Goal: Transaction & Acquisition: Purchase product/service

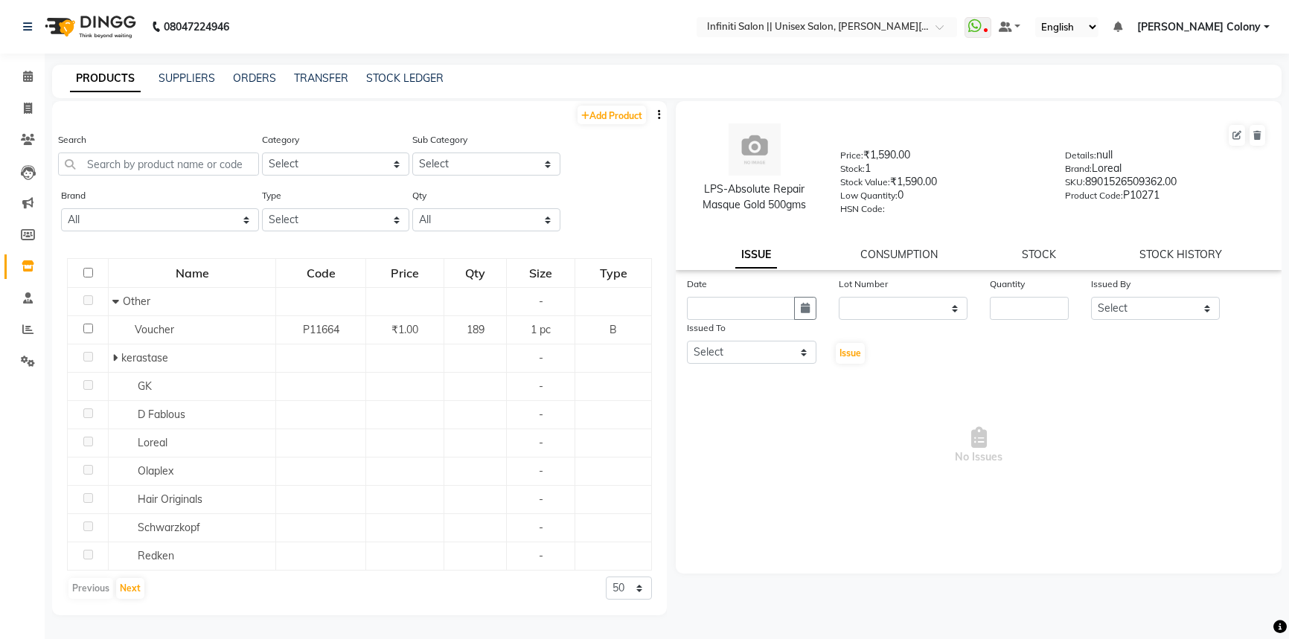
select select
click at [28, 106] on icon at bounding box center [28, 108] width 8 height 11
select select "service"
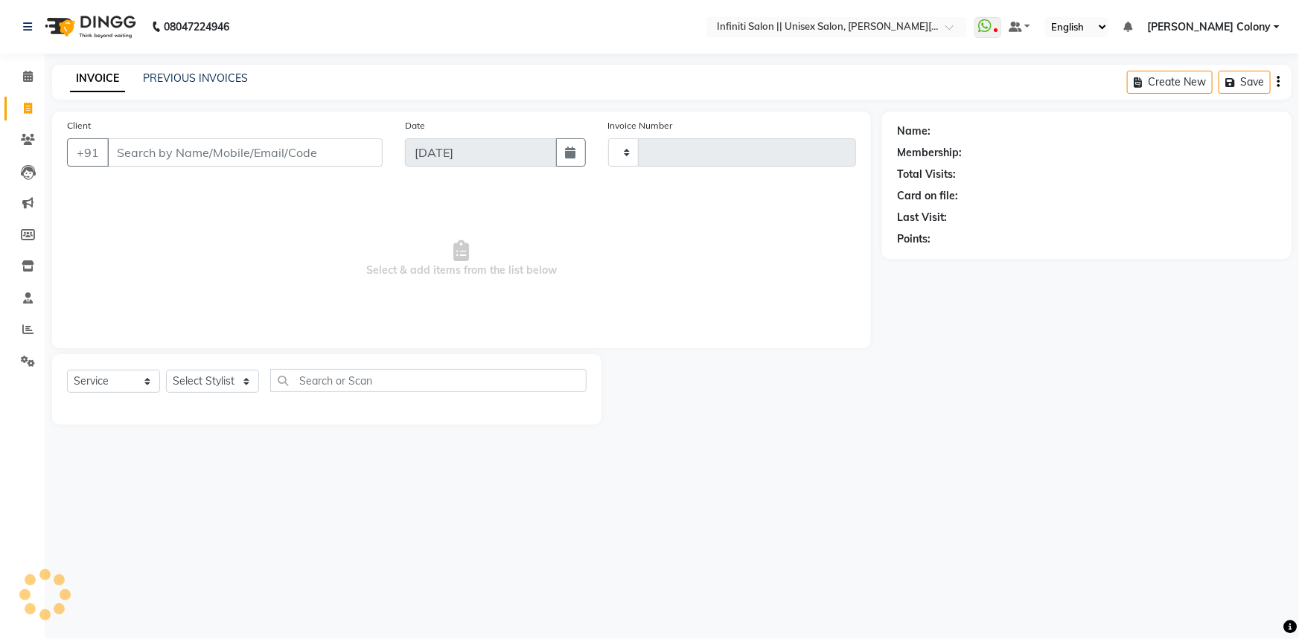
type input "0896"
select select "8233"
click at [71, 19] on img at bounding box center [89, 27] width 102 height 42
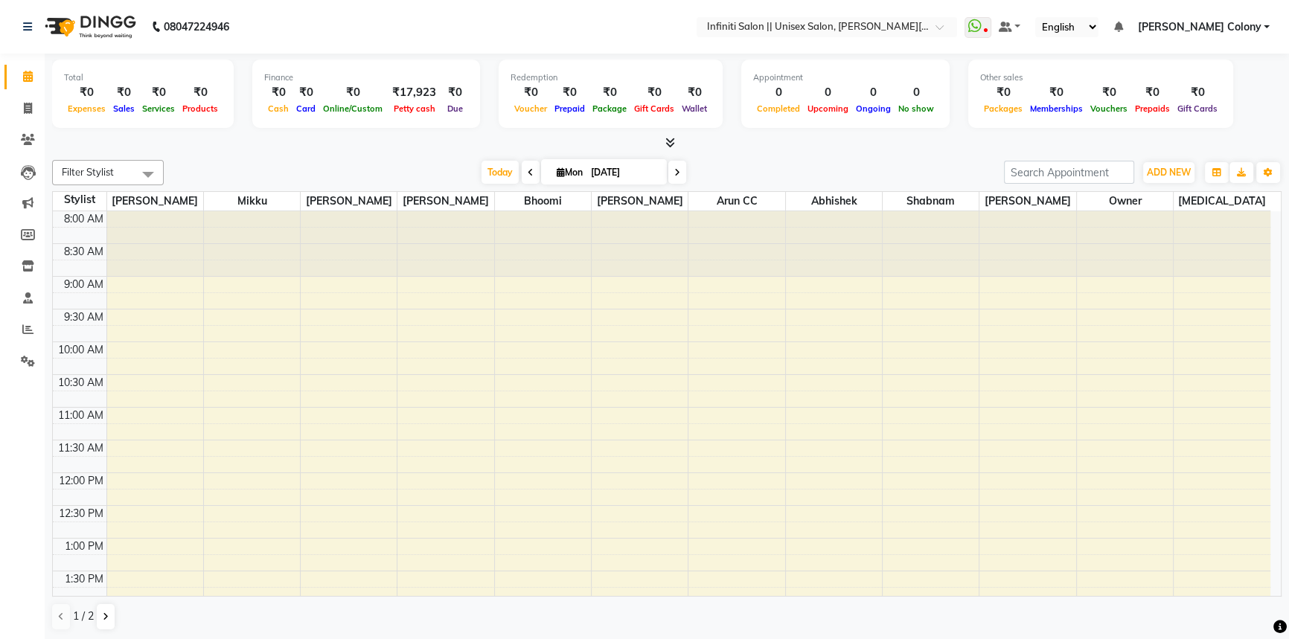
click at [751, 427] on div "8:00 AM 8:30 AM 9:00 AM 9:30 AM 10:00 AM 10:30 AM 11:00 AM 11:30 AM 12:00 PM 12…" at bounding box center [662, 636] width 1218 height 851
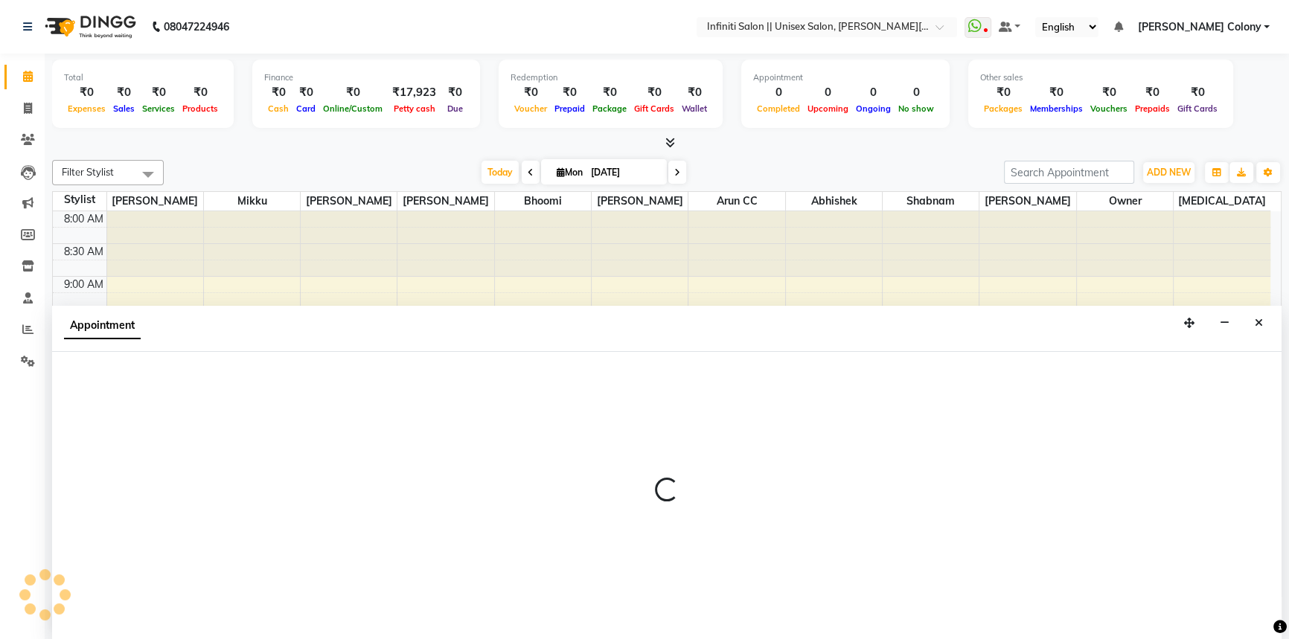
select select "79158"
select select "tentative"
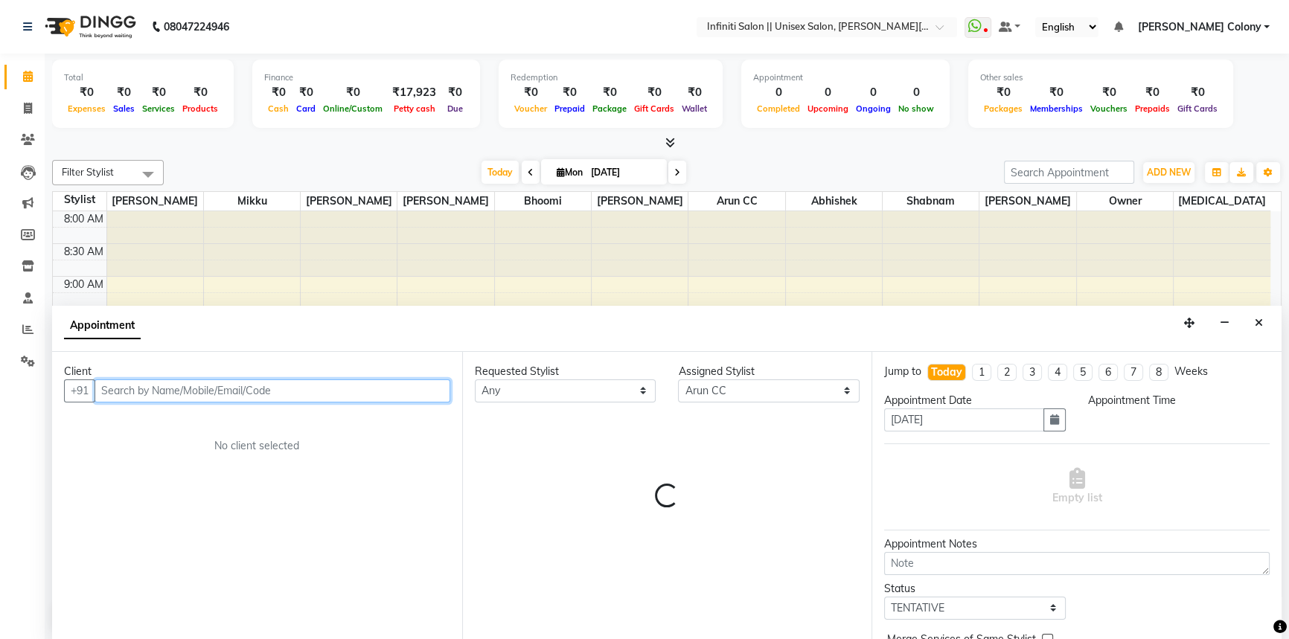
select select "675"
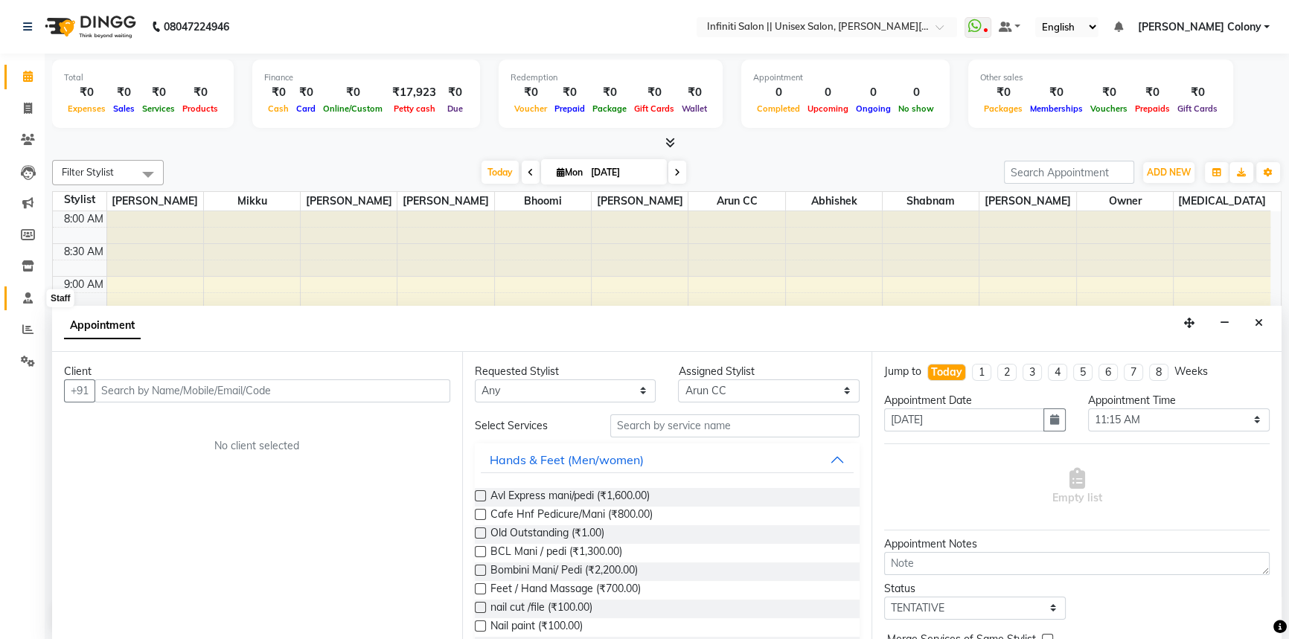
click at [30, 296] on icon at bounding box center [28, 298] width 10 height 11
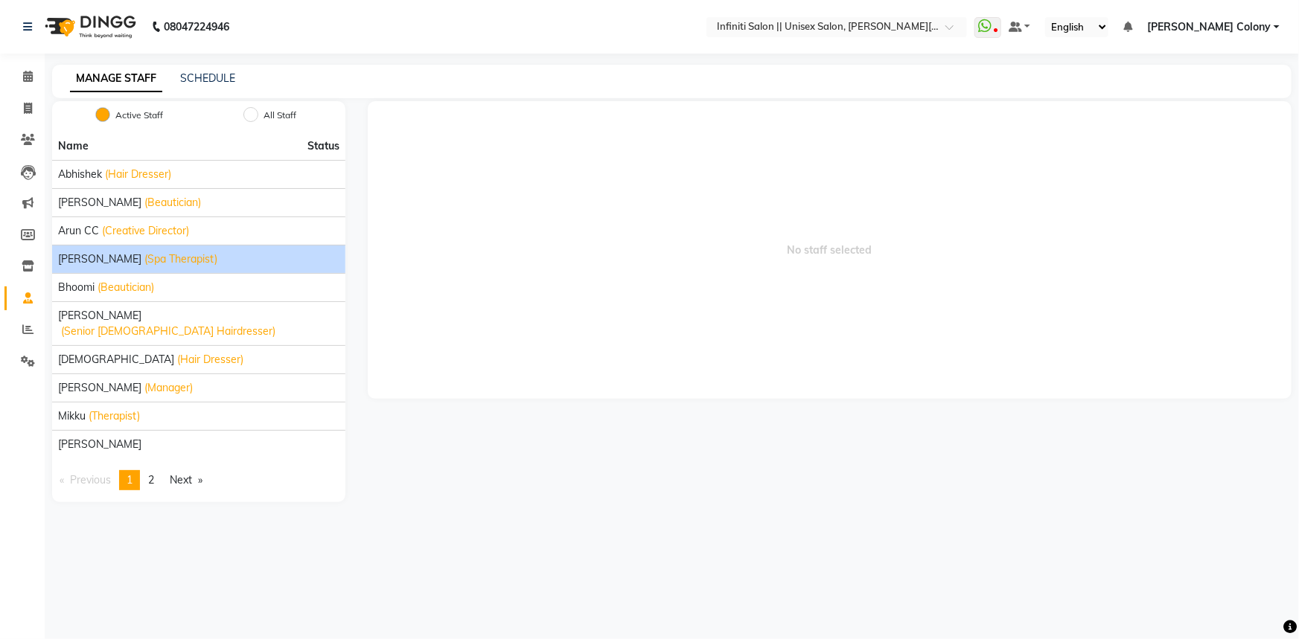
click at [144, 263] on span "(Spa Therapist)" at bounding box center [180, 260] width 73 height 16
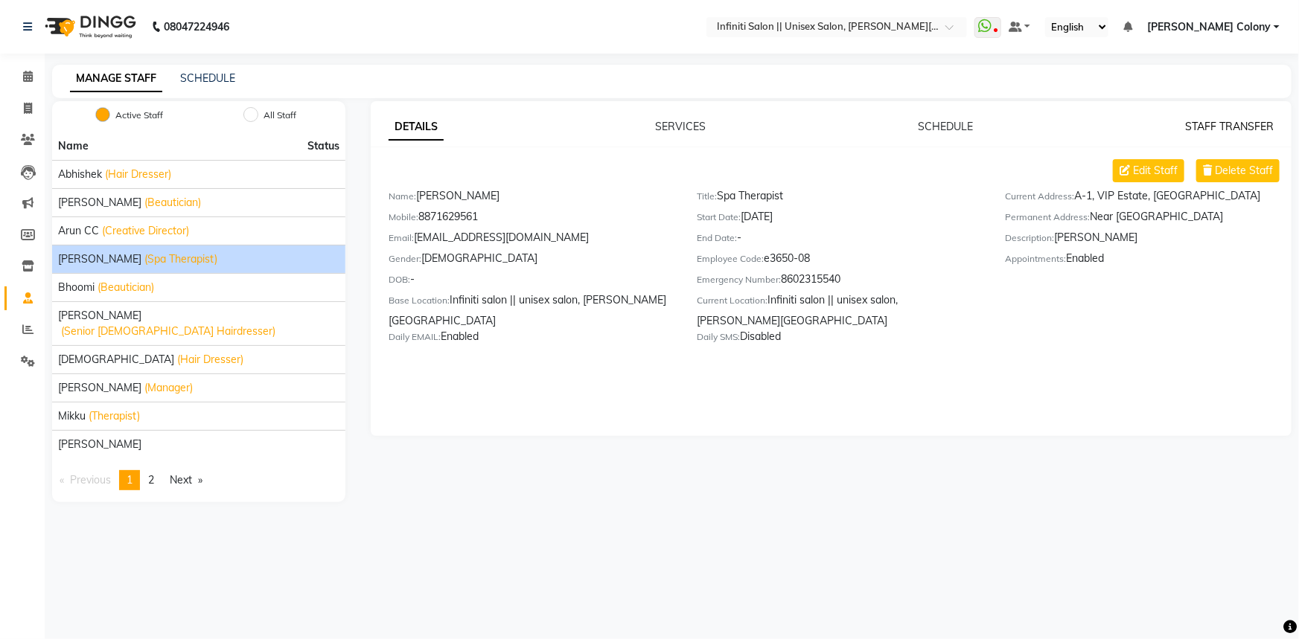
click at [1230, 128] on link "STAFF TRANSFER" at bounding box center [1229, 126] width 89 height 13
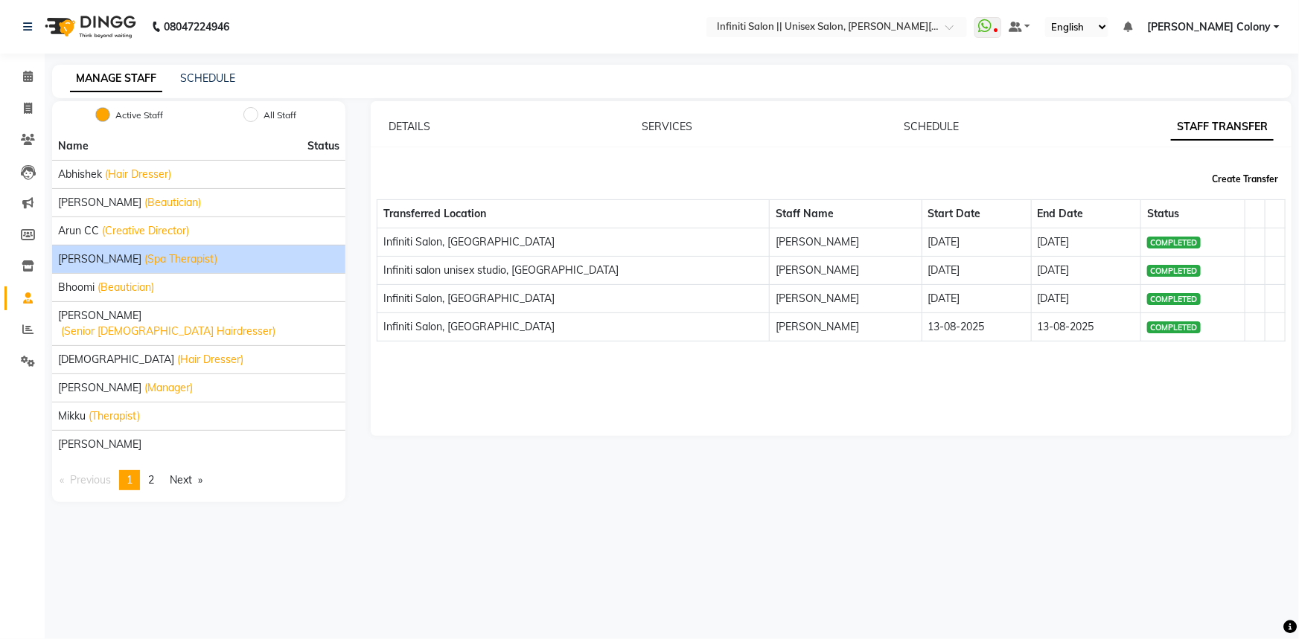
click at [1241, 182] on button "Create Transfer" at bounding box center [1245, 179] width 78 height 25
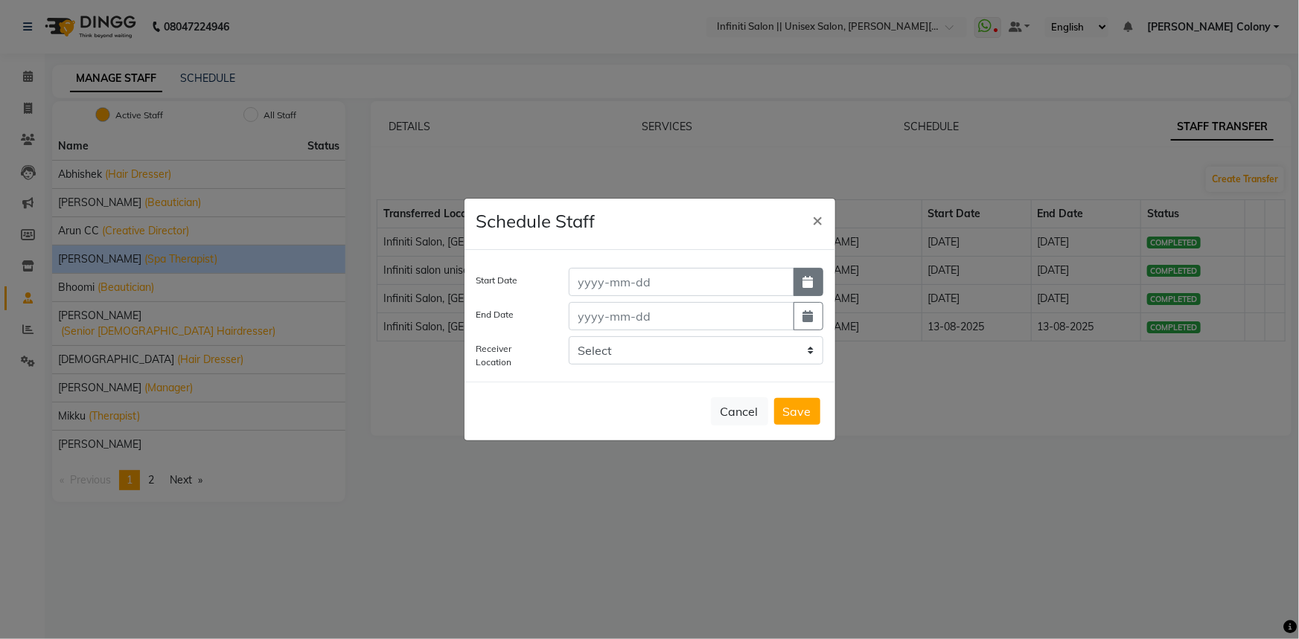
click at [802, 282] on button "button" at bounding box center [809, 282] width 30 height 28
select select "9"
select select "2025"
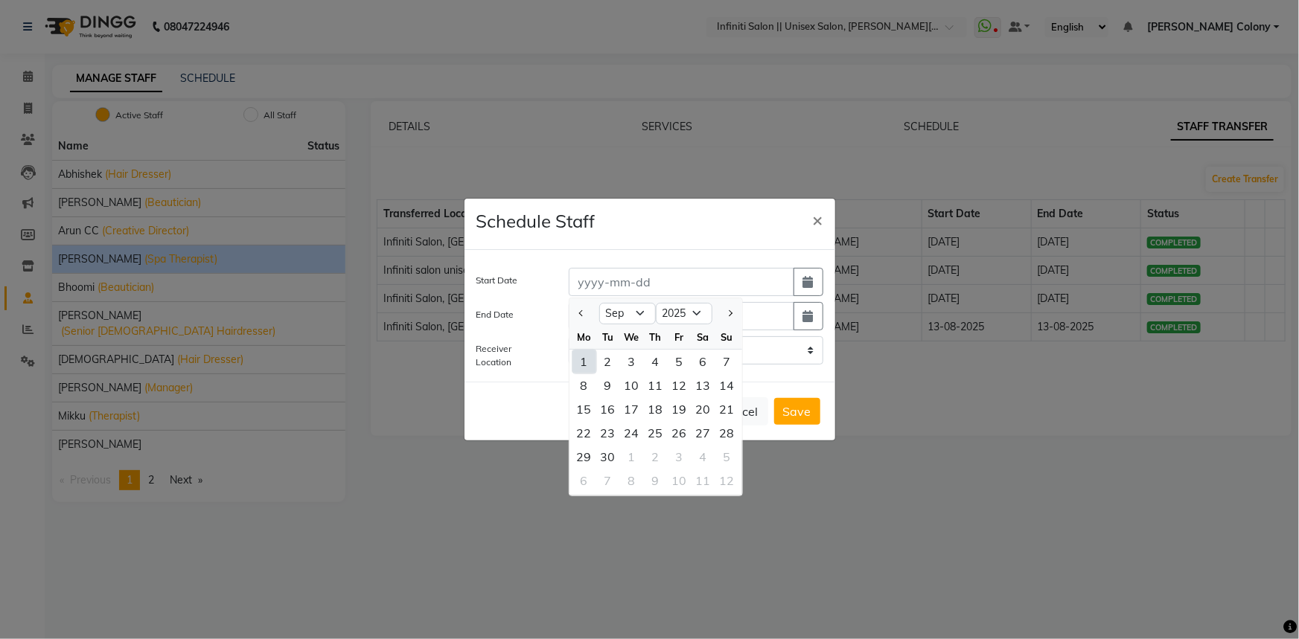
click at [590, 358] on div "1" at bounding box center [584, 362] width 24 height 24
type input "[DATE]"
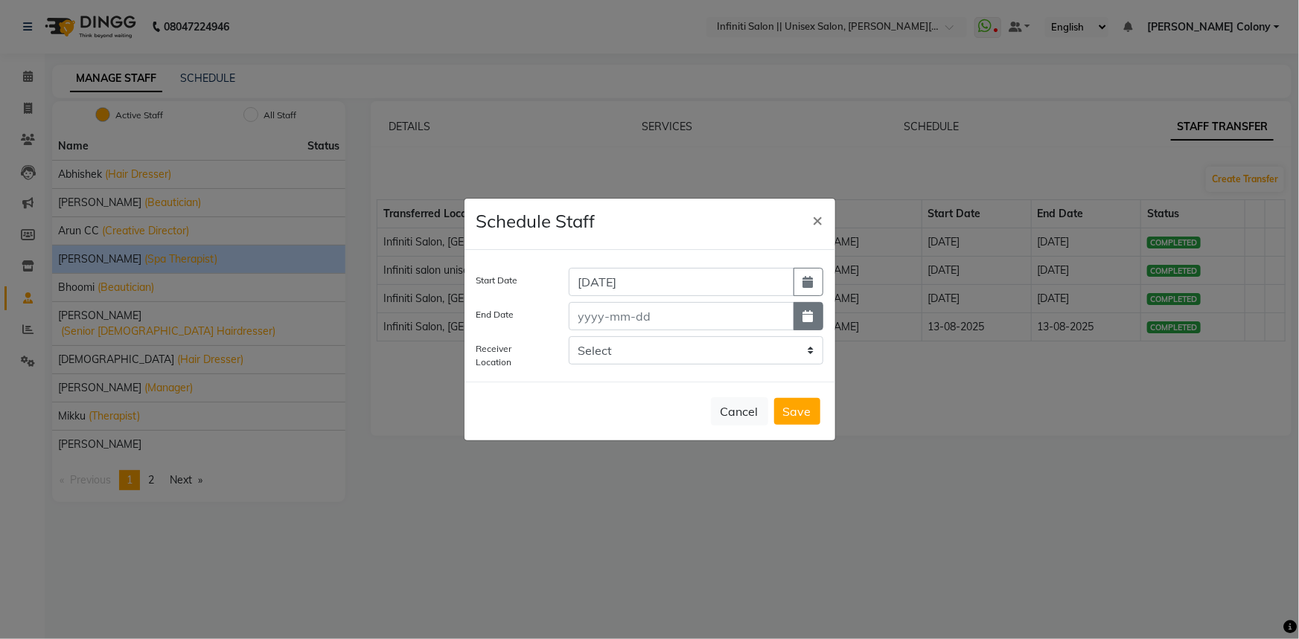
click at [814, 317] on button "button" at bounding box center [809, 316] width 30 height 28
select select "9"
select select "2025"
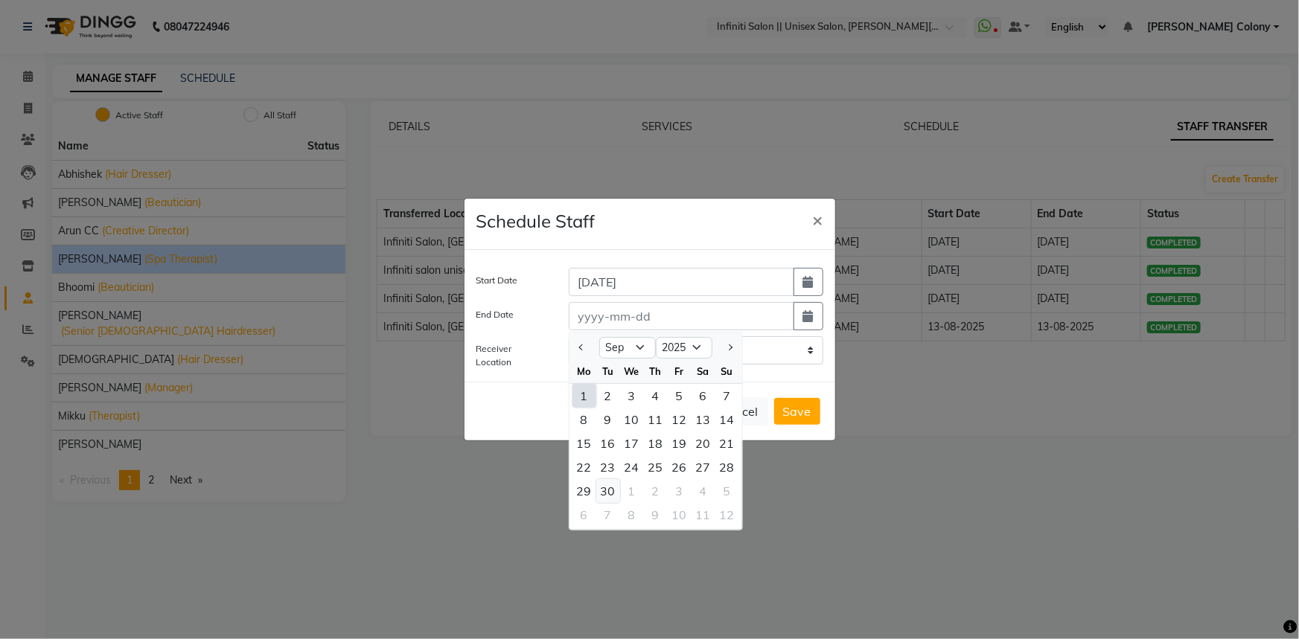
click at [604, 488] on div "30" at bounding box center [608, 491] width 24 height 24
type input "30-09-2025"
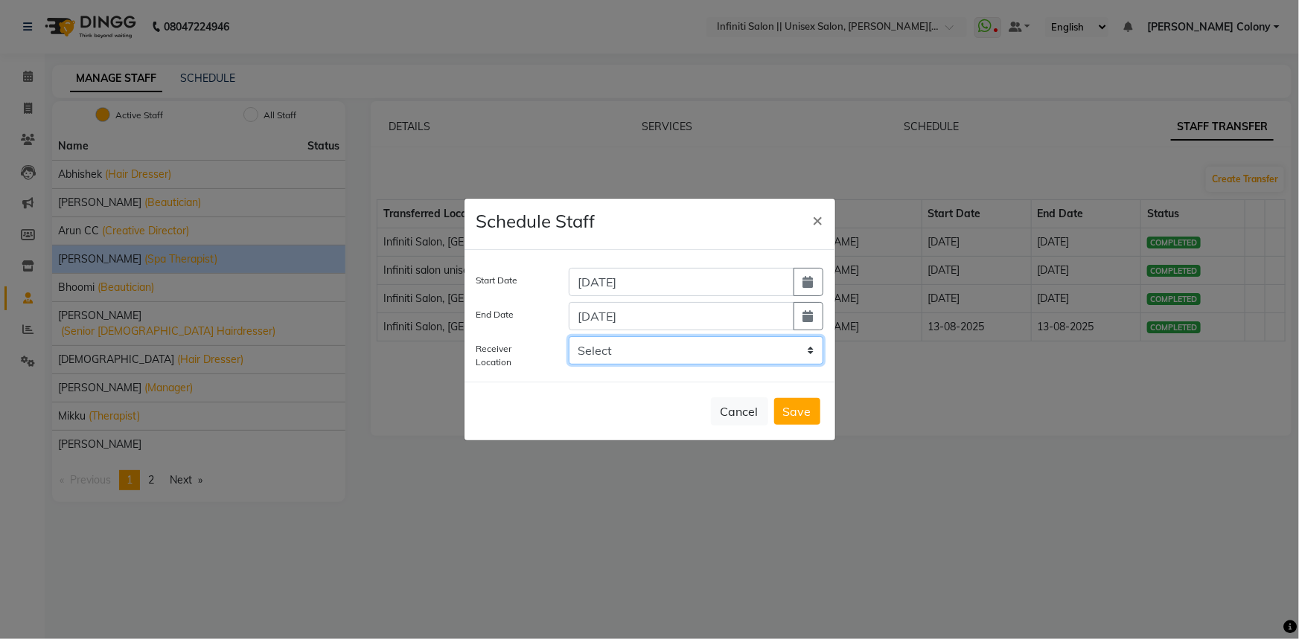
click at [625, 344] on select "Select Infiniti Salon, Shankar nagar Infiniti salon unisex studio, Devendra Nag…" at bounding box center [696, 350] width 255 height 28
select select "2502"
click at [569, 336] on select "Select Infiniti Salon, Shankar nagar Infiniti salon unisex studio, Devendra Nag…" at bounding box center [696, 350] width 255 height 28
click at [801, 414] on button "Save" at bounding box center [797, 411] width 46 height 27
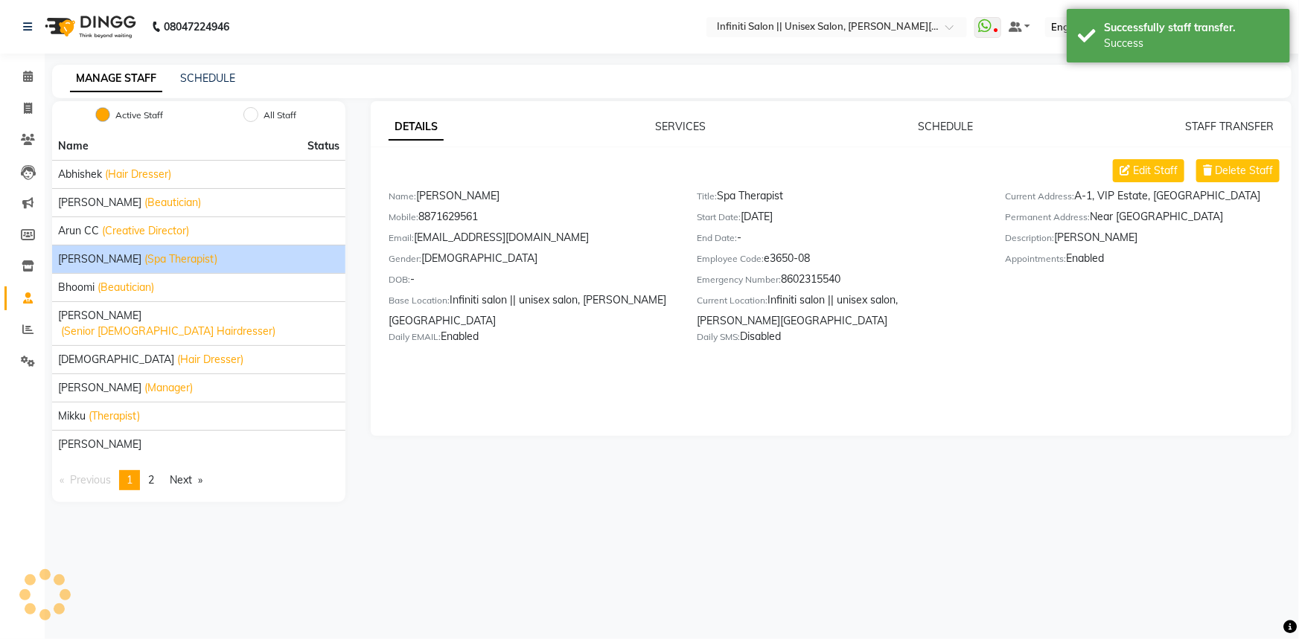
select select
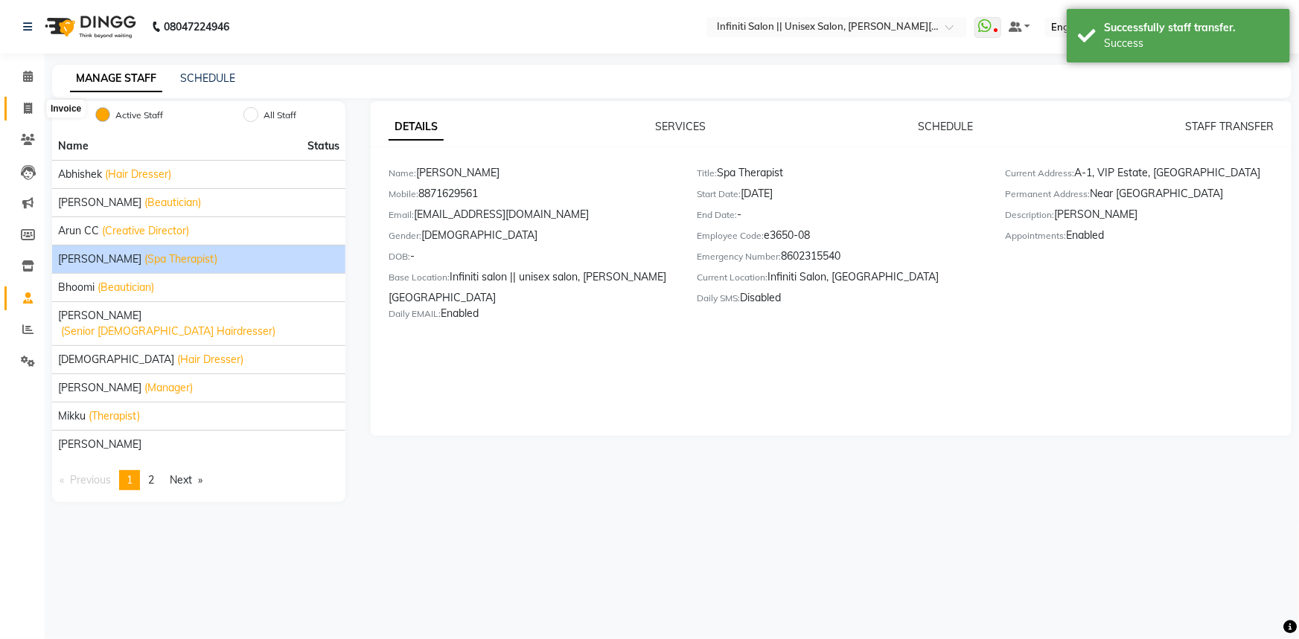
click at [32, 112] on span at bounding box center [28, 108] width 26 height 17
select select "service"
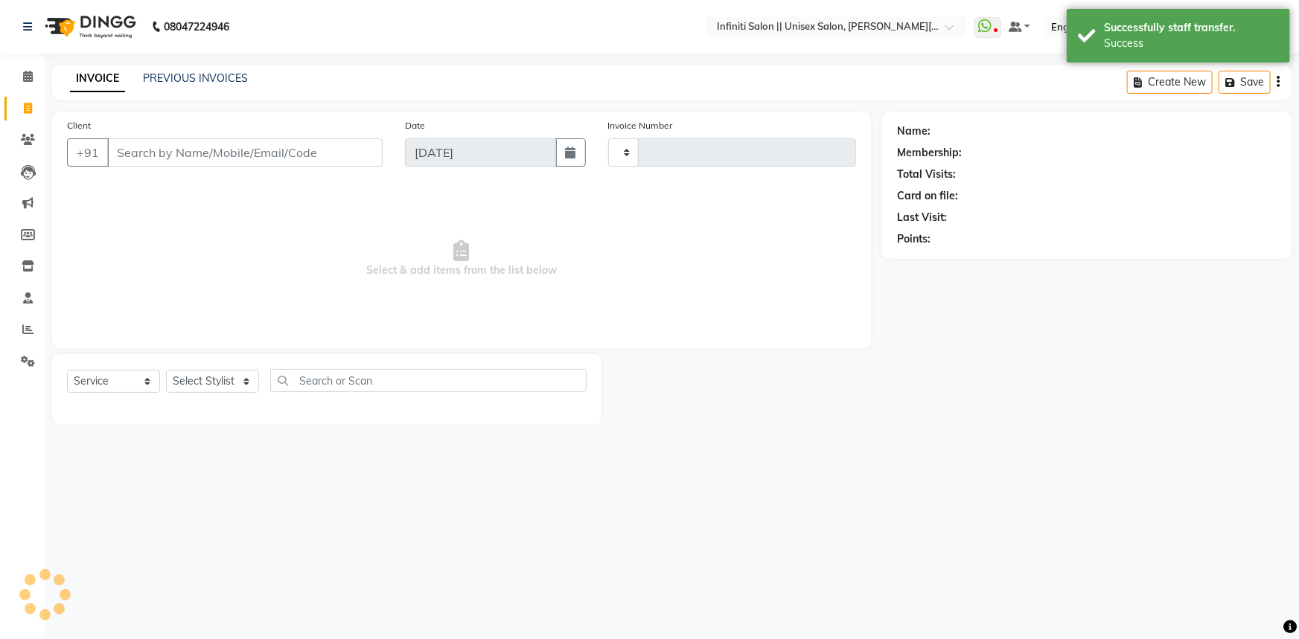
type input "0896"
select select "8233"
click at [47, 25] on img at bounding box center [89, 27] width 102 height 42
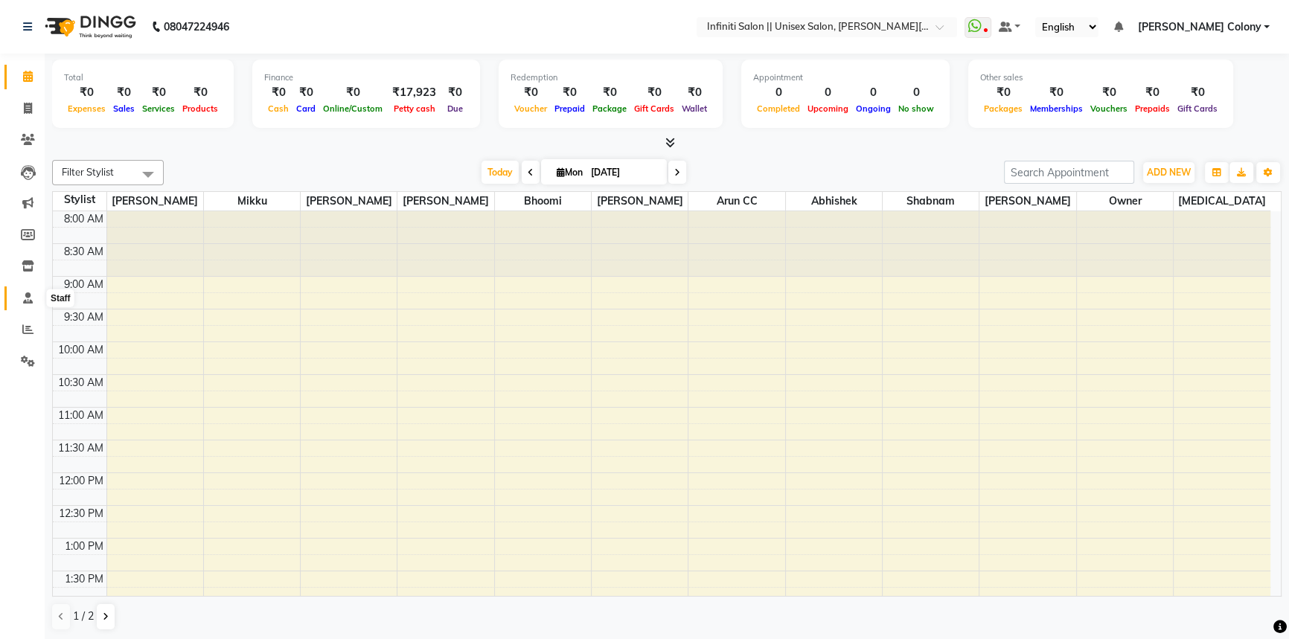
click at [23, 303] on icon at bounding box center [28, 298] width 10 height 11
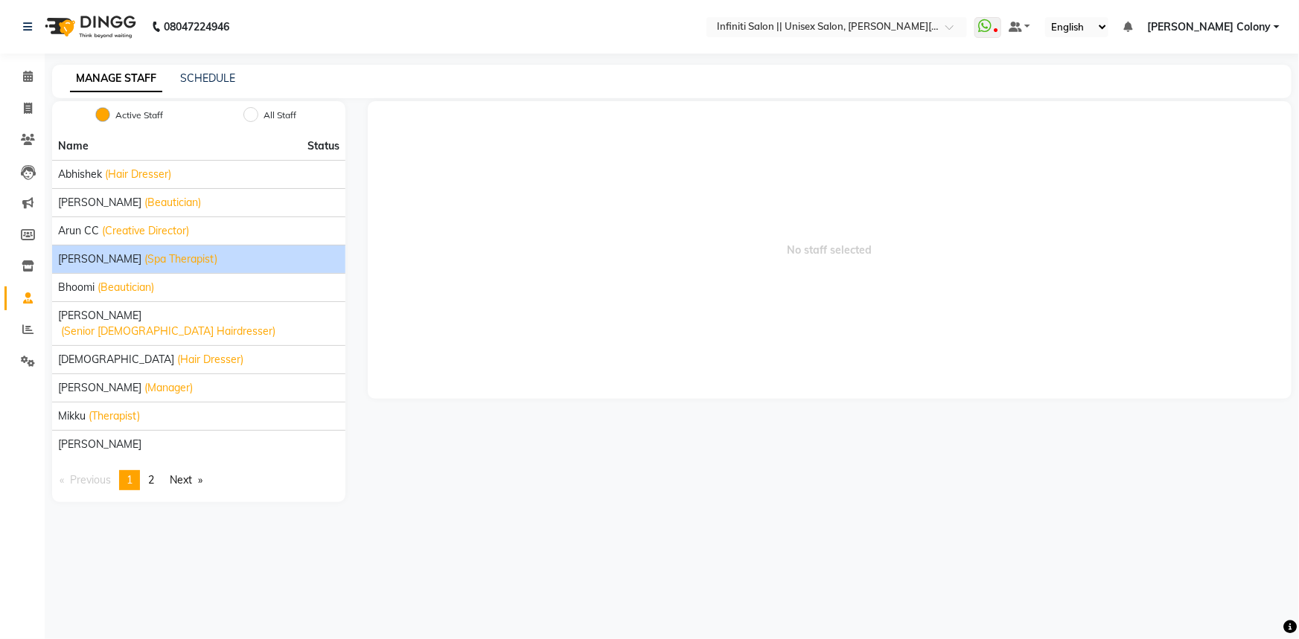
click at [144, 256] on span "(Spa Therapist)" at bounding box center [180, 260] width 73 height 16
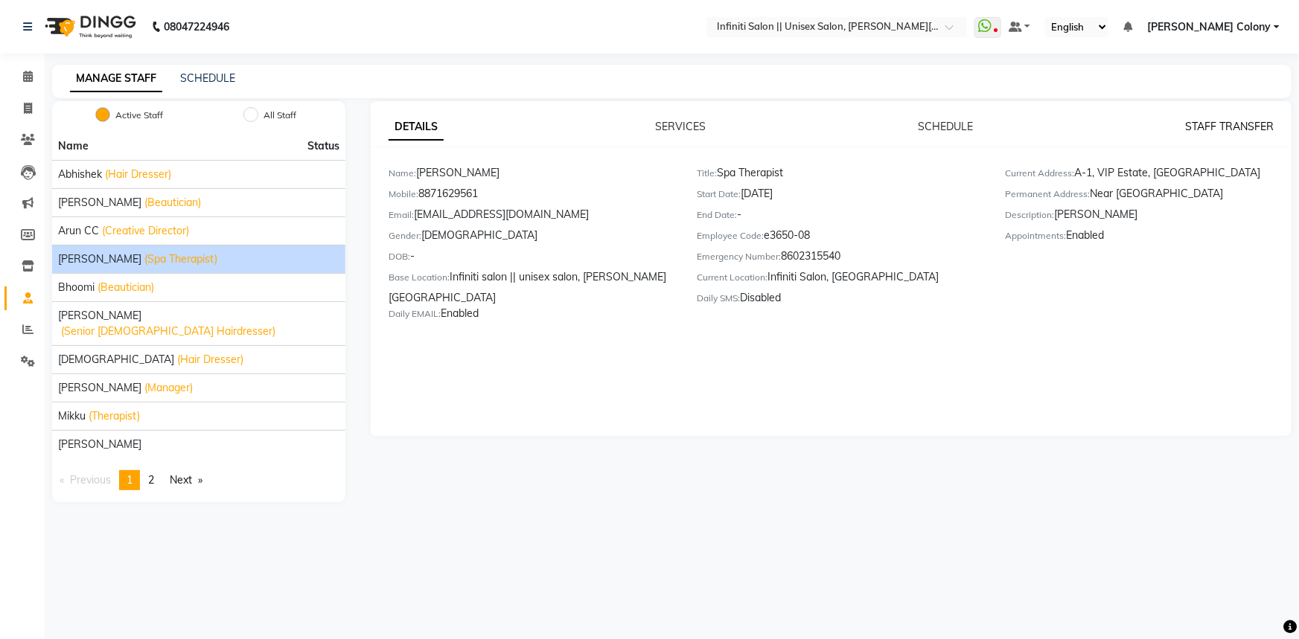
click at [1191, 127] on link "STAFF TRANSFER" at bounding box center [1229, 126] width 89 height 13
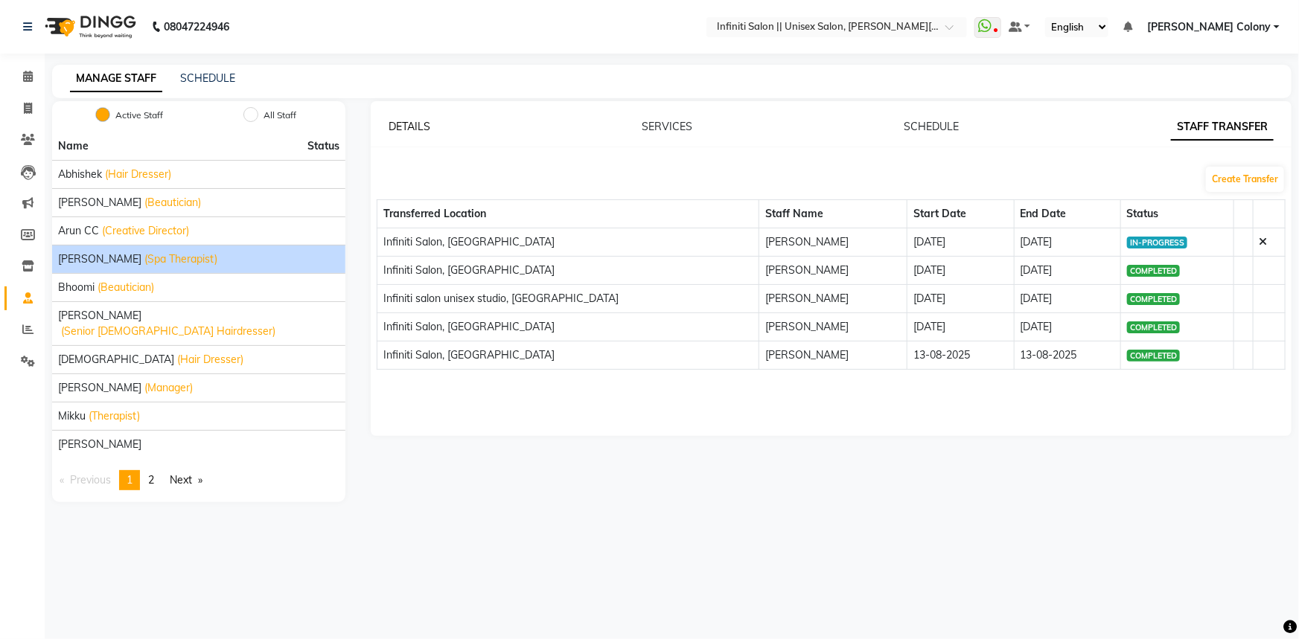
click at [423, 123] on link "DETAILS" at bounding box center [410, 126] width 42 height 13
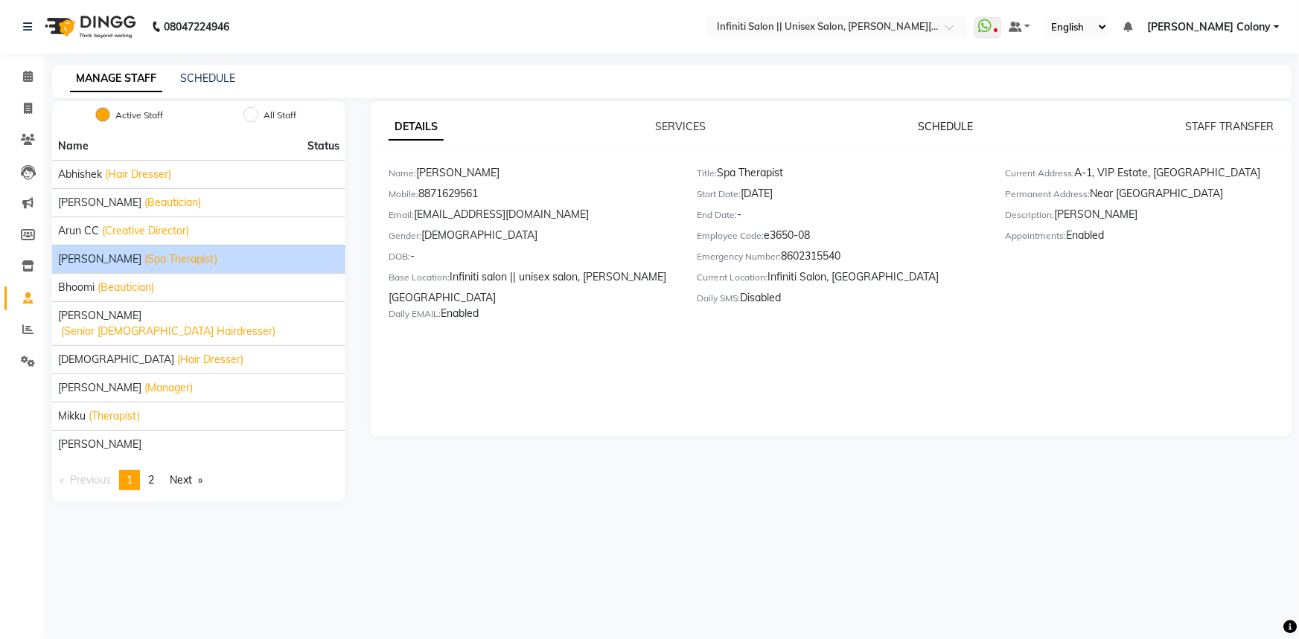
click at [952, 131] on link "SCHEDULE" at bounding box center [945, 126] width 55 height 13
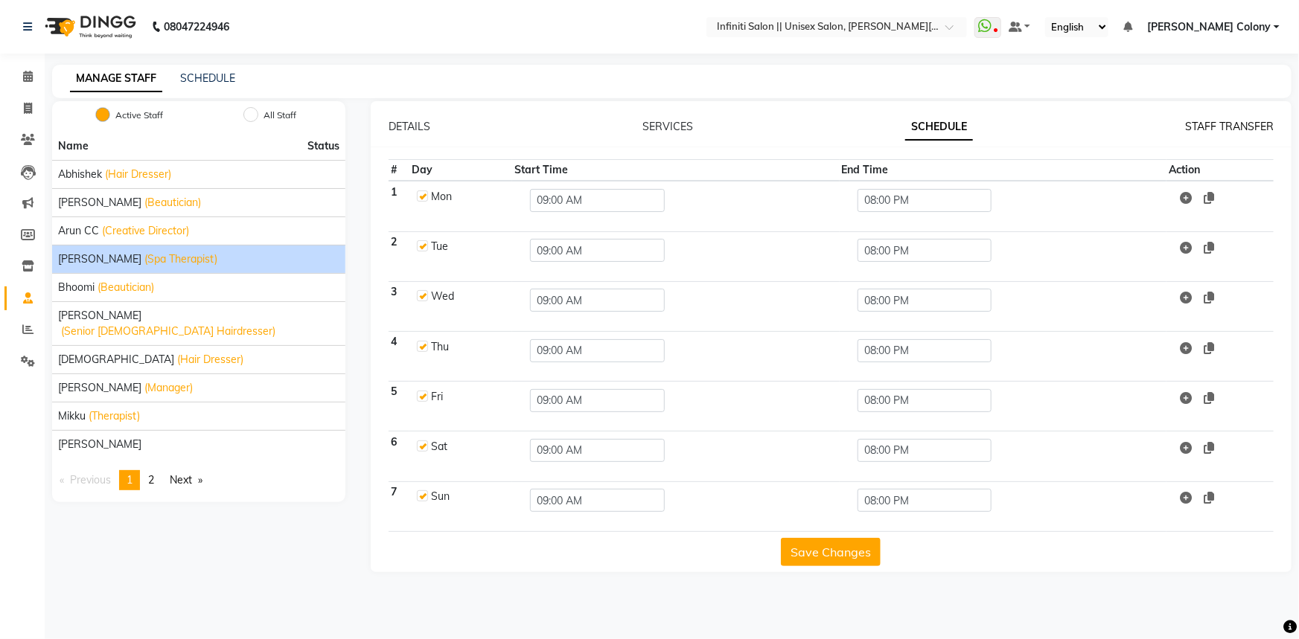
click at [1231, 126] on link "STAFF TRANSFER" at bounding box center [1229, 126] width 89 height 13
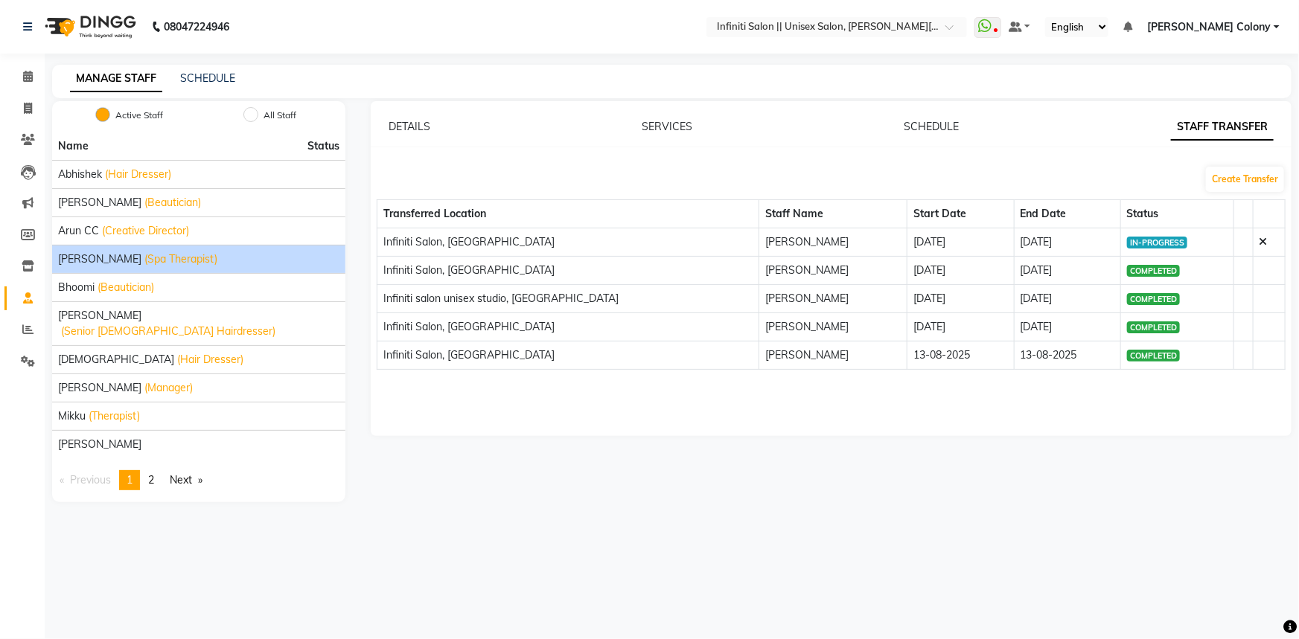
click at [1267, 237] on td at bounding box center [1269, 243] width 32 height 28
click at [1262, 240] on icon at bounding box center [1264, 242] width 8 height 10
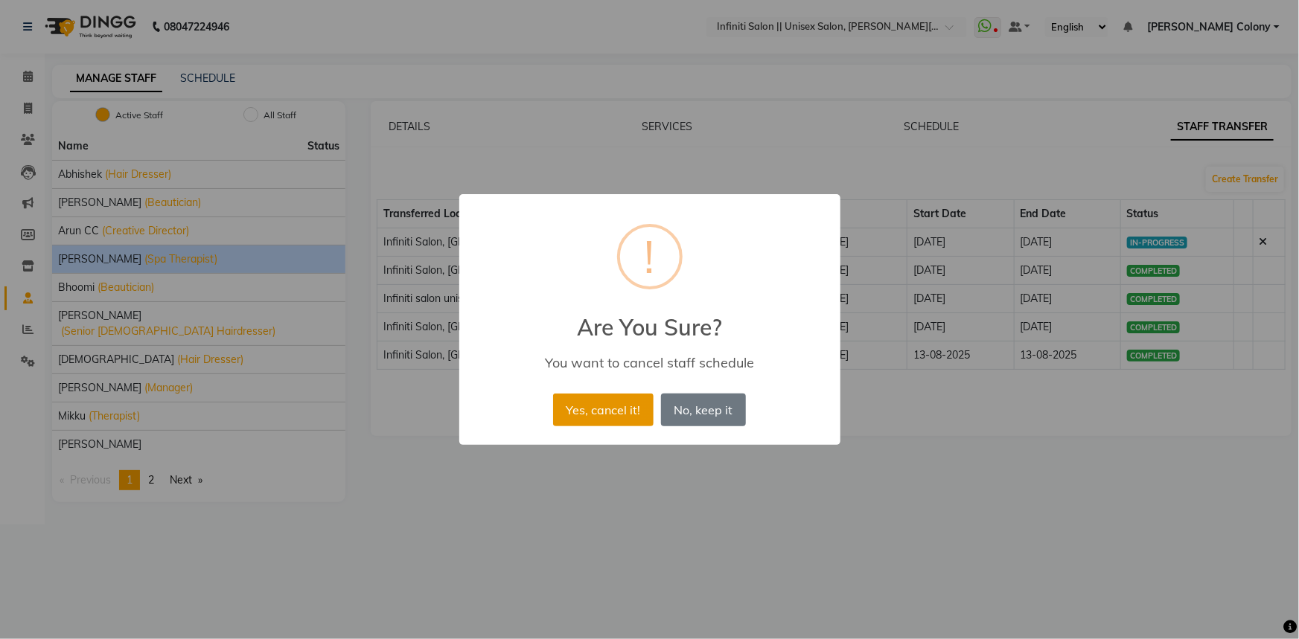
click at [607, 414] on button "Yes, cancel it!" at bounding box center [603, 410] width 100 height 33
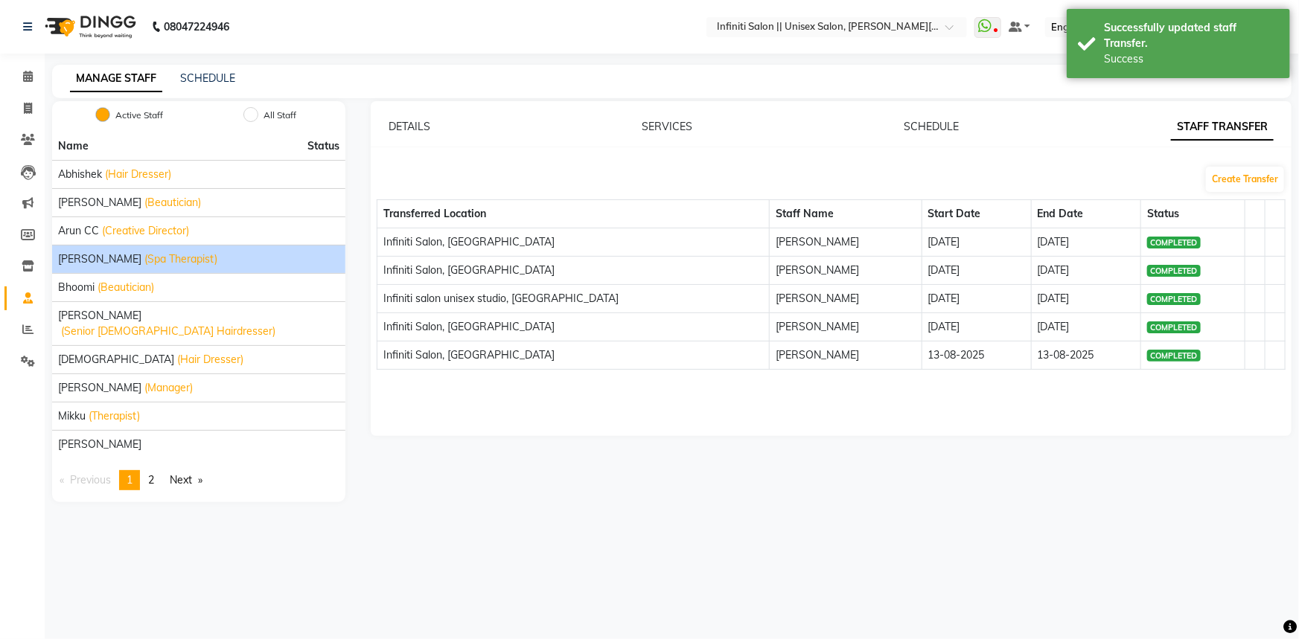
click at [127, 268] on li "Ayush (Spa Therapist)" at bounding box center [198, 259] width 293 height 28
click at [656, 132] on link "SERVICES" at bounding box center [667, 126] width 51 height 13
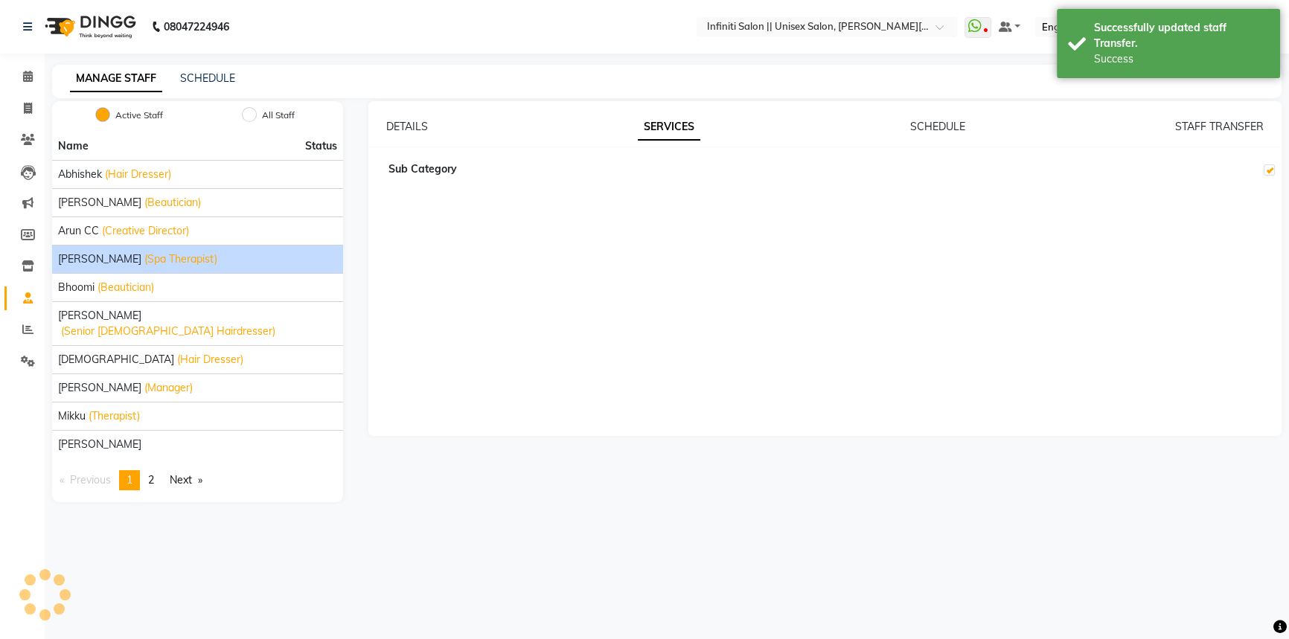
checkbox input "true"
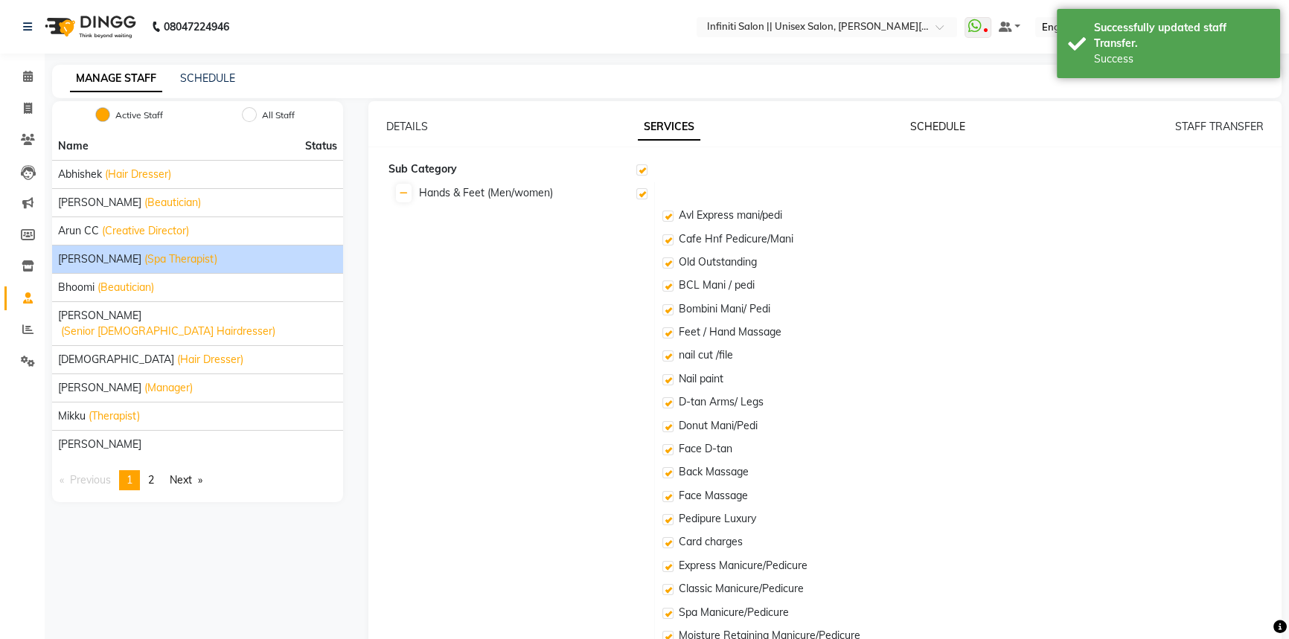
click at [933, 124] on link "SCHEDULE" at bounding box center [937, 126] width 55 height 13
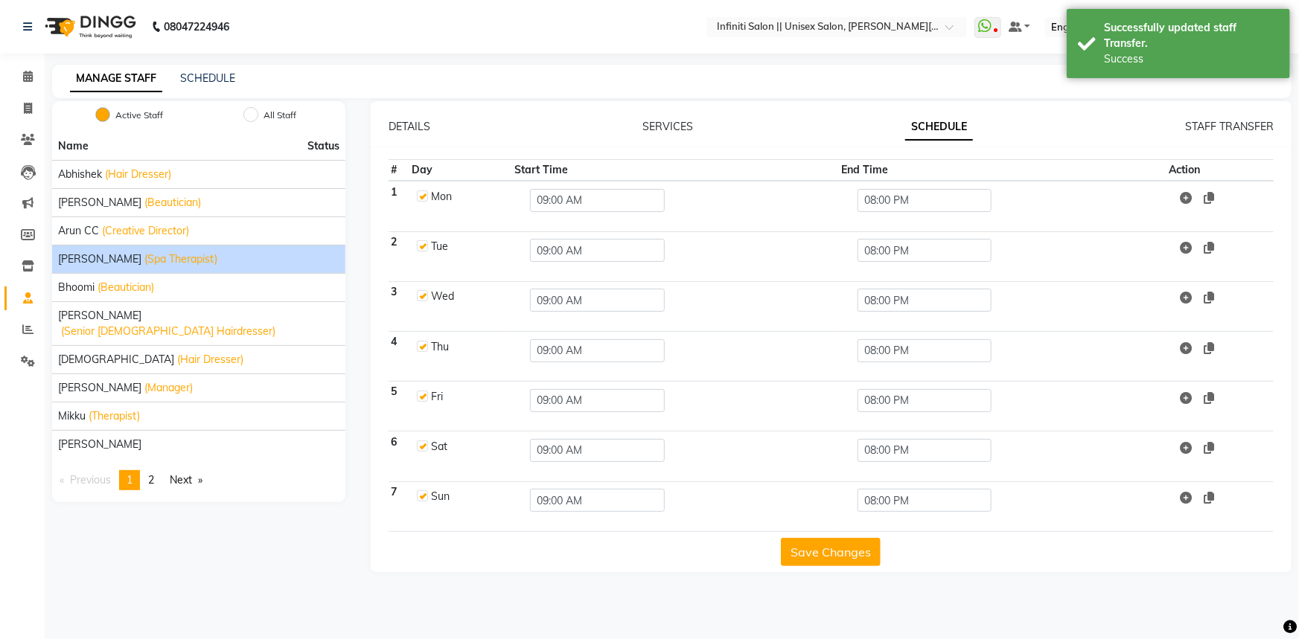
click at [402, 119] on div "DETAILS" at bounding box center [410, 127] width 42 height 16
click at [403, 127] on link "DETAILS" at bounding box center [410, 126] width 42 height 13
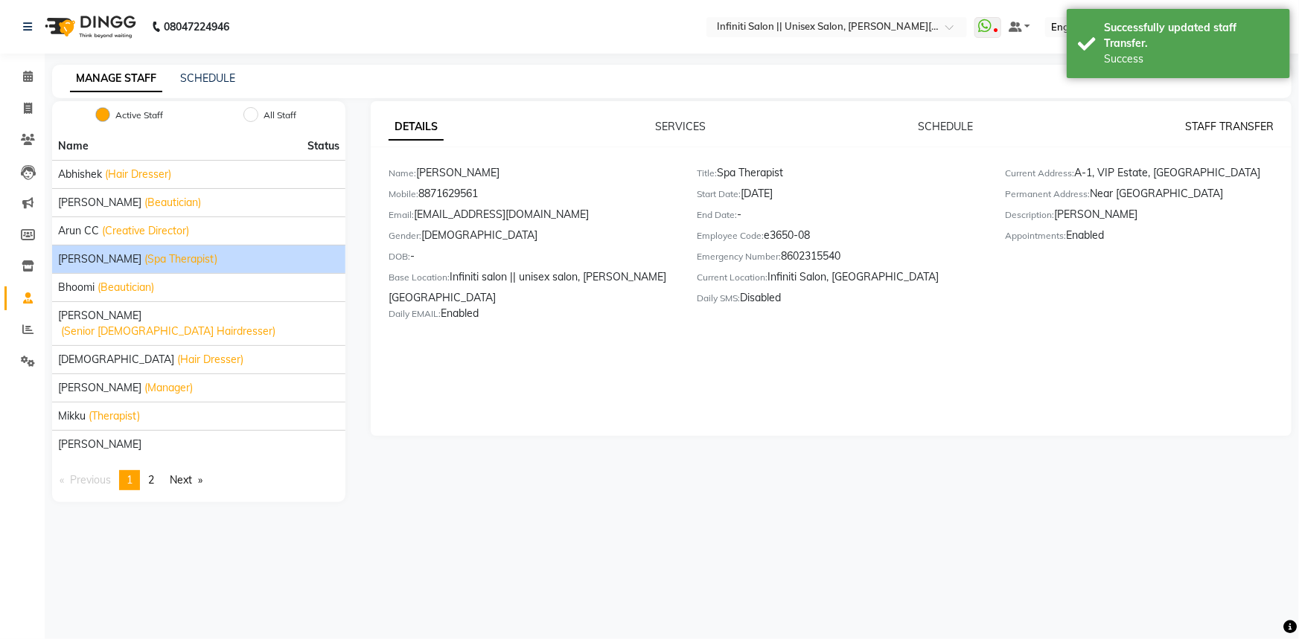
click at [1212, 127] on link "STAFF TRANSFER" at bounding box center [1229, 126] width 89 height 13
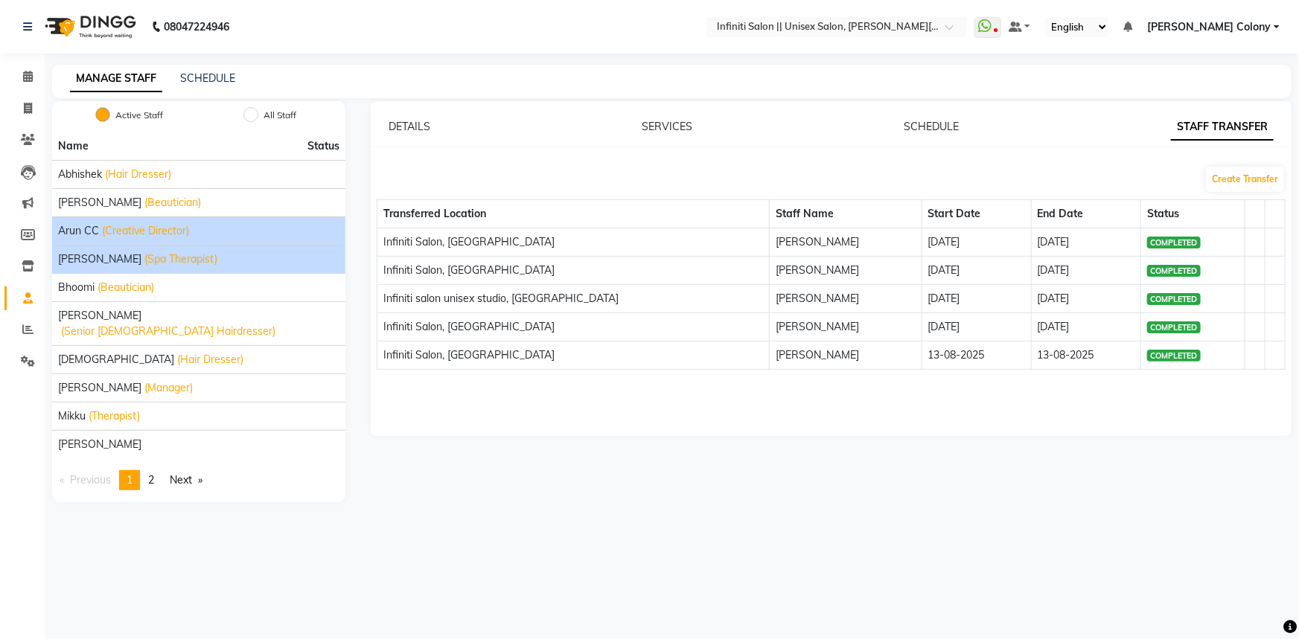
click at [132, 235] on span "(Creative Director)" at bounding box center [145, 231] width 87 height 16
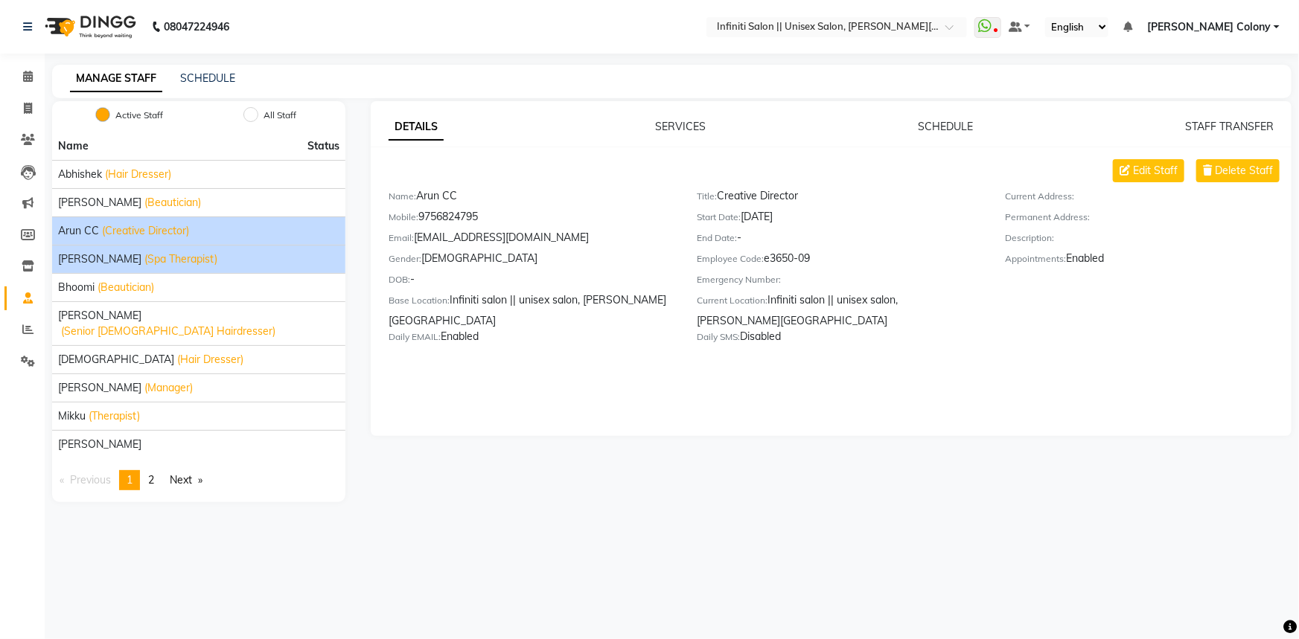
click at [144, 259] on span "(Spa Therapist)" at bounding box center [180, 260] width 73 height 16
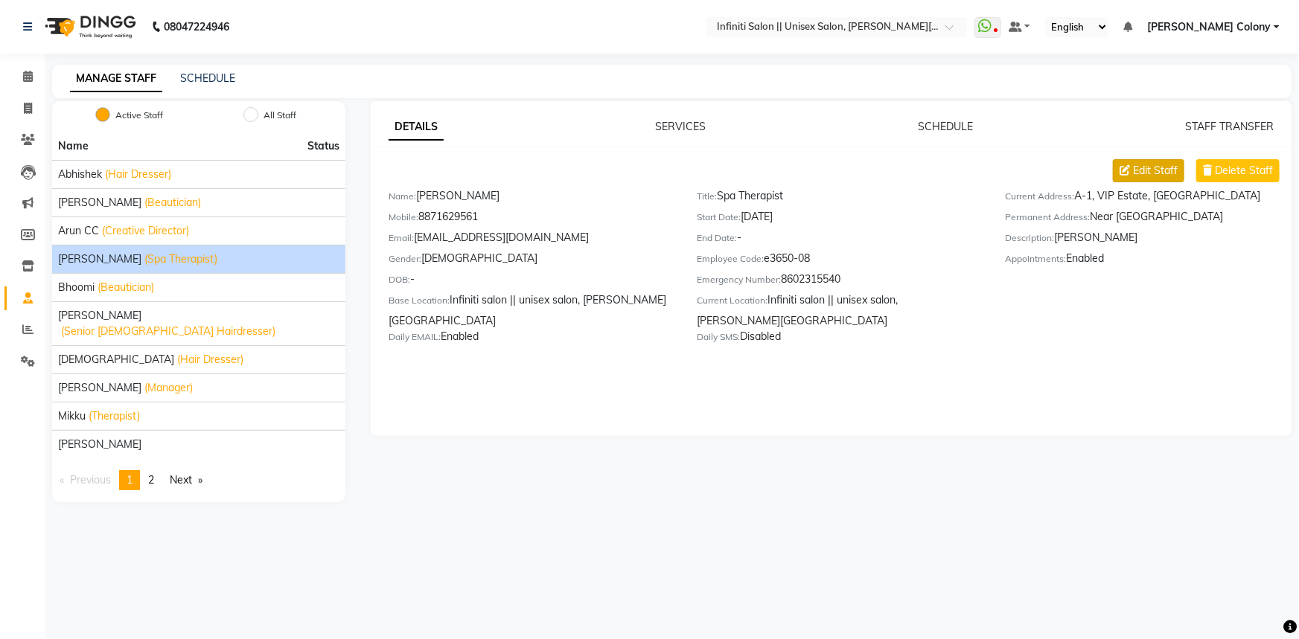
click at [1169, 165] on span "Edit Staff" at bounding box center [1155, 171] width 45 height 16
select select "male"
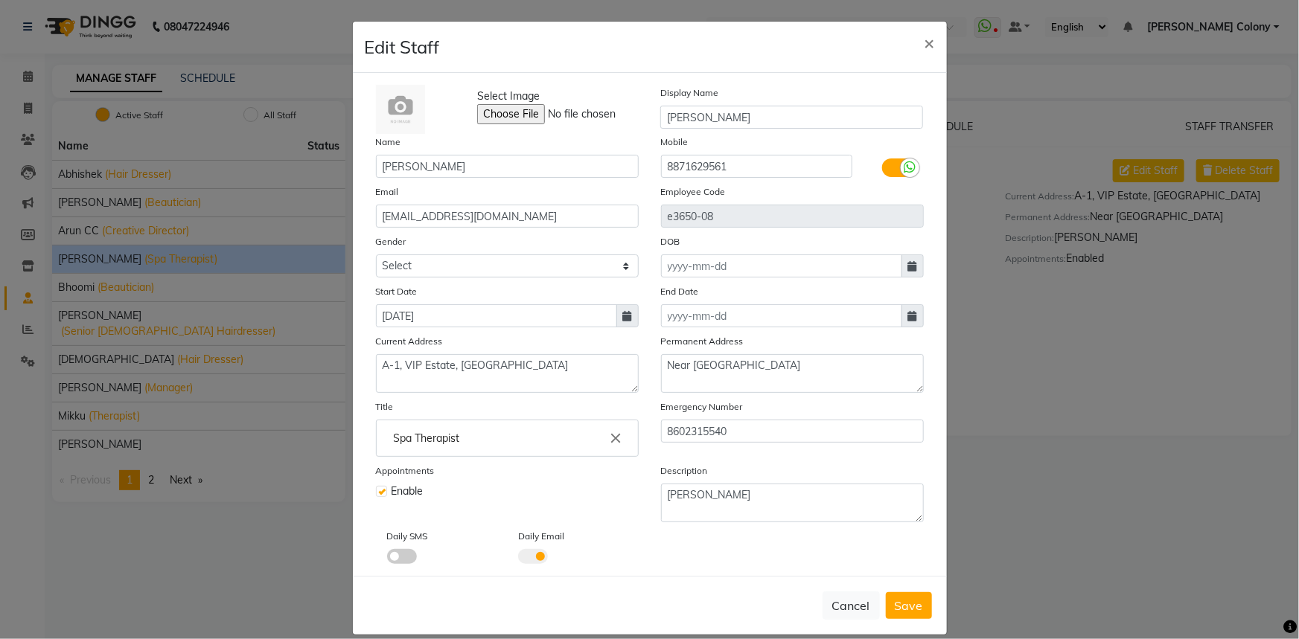
click at [376, 497] on label at bounding box center [381, 491] width 11 height 11
click at [376, 495] on input "checkbox" at bounding box center [381, 490] width 10 height 10
checkbox input "false"
click at [901, 611] on span "Save" at bounding box center [909, 605] width 28 height 15
select select
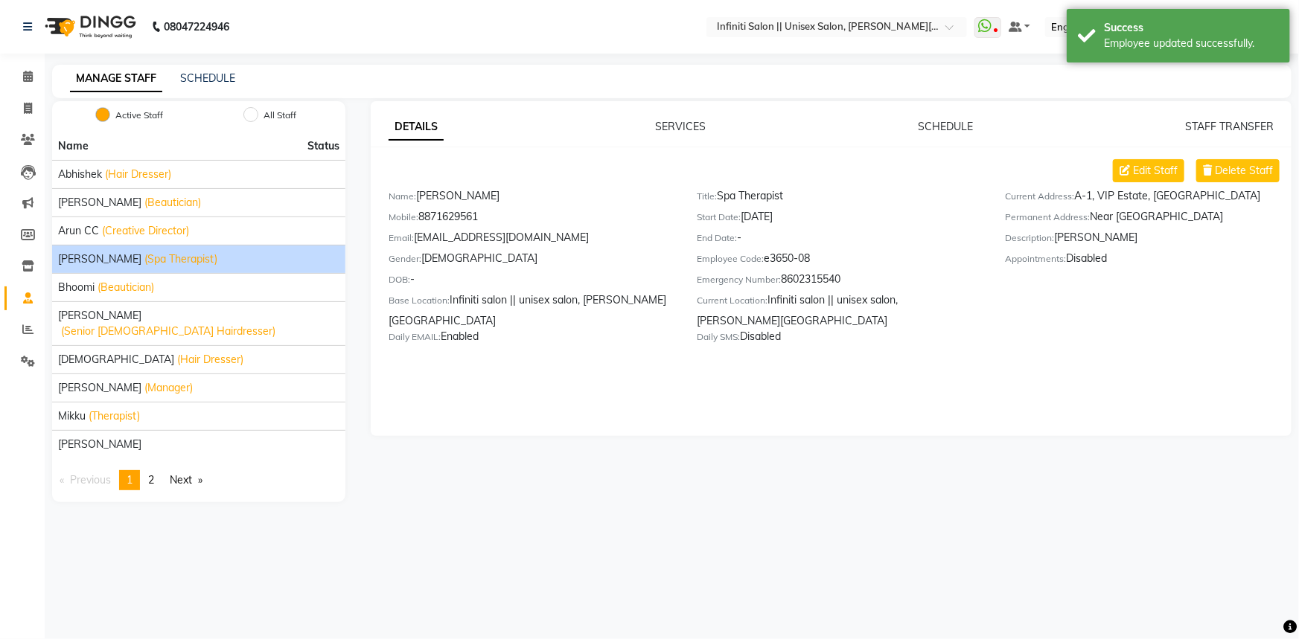
click at [59, 25] on img at bounding box center [89, 27] width 102 height 42
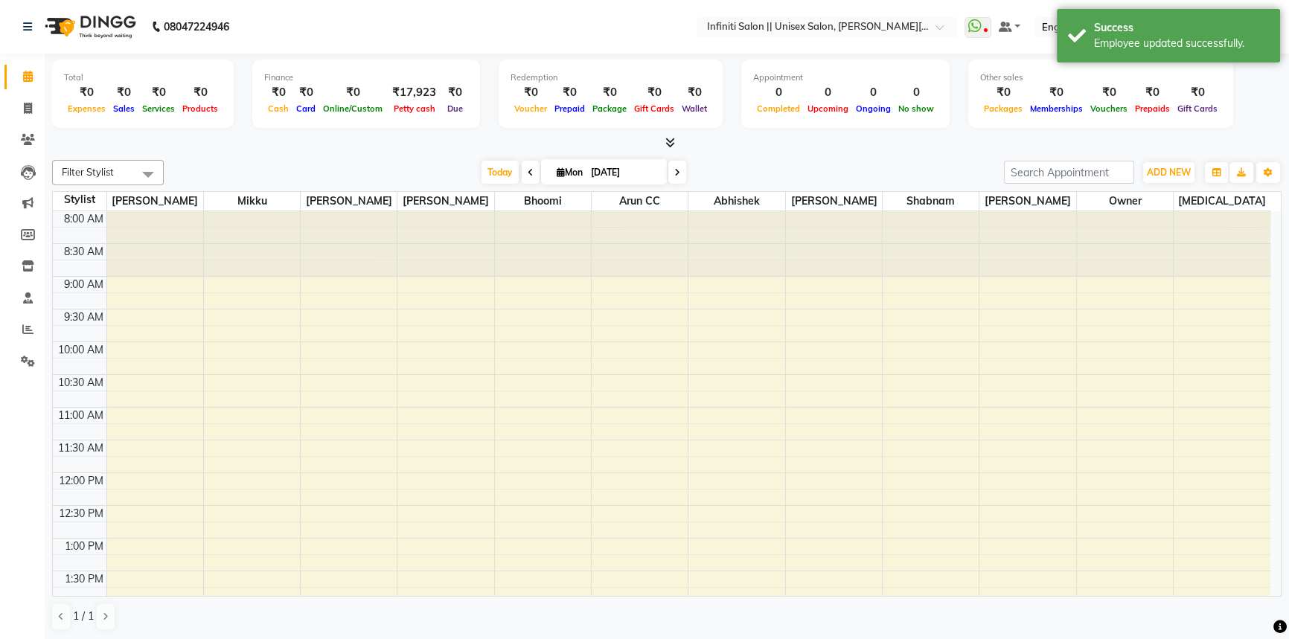
click at [625, 379] on div "8:00 AM 8:30 AM 9:00 AM 9:30 AM 10:00 AM 10:30 AM 11:00 AM 11:30 AM 12:00 PM 12…" at bounding box center [662, 636] width 1218 height 851
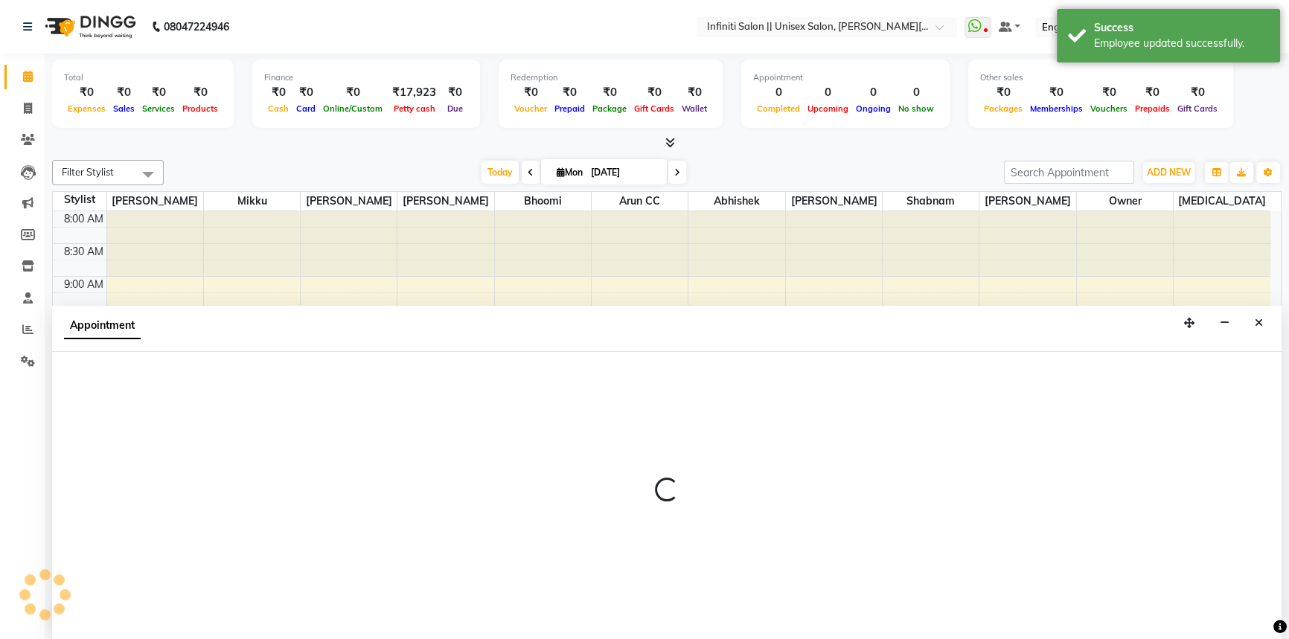
select select "79158"
select select "630"
select select "tentative"
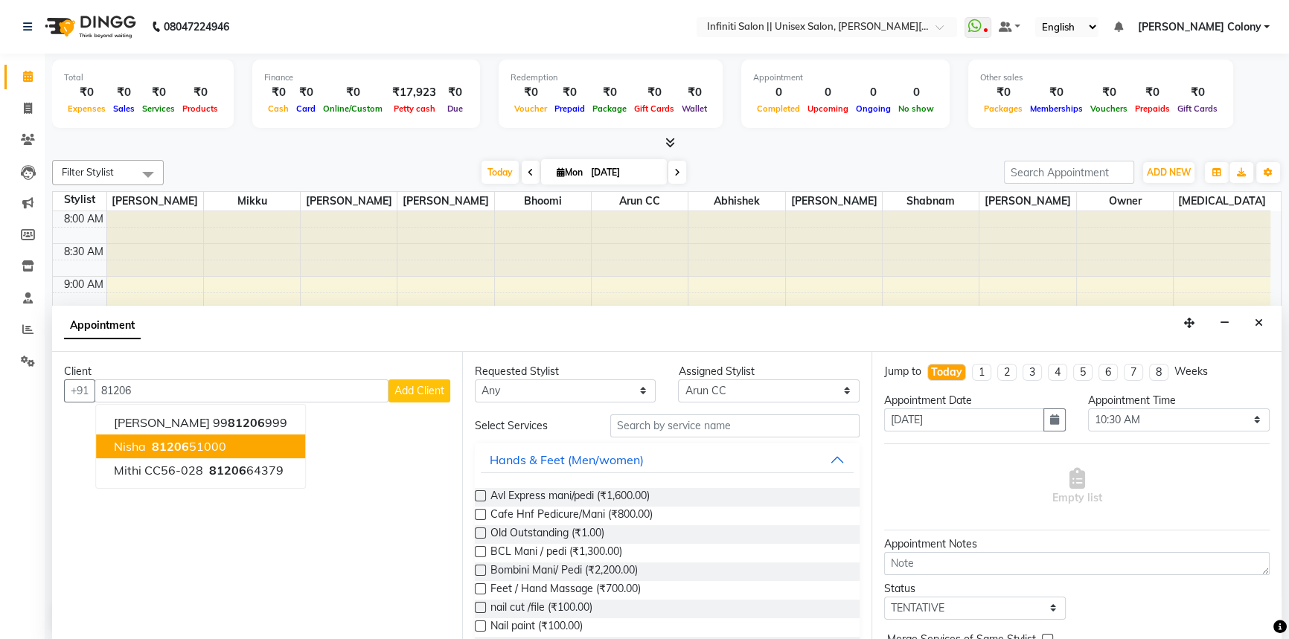
click at [227, 441] on button "Nisha 81206 51000" at bounding box center [200, 447] width 209 height 24
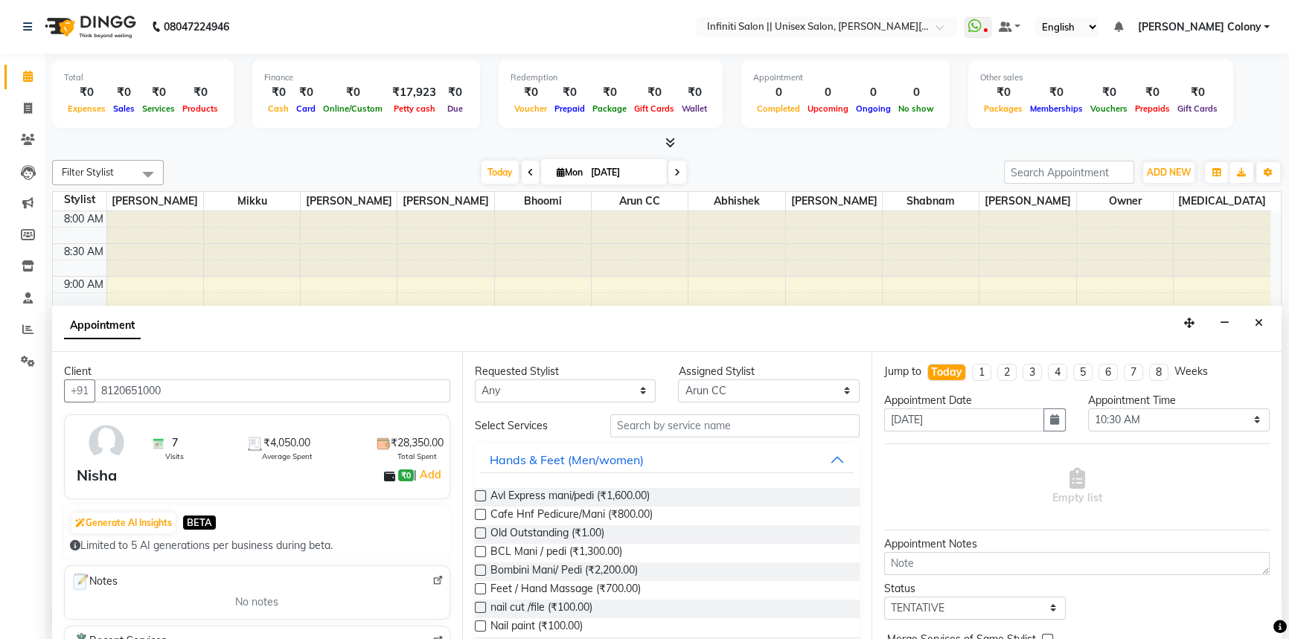
type input "8120651000"
click at [529, 401] on div "Requested Stylist Any Abhishek Anjali Mahato Arun CC Ayush Bhoomi Dilshad Ahmad…" at bounding box center [667, 496] width 410 height 289
click at [529, 394] on select "Any Abhishek Anjali Mahato Arun CC Ayush Bhoomi Dilshad Ahmad Jitesh Mikku Moye…" at bounding box center [566, 391] width 182 height 23
select select "79158"
click at [475, 380] on select "Any Abhishek Anjali Mahato Arun CC Ayush Bhoomi Dilshad Ahmad Jitesh Mikku Moye…" at bounding box center [566, 391] width 182 height 23
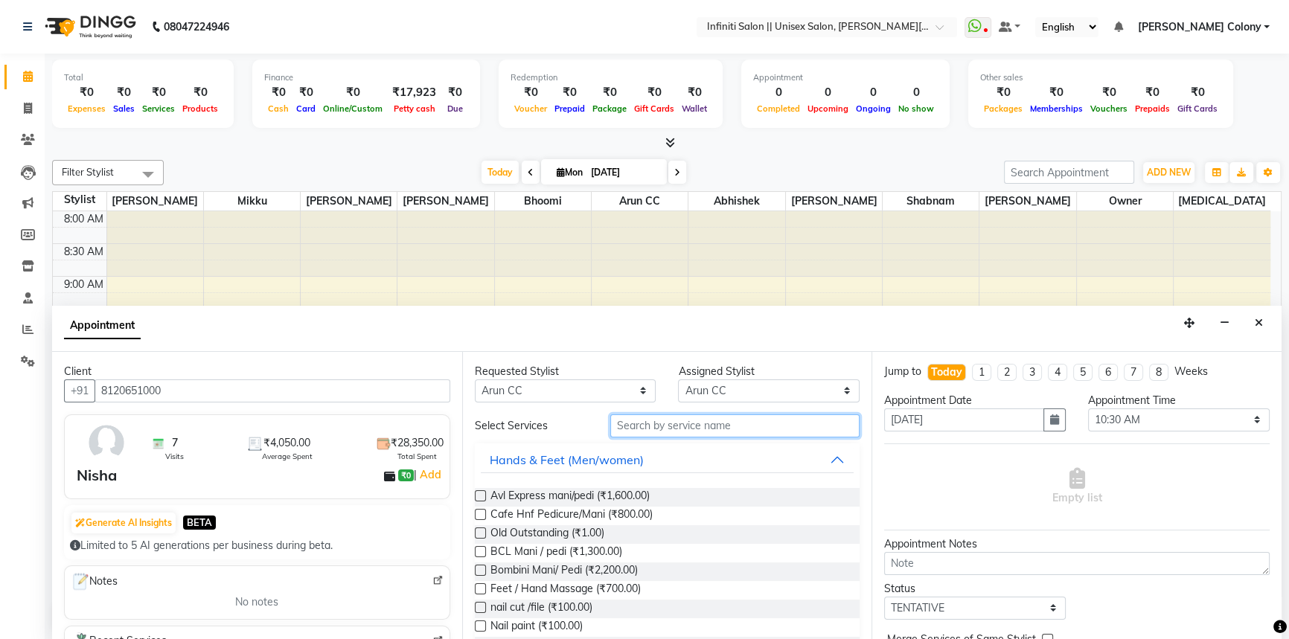
click at [638, 424] on input "text" at bounding box center [734, 426] width 249 height 23
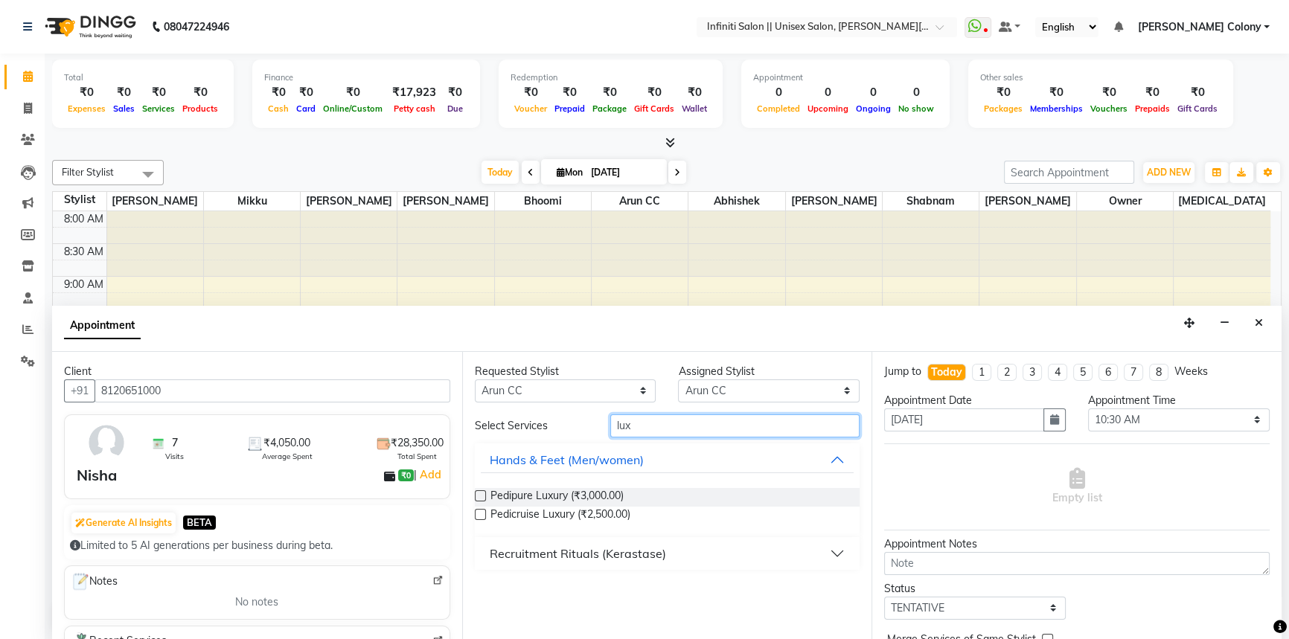
type input "lux"
click at [499, 551] on div "Recruitment Rituals (Kerastase)" at bounding box center [578, 554] width 176 height 18
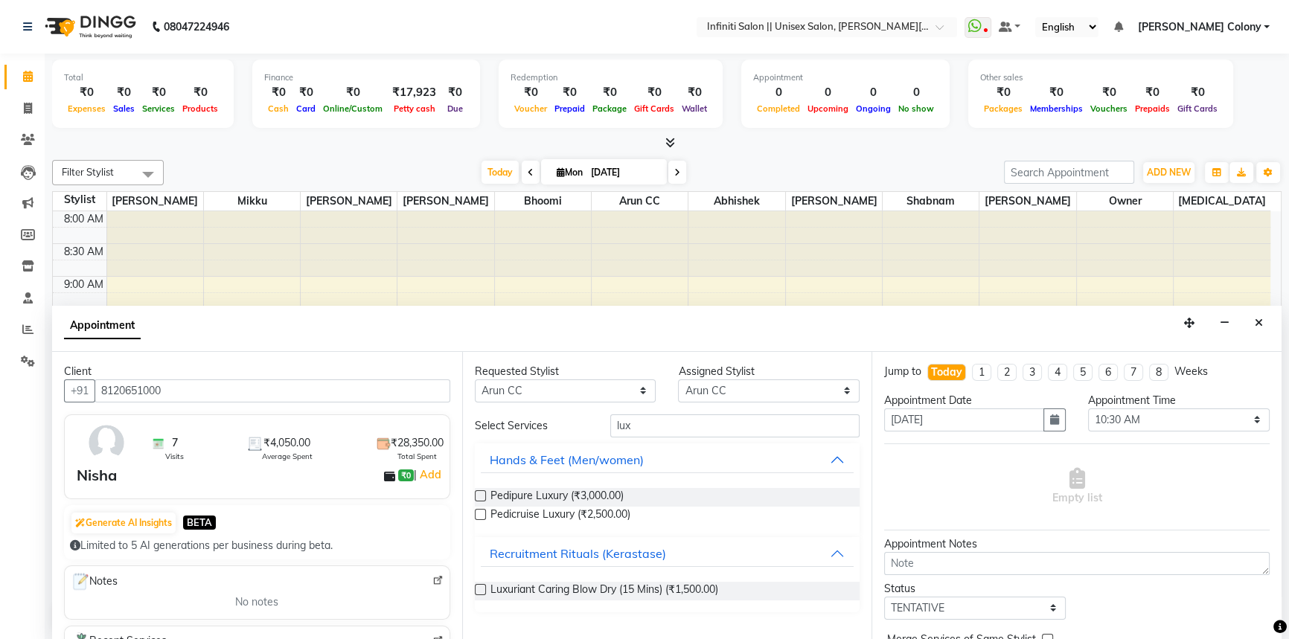
click at [479, 587] on label at bounding box center [480, 589] width 11 height 11
click at [479, 587] on input "checkbox" at bounding box center [480, 592] width 10 height 10
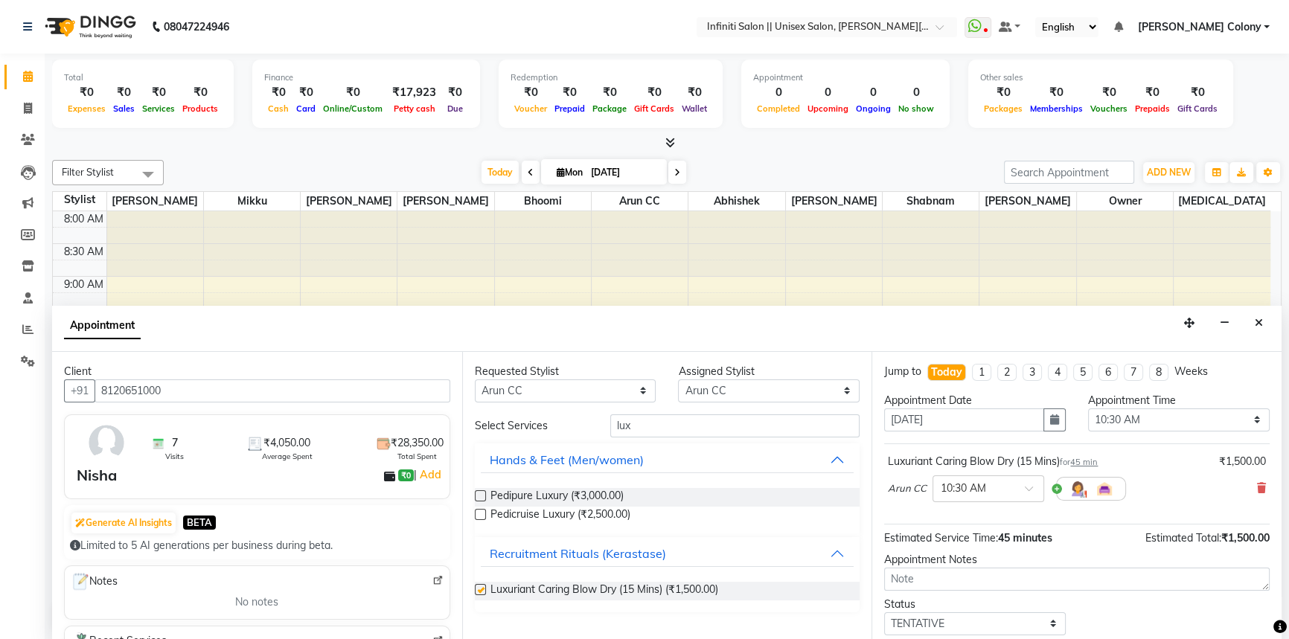
checkbox input "false"
click at [1004, 488] on input "text" at bounding box center [974, 488] width 66 height 16
click at [968, 628] on div "02:00 PM" at bounding box center [988, 632] width 110 height 28
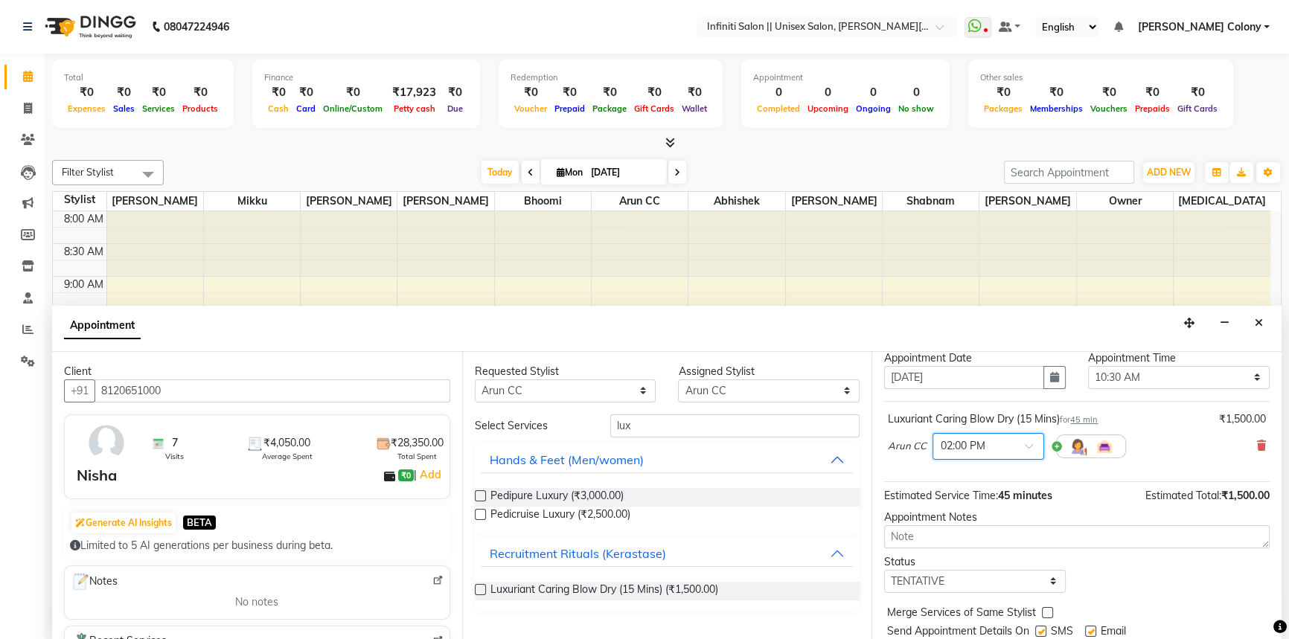
scroll to position [88, 0]
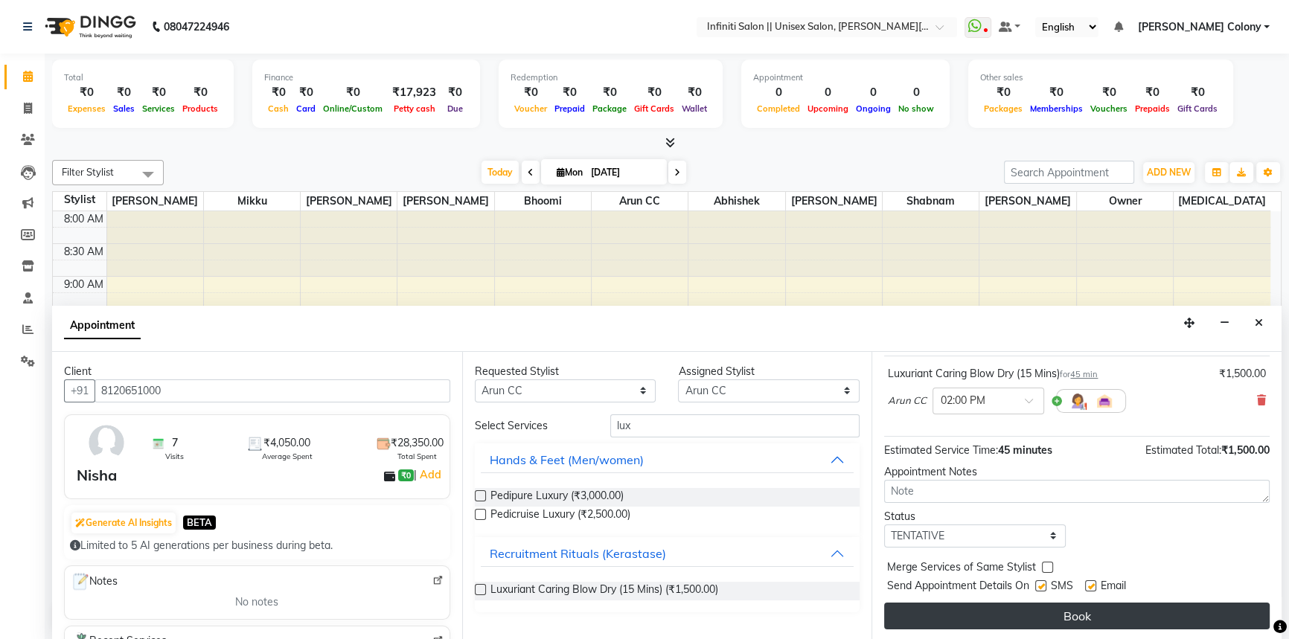
click at [975, 607] on button "Book" at bounding box center [1077, 616] width 386 height 27
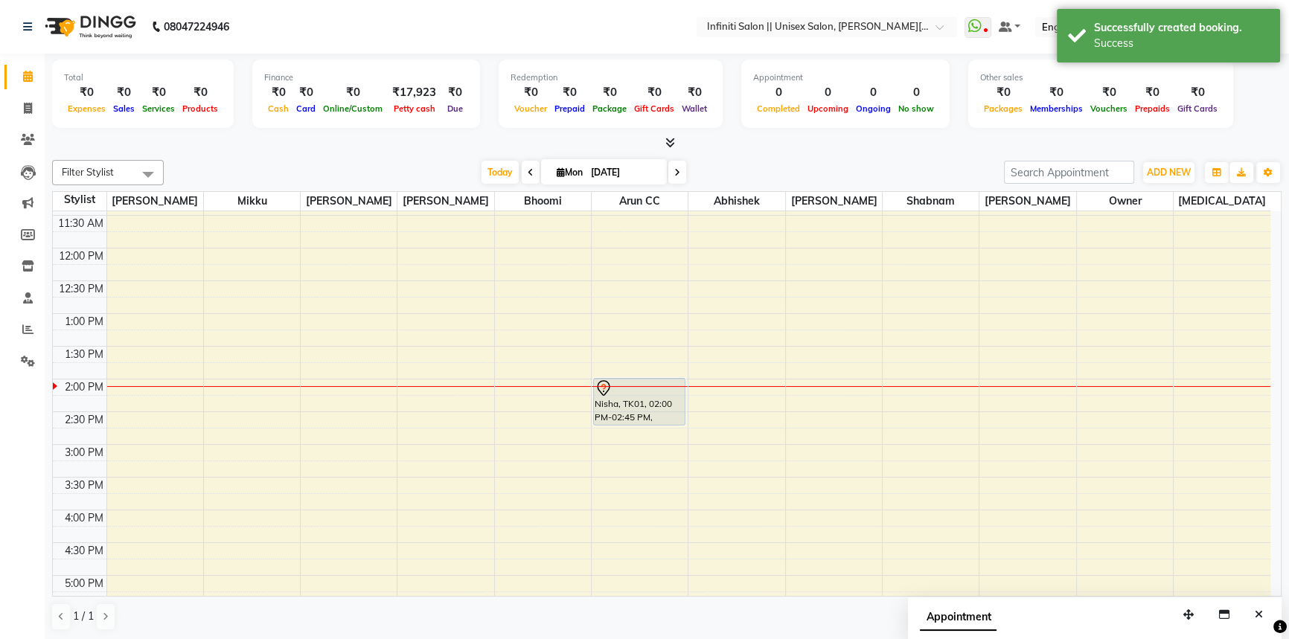
scroll to position [338, 0]
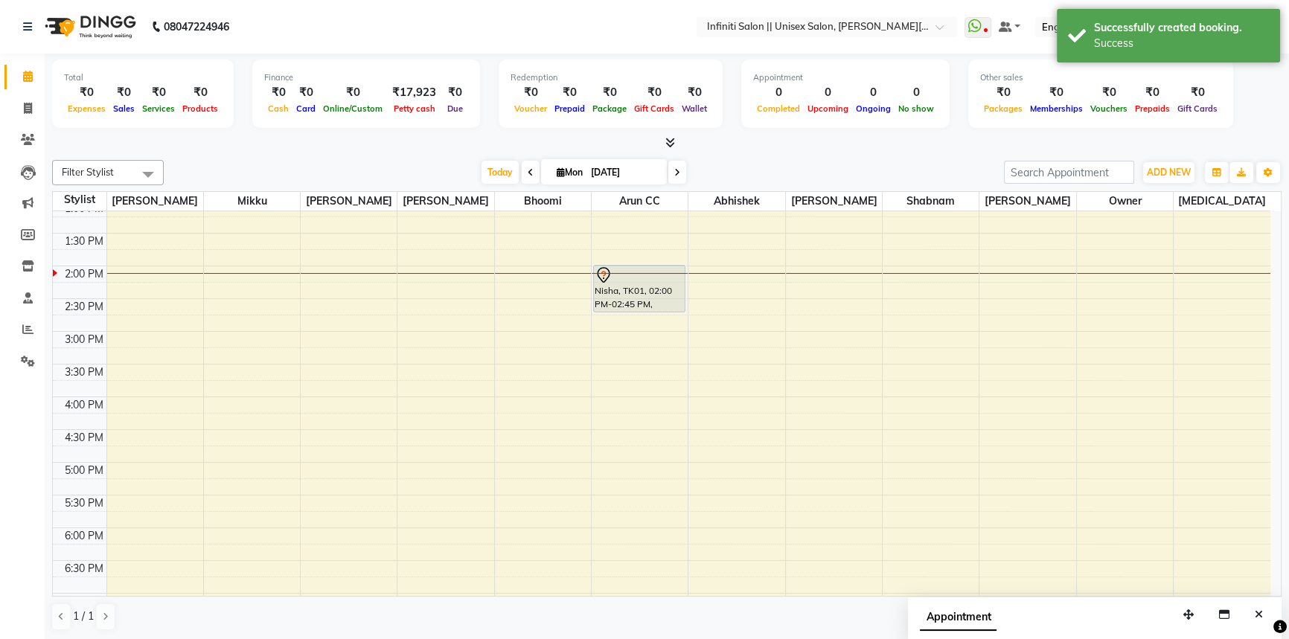
click at [626, 413] on td at bounding box center [688, 421] width 1164 height 16
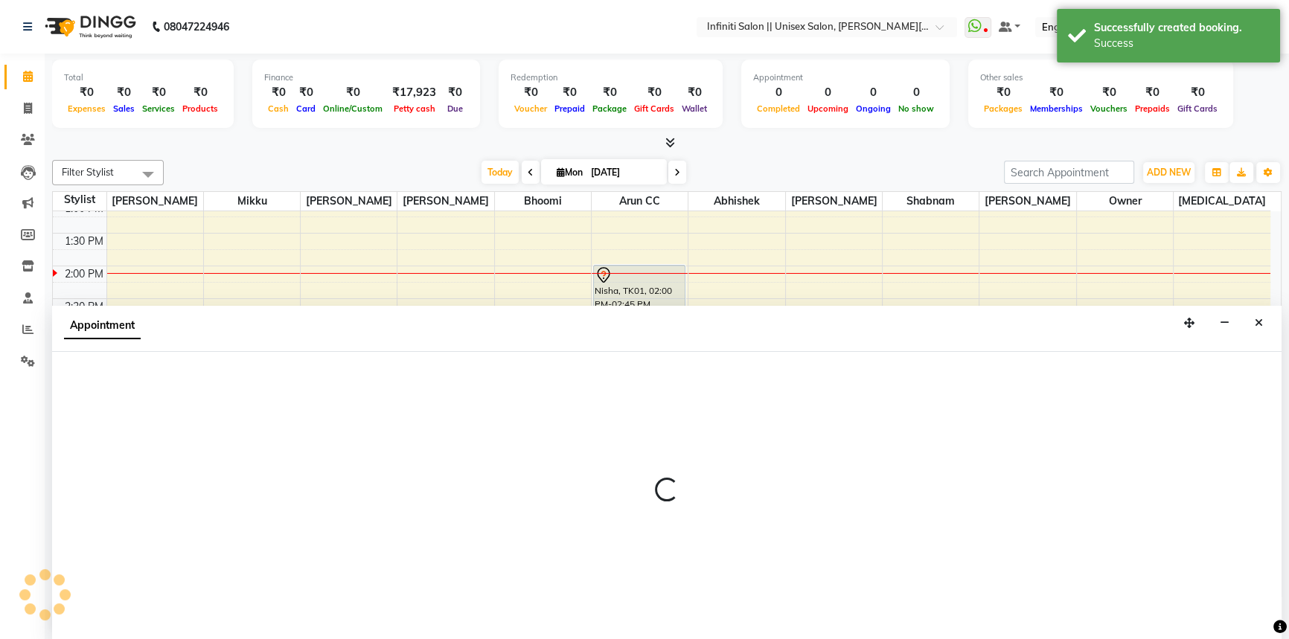
scroll to position [0, 0]
select select "79158"
select select "960"
select select "tentative"
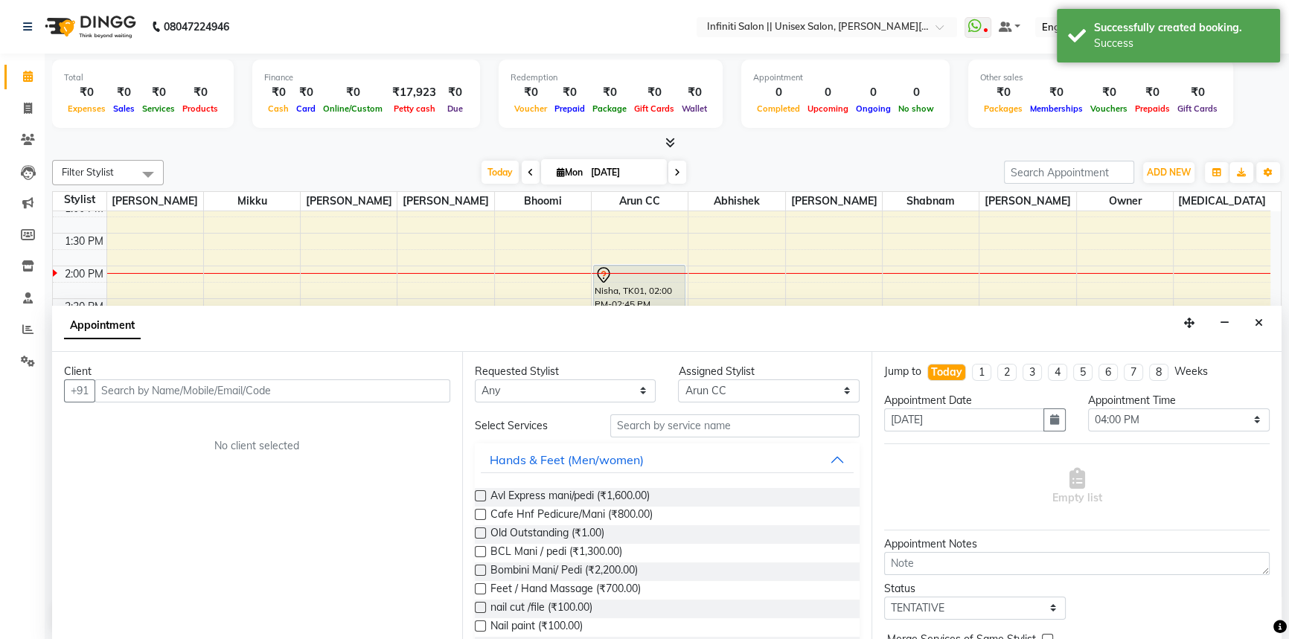
click at [261, 398] on input "text" at bounding box center [273, 391] width 356 height 23
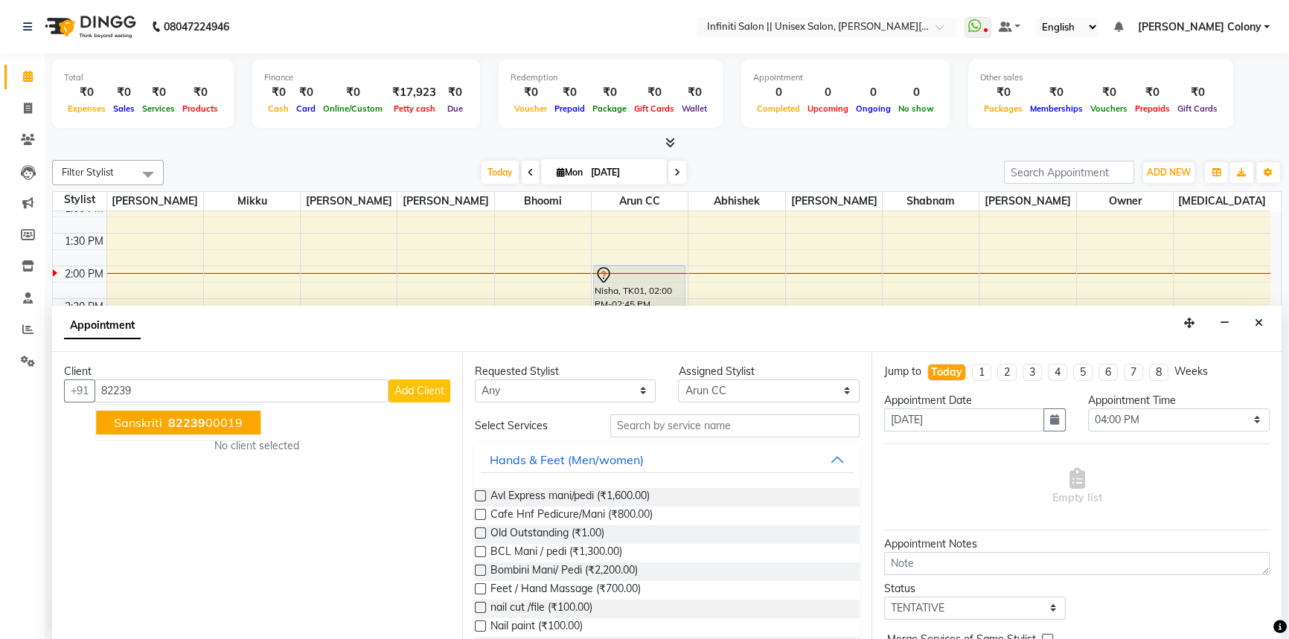
click at [232, 423] on ngb-highlight "82239 00019" at bounding box center [203, 422] width 77 height 15
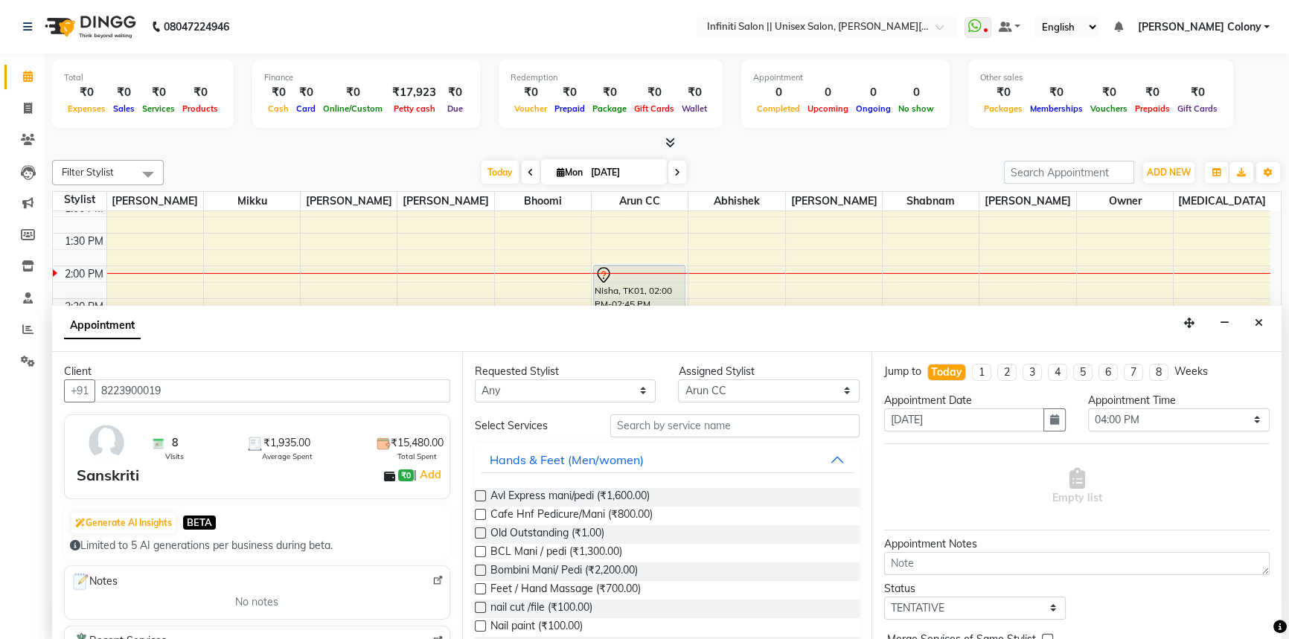
type input "8223900019"
click at [514, 394] on select "Any Abhishek Anjali Mahato Arun CC Ayush Bhoomi Dilshad Ahmad Jitesh Mikku Moye…" at bounding box center [566, 391] width 182 height 23
select select "79158"
click at [475, 380] on select "Any Abhishek Anjali Mahato Arun CC Ayush Bhoomi Dilshad Ahmad Jitesh Mikku Moye…" at bounding box center [566, 391] width 182 height 23
click at [663, 429] on input "text" at bounding box center [734, 426] width 249 height 23
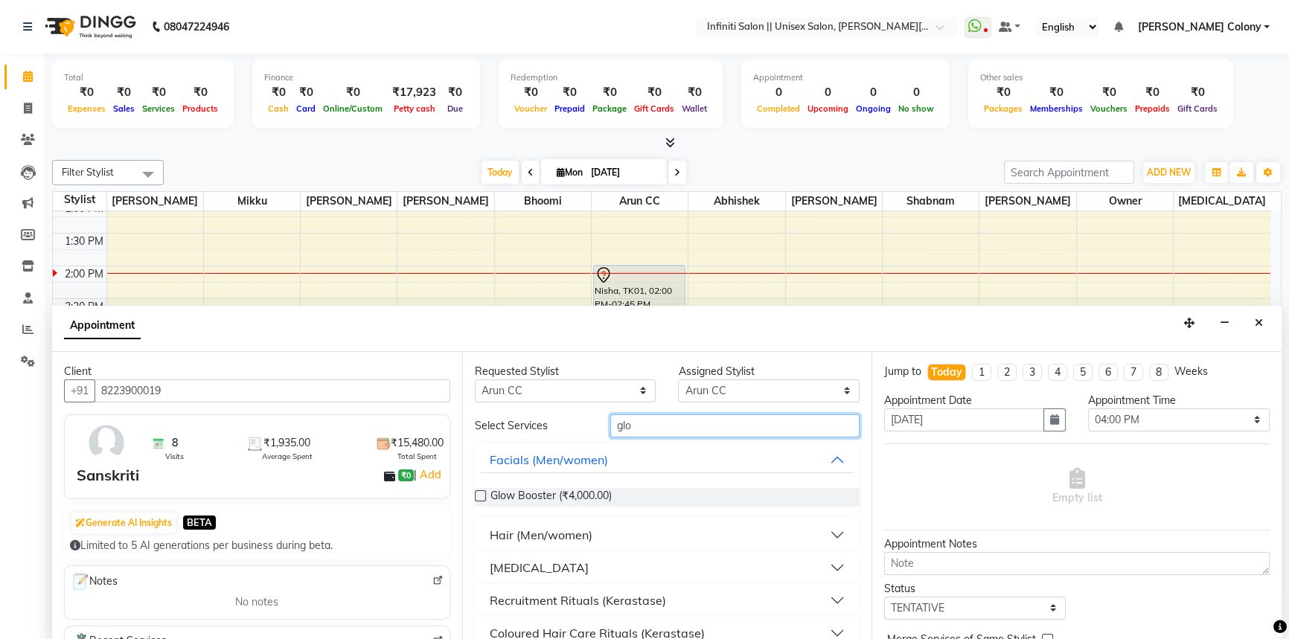
type input "glo"
click at [526, 534] on div "Hair (Men/women)" at bounding box center [541, 535] width 103 height 18
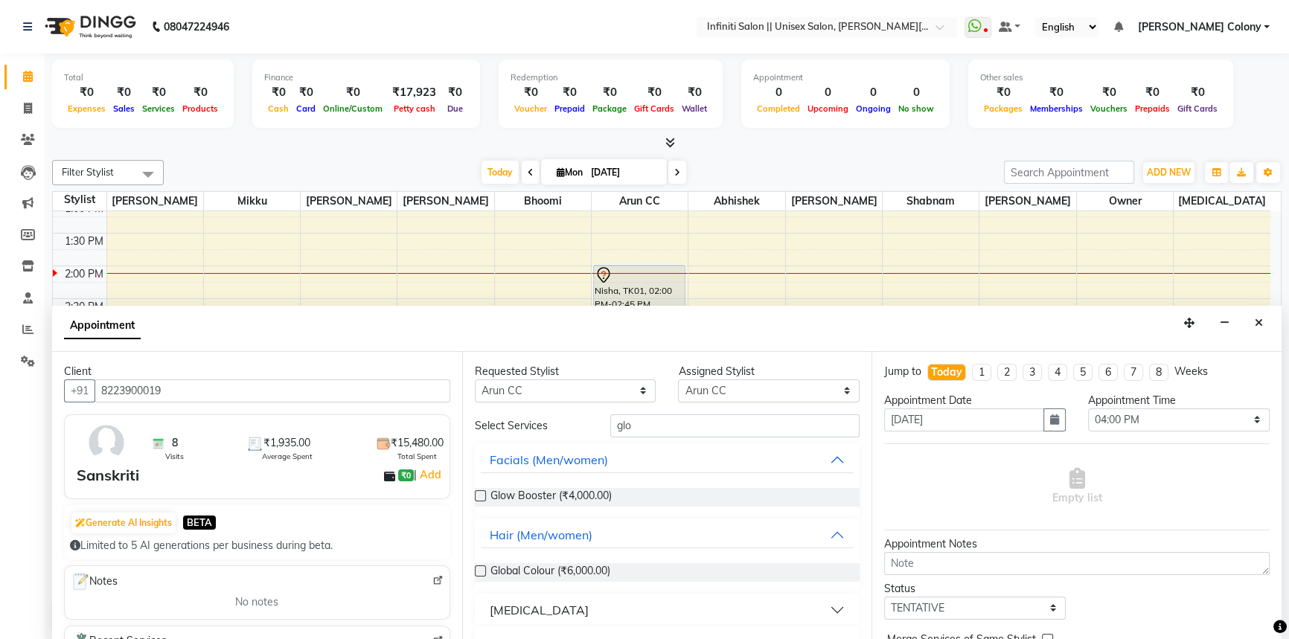
click at [479, 571] on label at bounding box center [480, 571] width 11 height 11
click at [479, 571] on input "checkbox" at bounding box center [480, 573] width 10 height 10
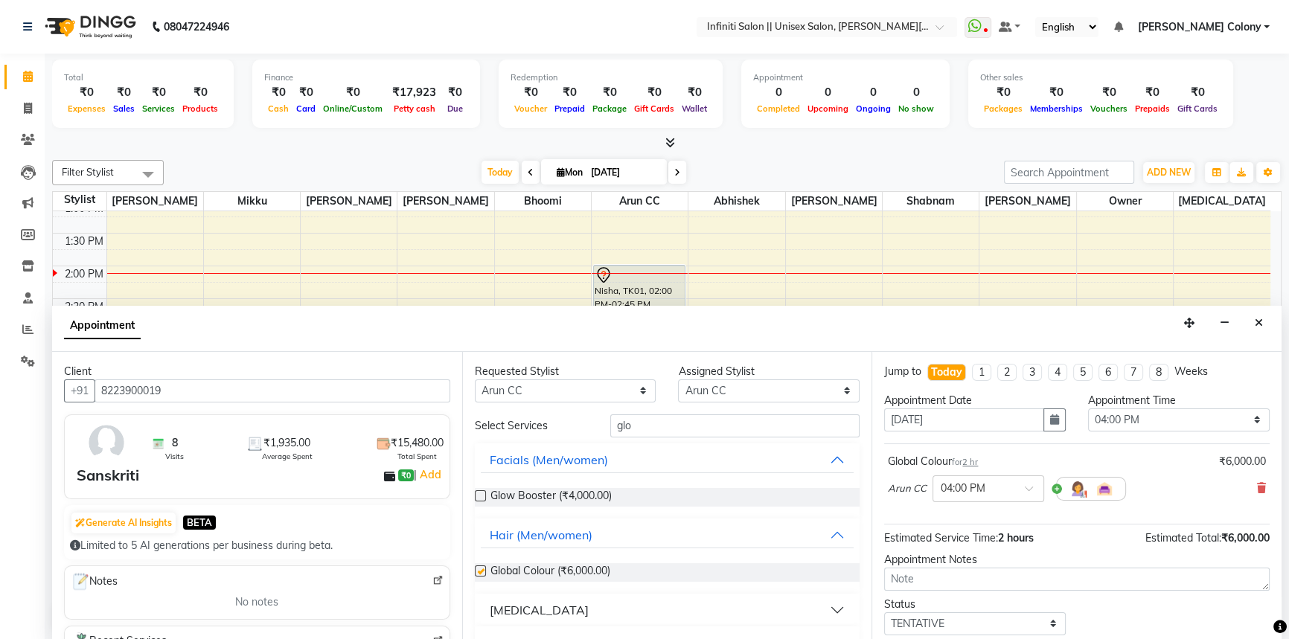
checkbox input "false"
click at [988, 488] on input "text" at bounding box center [974, 488] width 66 height 16
click at [971, 544] on div "03:00 PM" at bounding box center [988, 542] width 110 height 28
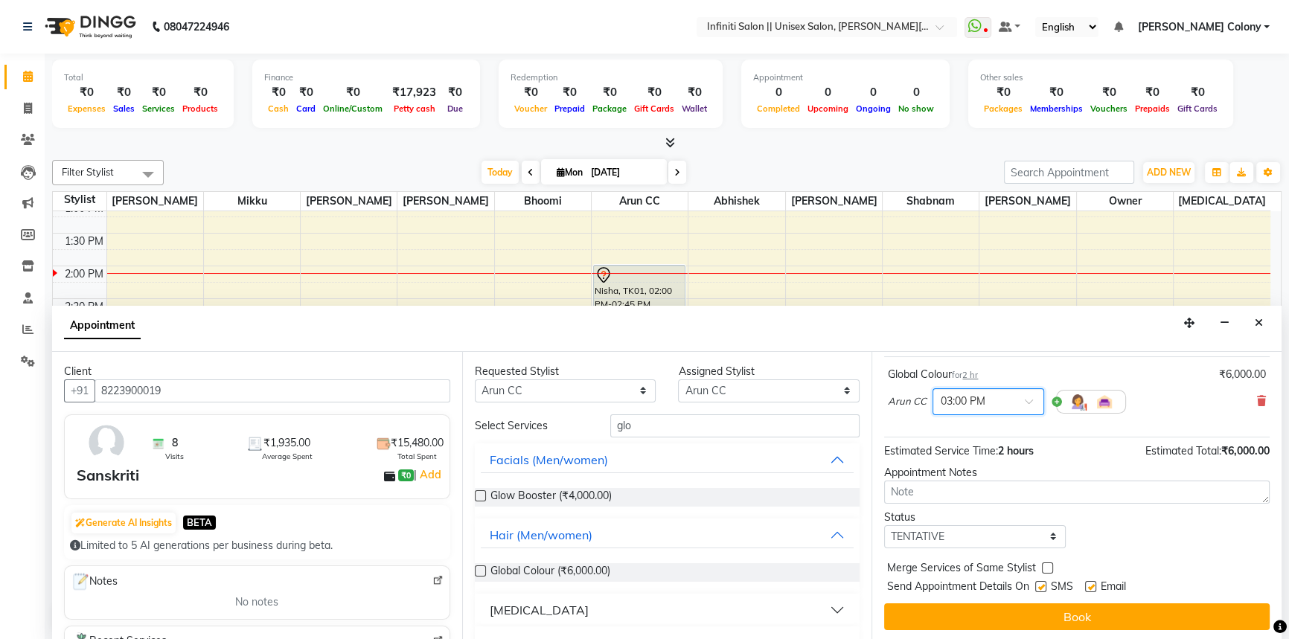
scroll to position [88, 0]
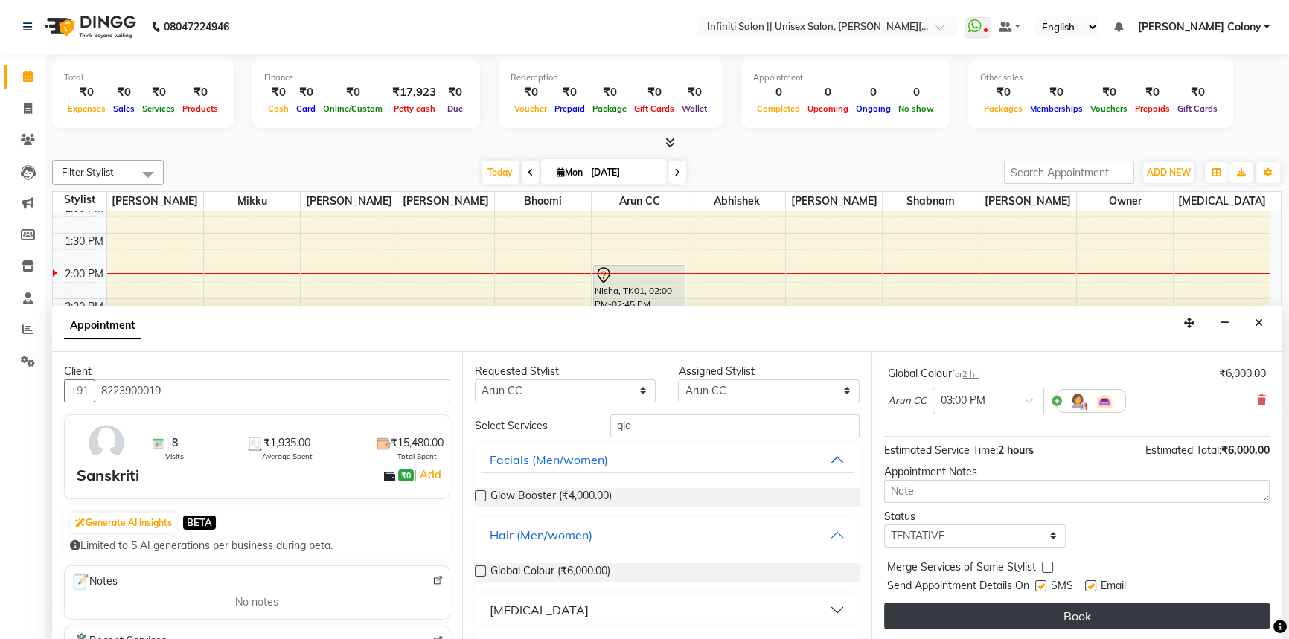
click at [988, 610] on button "Book" at bounding box center [1077, 616] width 386 height 27
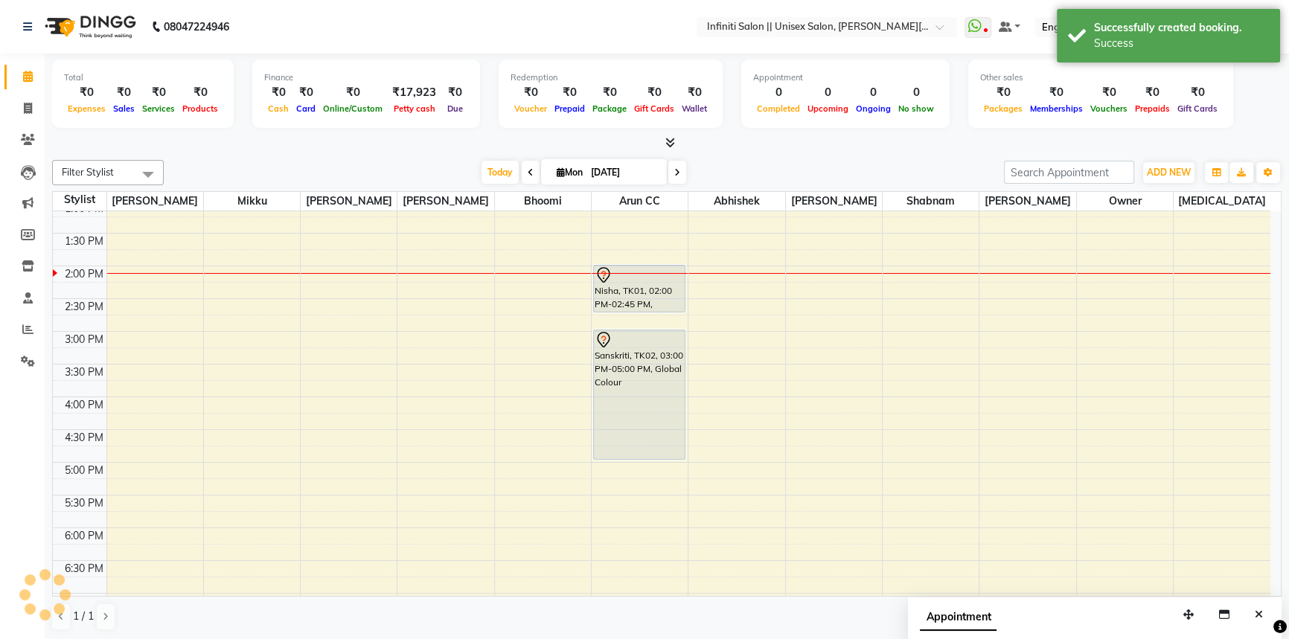
scroll to position [0, 0]
click at [675, 168] on icon at bounding box center [677, 172] width 6 height 9
type input "02-09-2025"
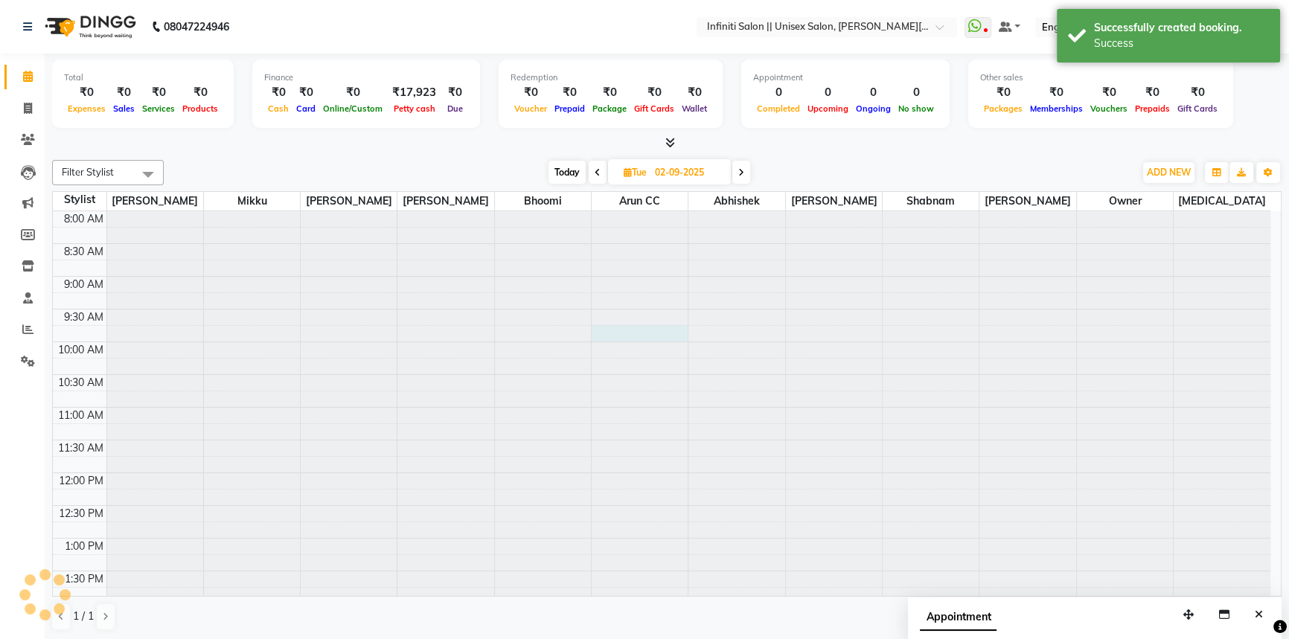
click at [648, 211] on div at bounding box center [640, 211] width 96 height 0
select select "79158"
select select "585"
select select "tentative"
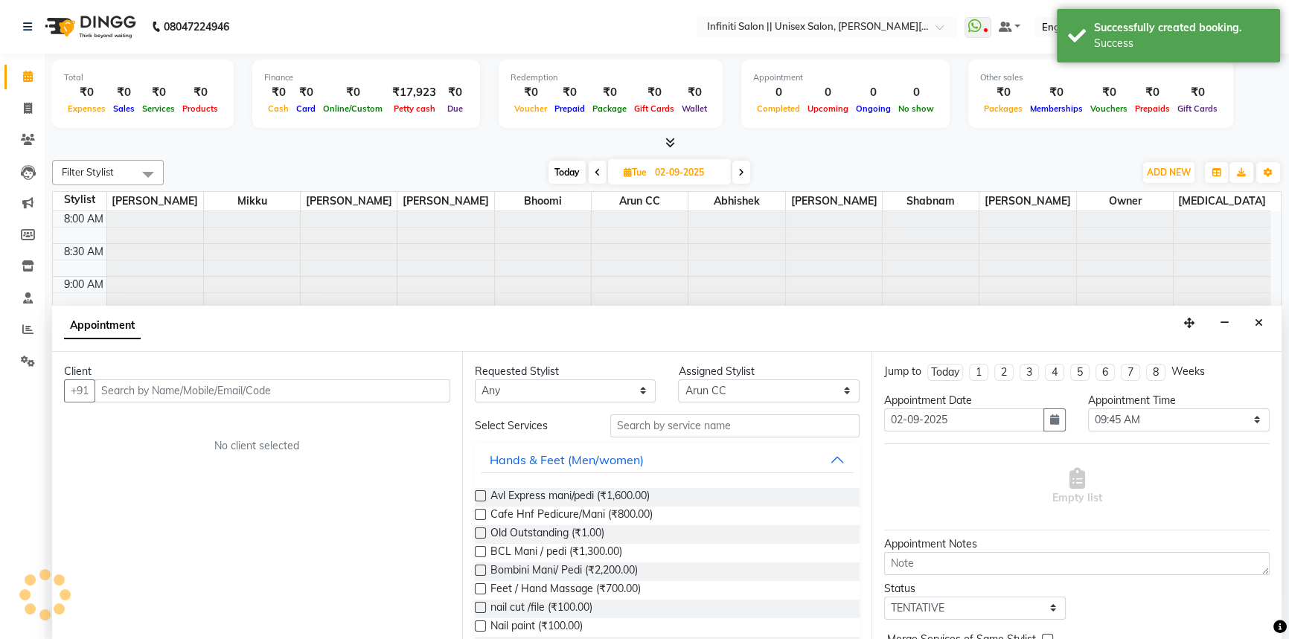
scroll to position [392, 0]
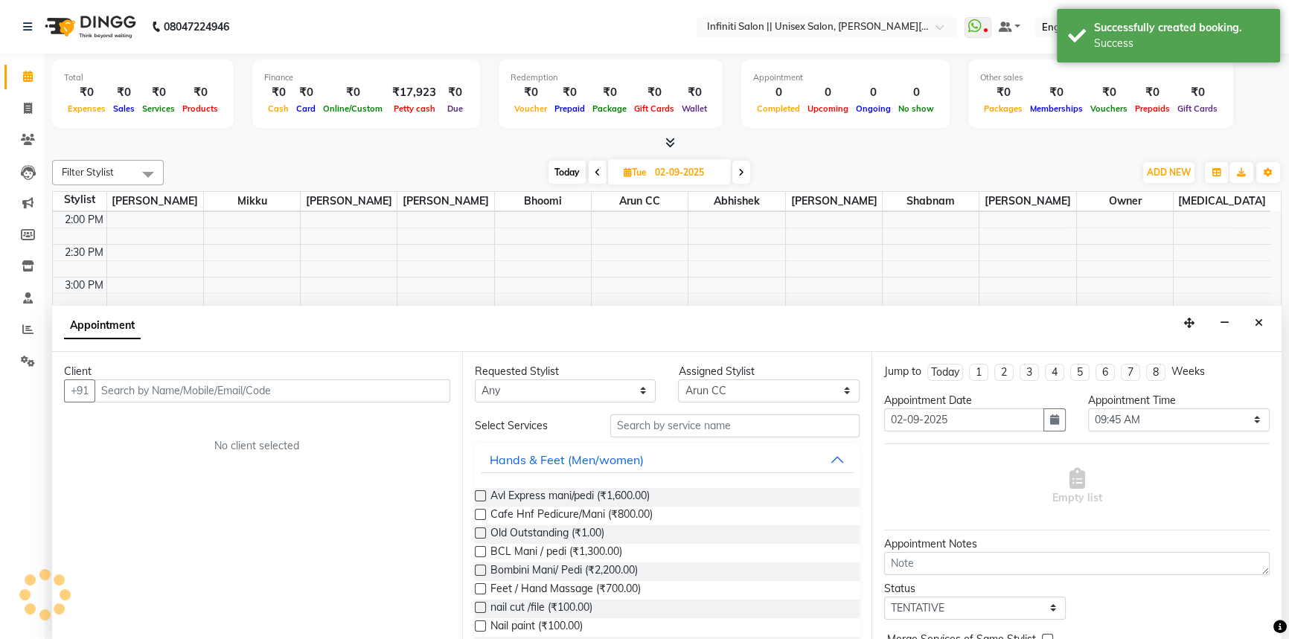
click at [390, 393] on input "text" at bounding box center [273, 391] width 356 height 23
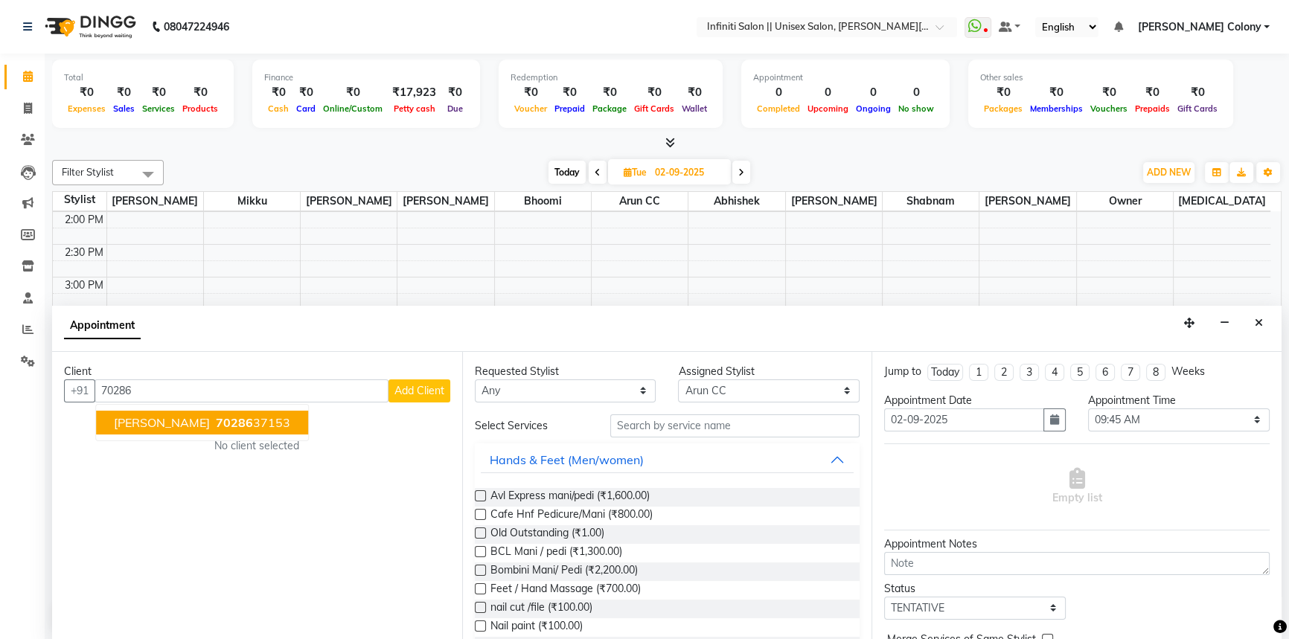
click at [237, 415] on ngb-highlight "70286 37153" at bounding box center [251, 422] width 77 height 15
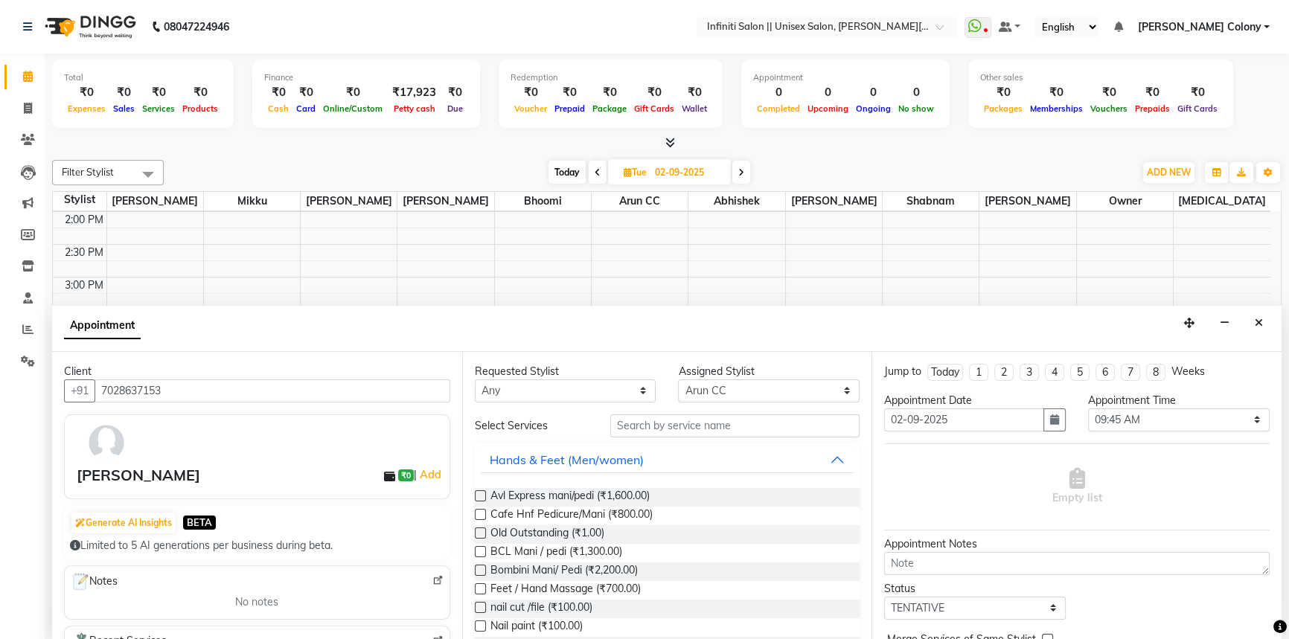
type input "7028637153"
click at [517, 409] on div "Requested Stylist Any Abhishek Anjali Mahato Arun CC Ayush Bhoomi Dilshad Ahmad…" at bounding box center [667, 496] width 410 height 289
click at [514, 387] on select "Any Abhishek Anjali Mahato Arun CC Ayush Bhoomi Dilshad Ahmad Jitesh Mikku Moye…" at bounding box center [566, 391] width 182 height 23
select select "79158"
click at [475, 380] on select "Any Abhishek Anjali Mahato Arun CC Ayush Bhoomi Dilshad Ahmad Jitesh Mikku Moye…" at bounding box center [566, 391] width 182 height 23
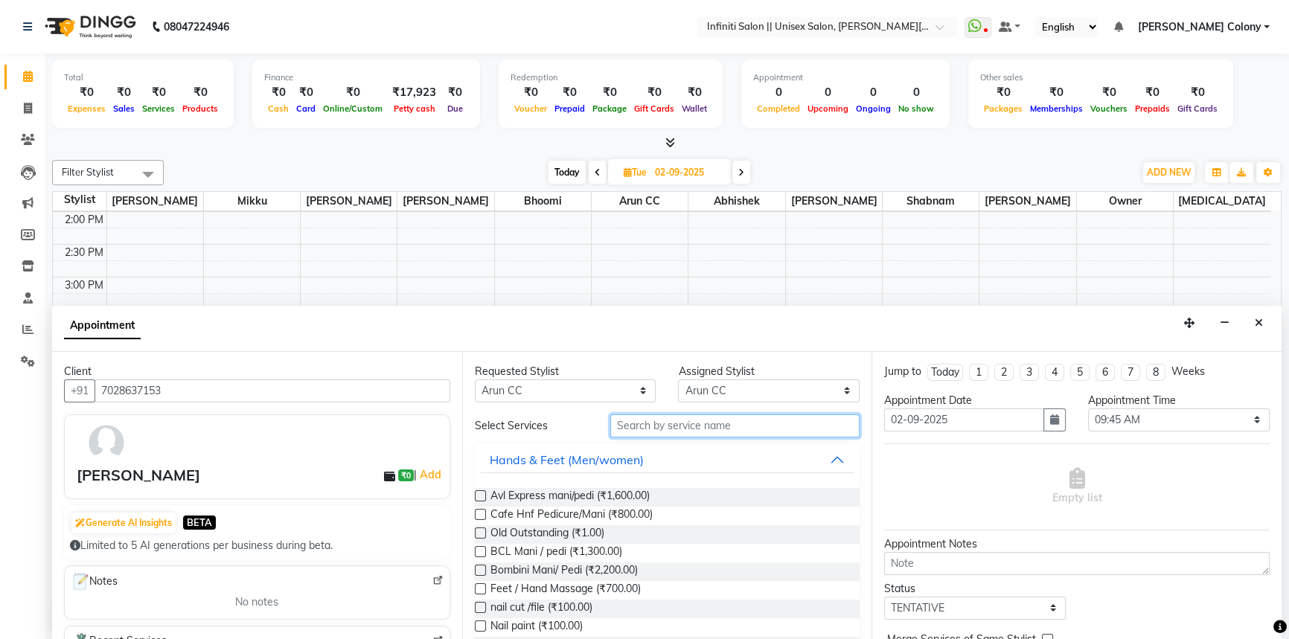
click at [680, 424] on input "text" at bounding box center [734, 426] width 249 height 23
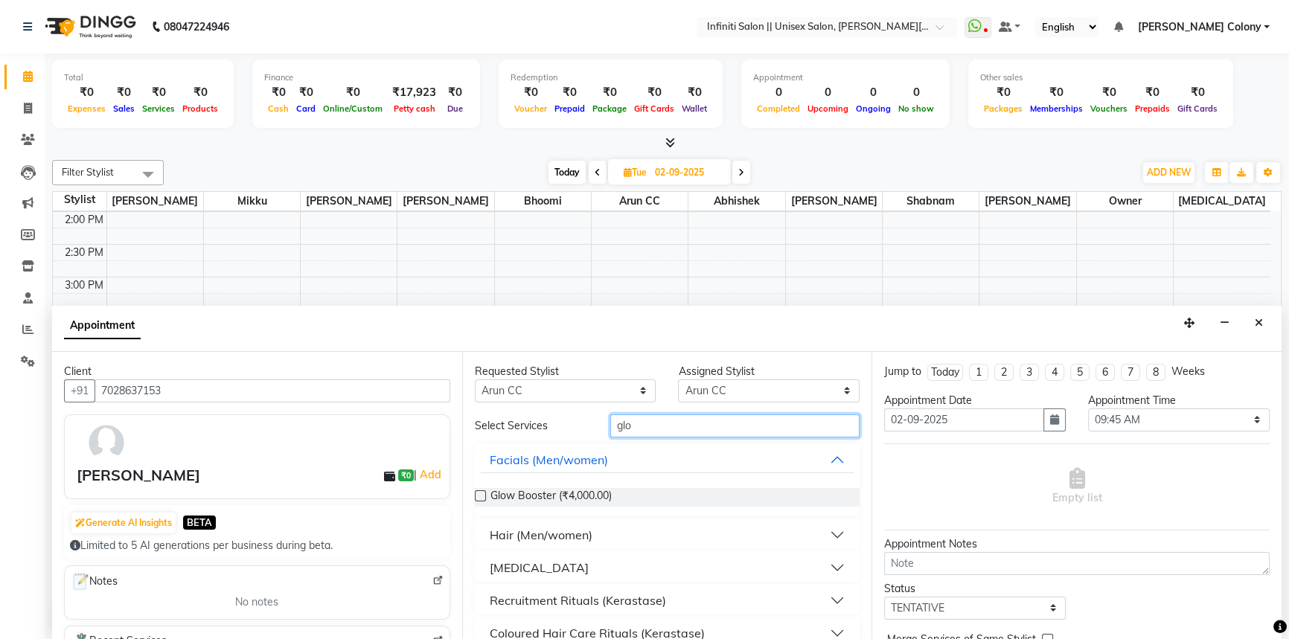
type input "glo"
click at [531, 527] on div "Hair (Men/women)" at bounding box center [541, 535] width 103 height 18
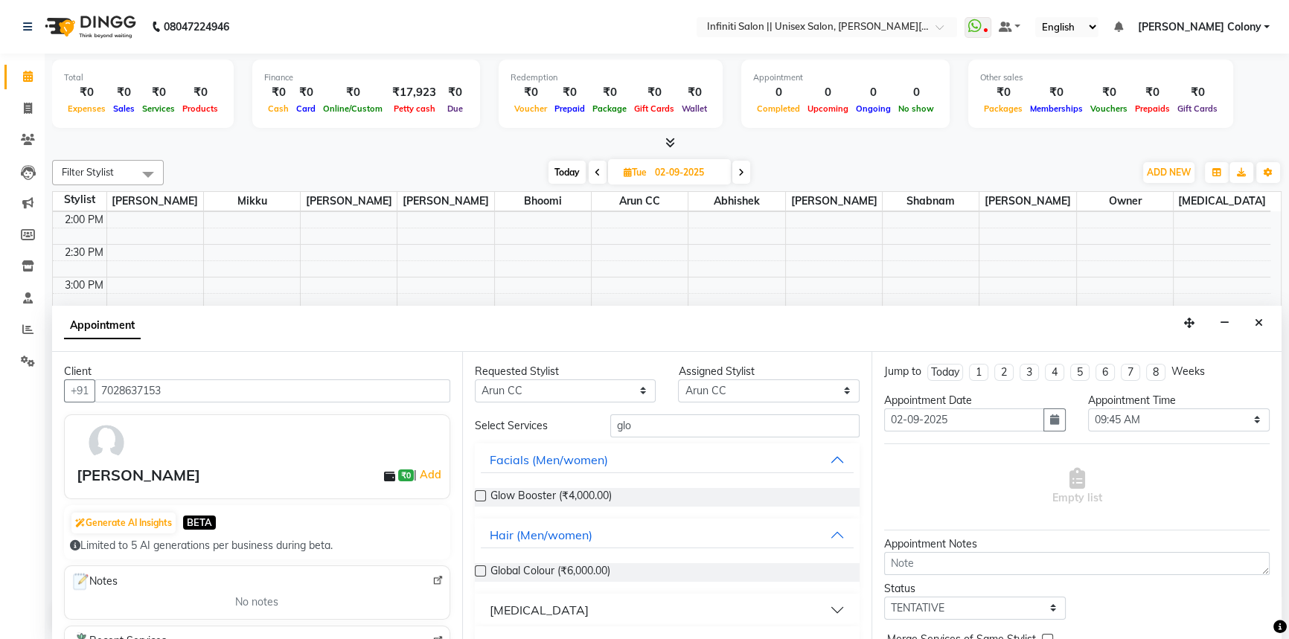
click at [482, 571] on label at bounding box center [480, 571] width 11 height 11
click at [482, 571] on input "checkbox" at bounding box center [480, 573] width 10 height 10
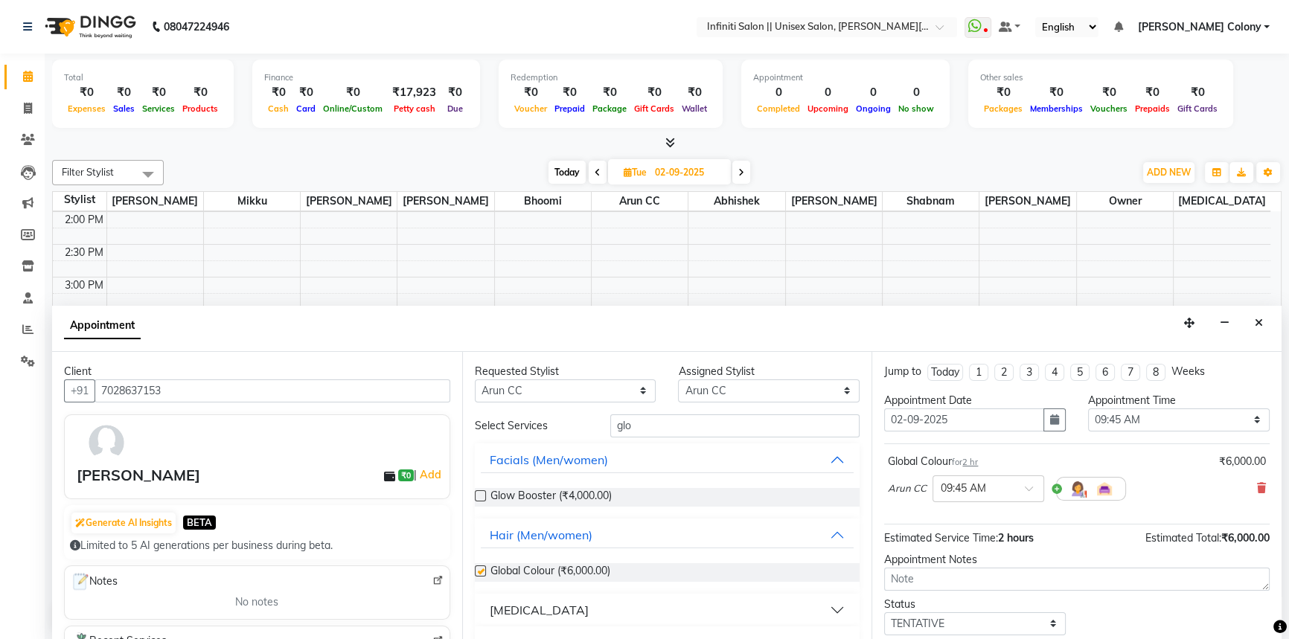
checkbox input "false"
click at [962, 481] on input "text" at bounding box center [974, 488] width 66 height 16
click at [989, 566] on div "03:00 PM" at bounding box center [988, 569] width 110 height 28
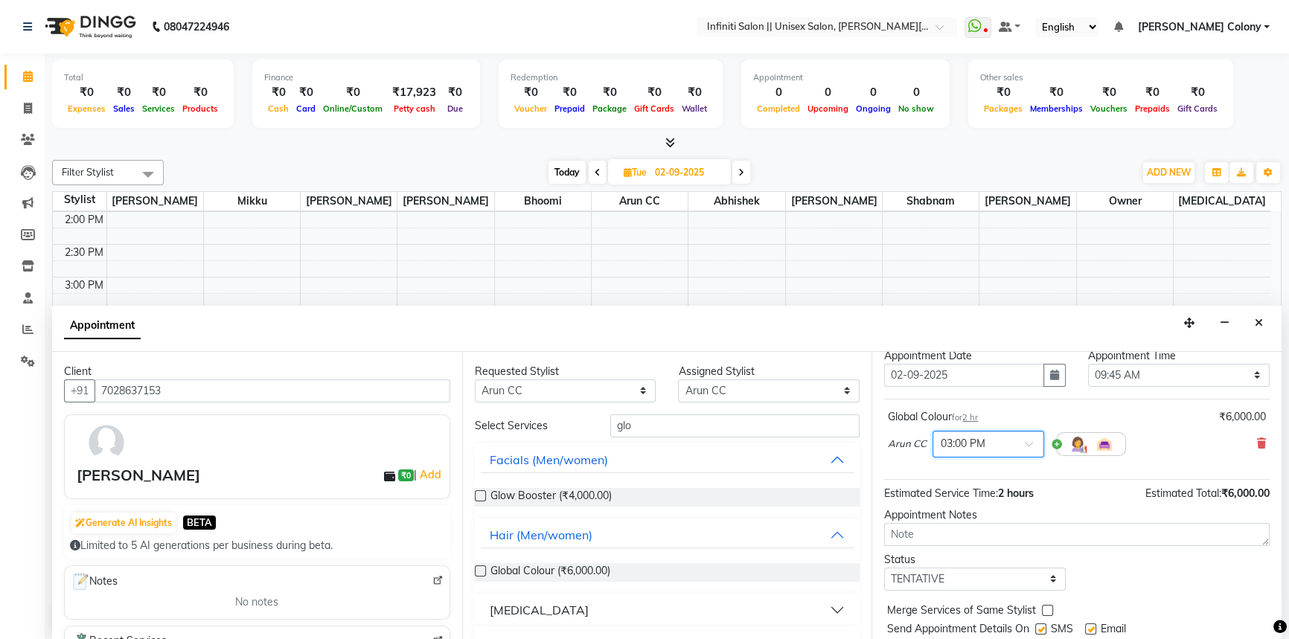
scroll to position [88, 0]
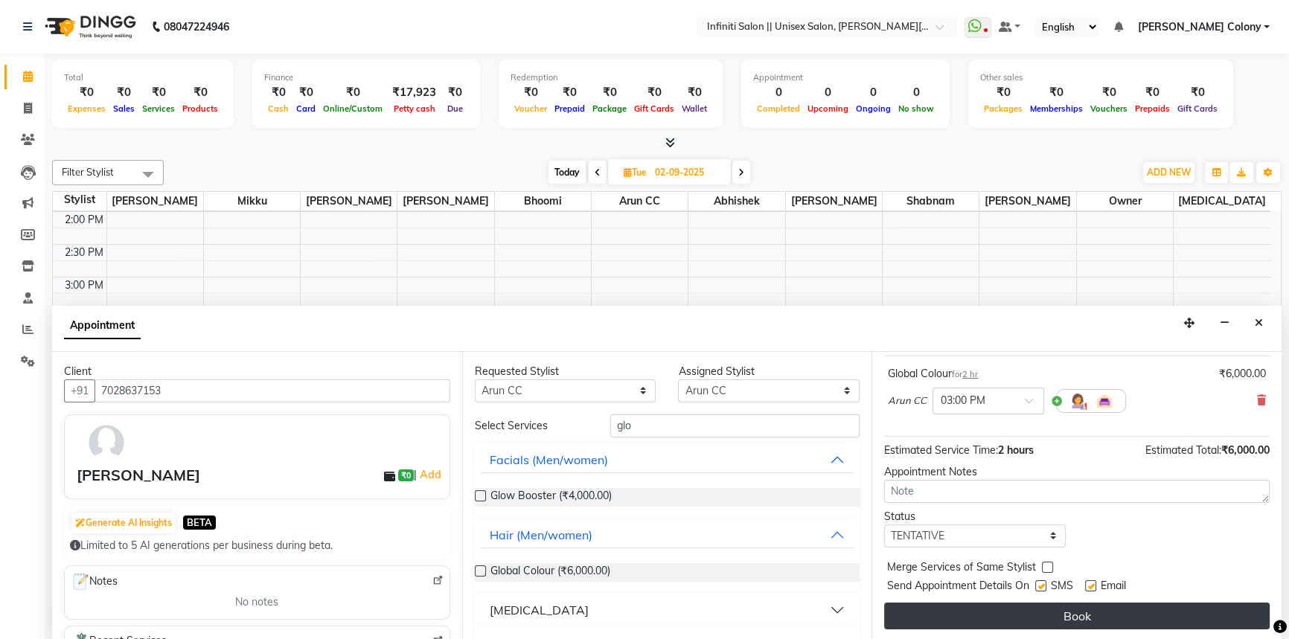
click at [981, 612] on button "Book" at bounding box center [1077, 616] width 386 height 27
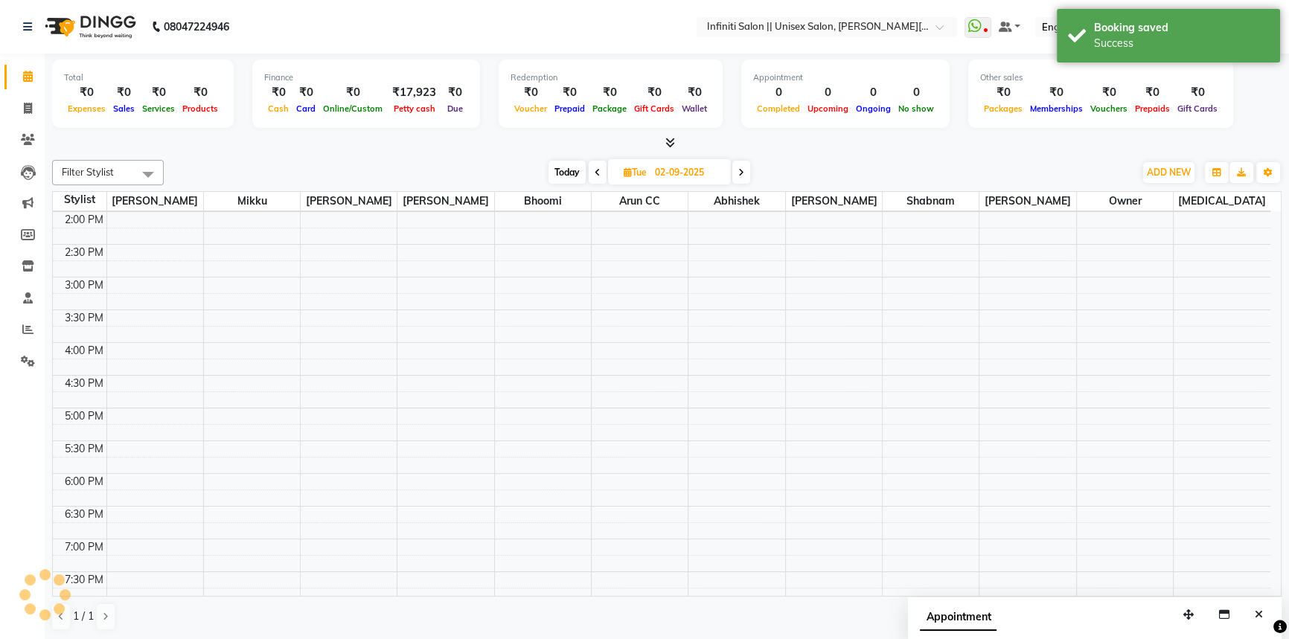
scroll to position [0, 0]
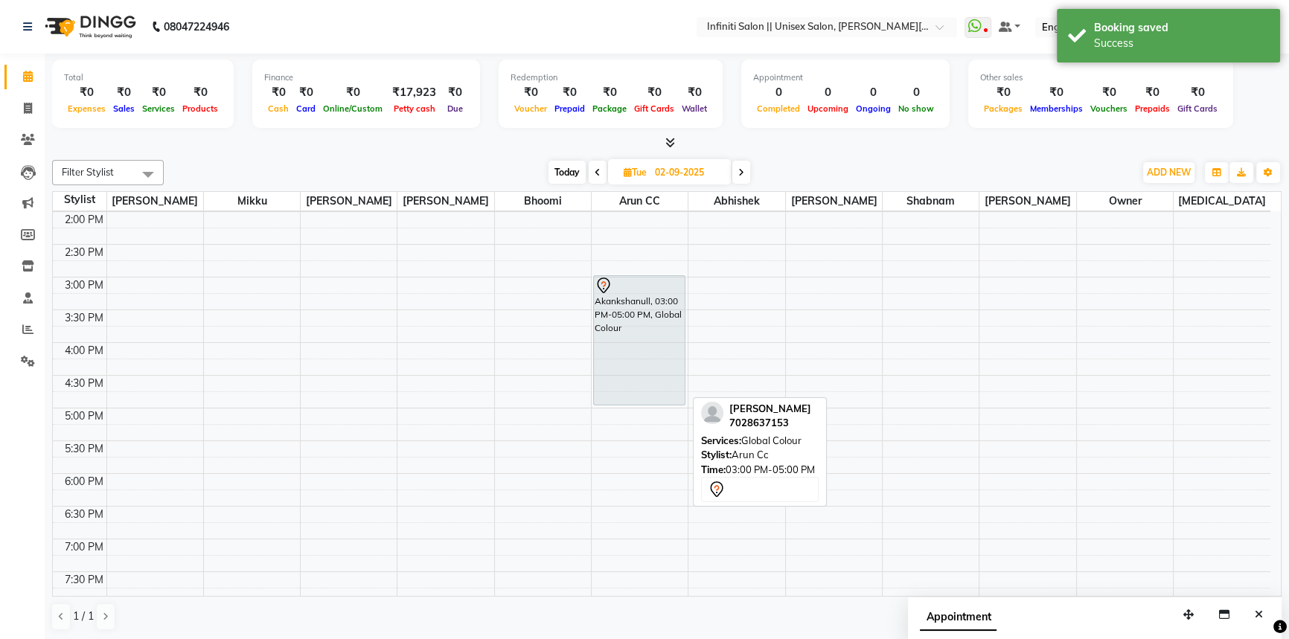
click at [622, 391] on div "Akankshanull, 03:00 PM-05:00 PM, Global Colour" at bounding box center [639, 340] width 91 height 129
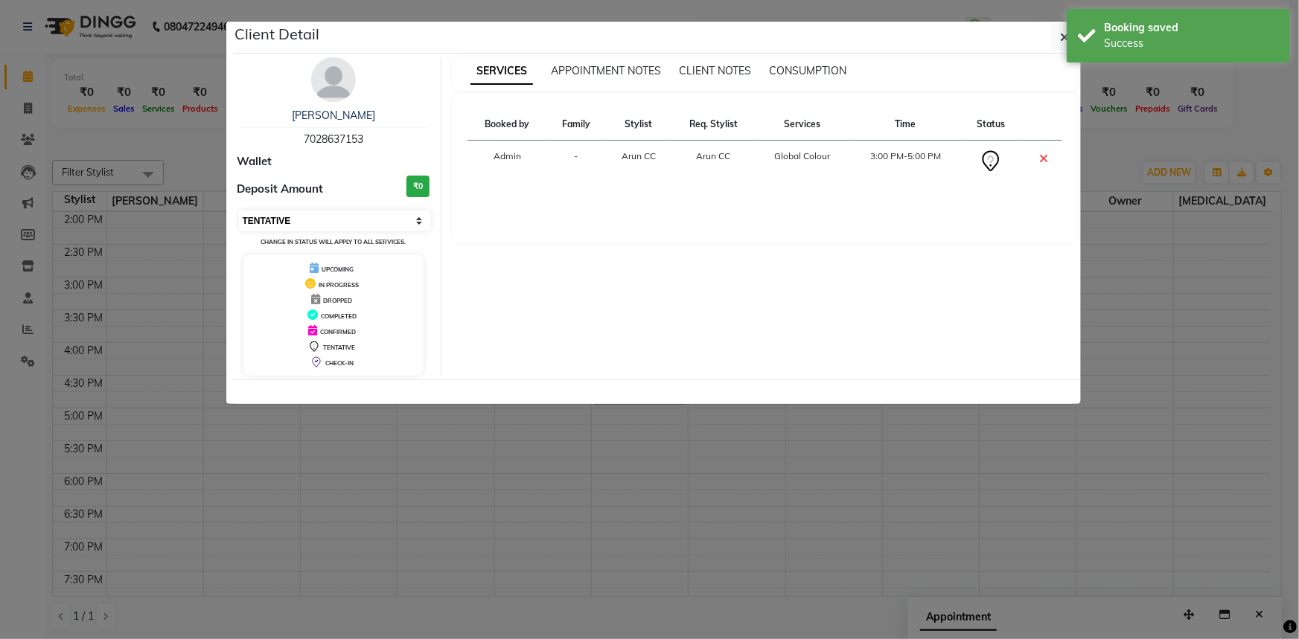
click at [318, 215] on select "Select CONFIRMED TENTATIVE" at bounding box center [335, 221] width 193 height 21
select select "6"
click at [239, 211] on select "Select CONFIRMED TENTATIVE" at bounding box center [335, 221] width 193 height 21
click at [1065, 29] on button "button" at bounding box center [1065, 37] width 28 height 28
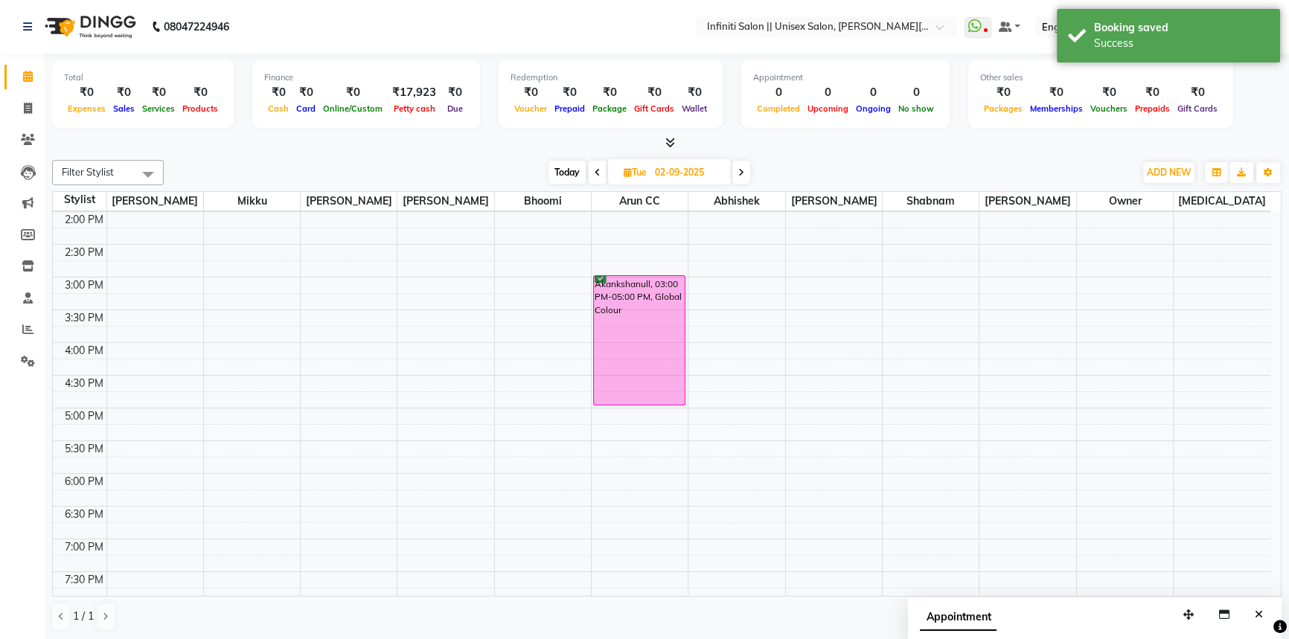
click at [598, 164] on span at bounding box center [598, 172] width 18 height 23
type input "[DATE]"
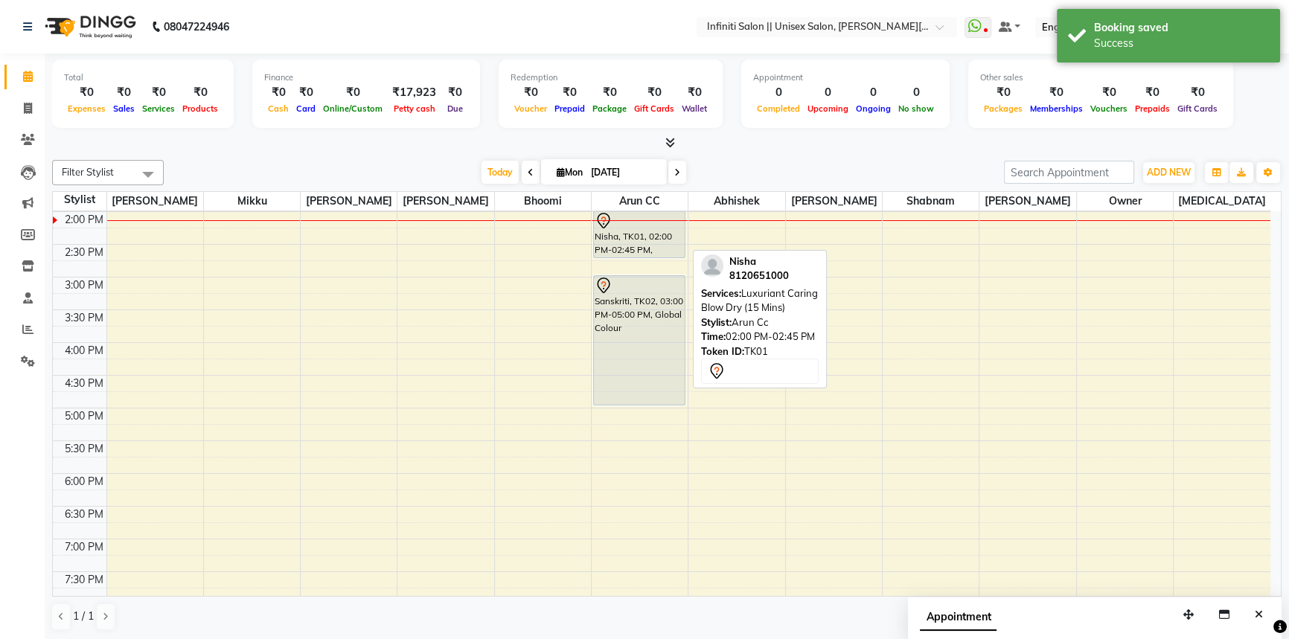
click at [630, 244] on div "Nisha, TK01, 02:00 PM-02:45 PM, Luxuriant Caring Blow Dry (15 Mins)" at bounding box center [639, 234] width 91 height 46
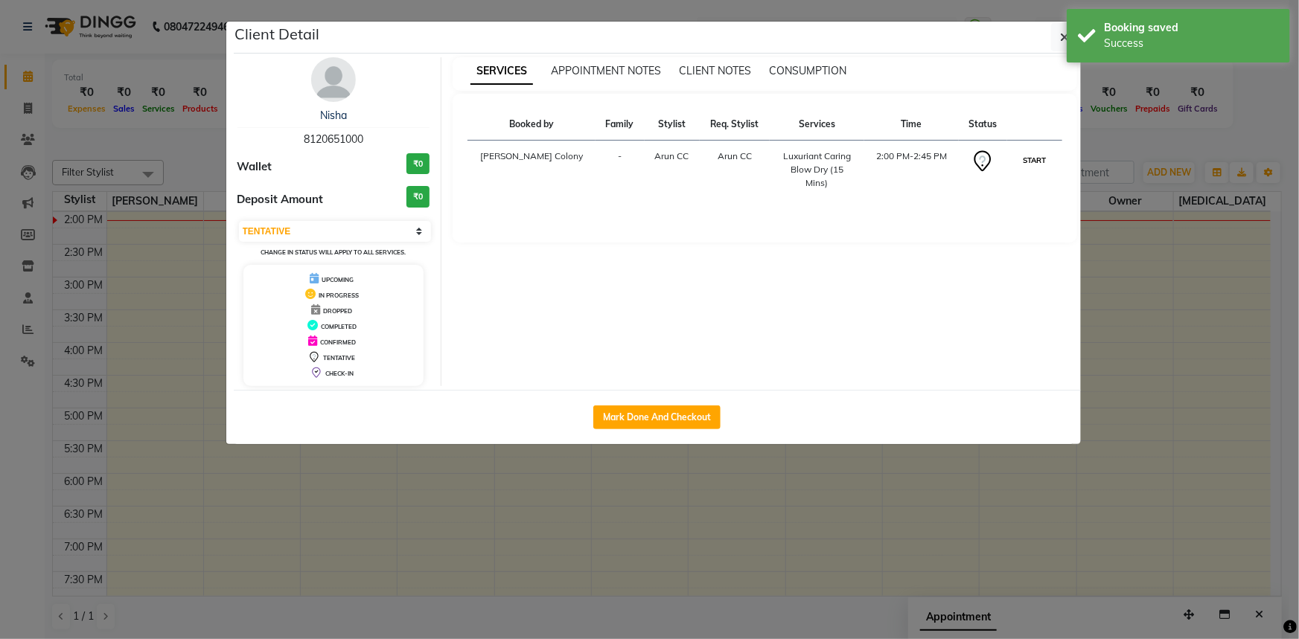
click at [1024, 162] on button "START" at bounding box center [1034, 160] width 31 height 19
select select "1"
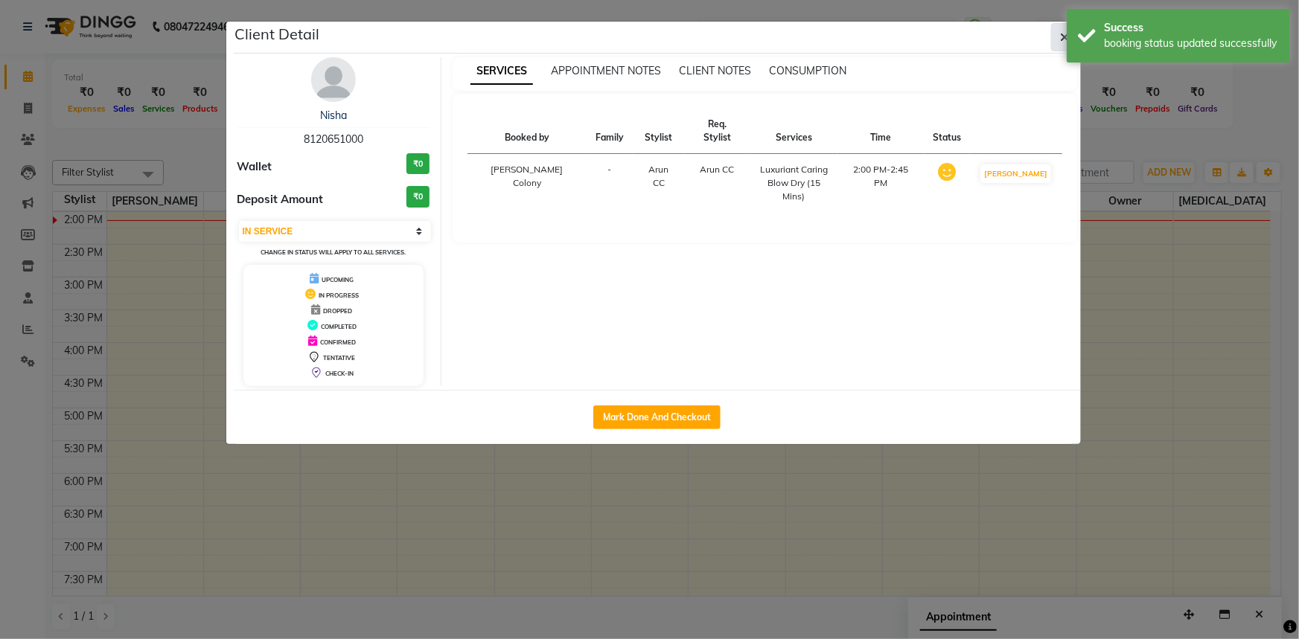
click at [1057, 30] on button "button" at bounding box center [1065, 37] width 28 height 28
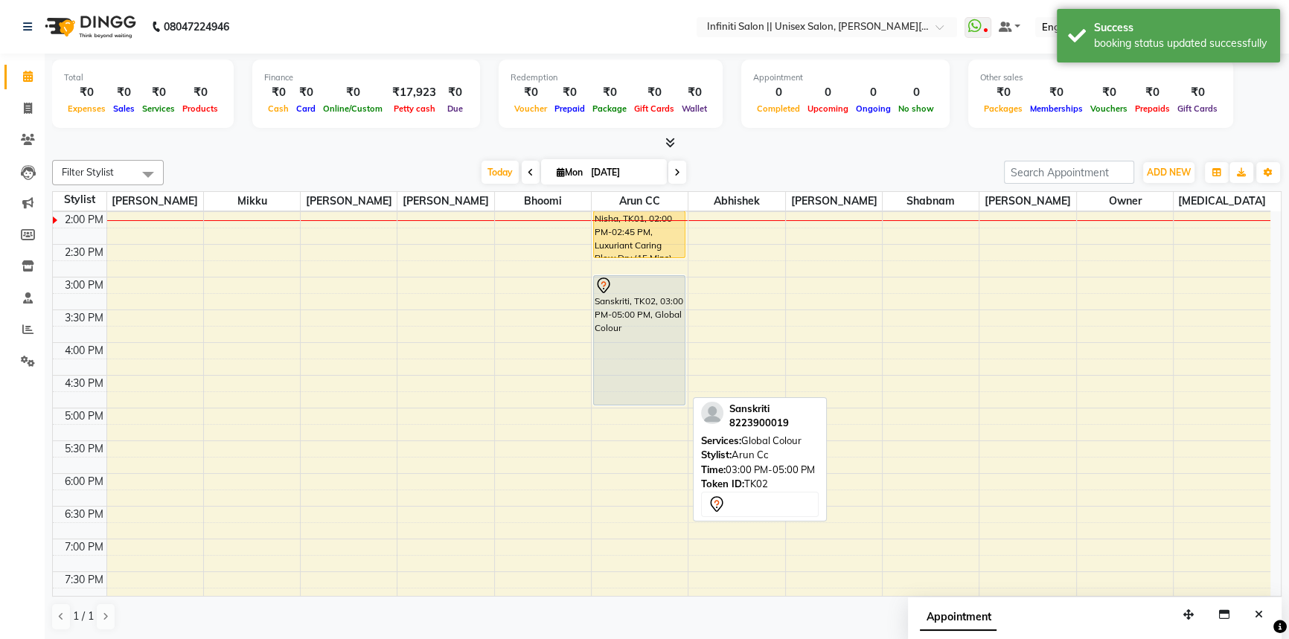
click at [649, 326] on div "Sanskriti, TK02, 03:00 PM-05:00 PM, Global Colour" at bounding box center [639, 340] width 91 height 129
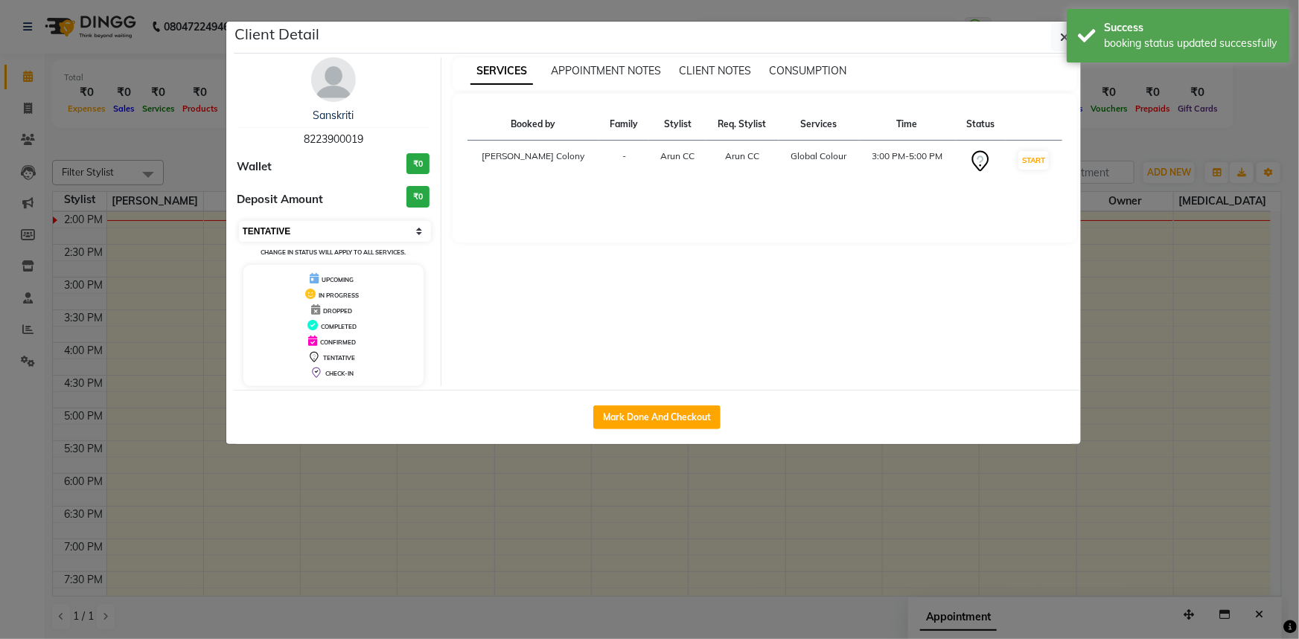
click at [350, 238] on select "Select IN SERVICE CONFIRMED TENTATIVE CHECK IN MARK DONE DROPPED UPCOMING" at bounding box center [335, 231] width 193 height 21
select select "6"
click at [239, 221] on select "Select IN SERVICE CONFIRMED TENTATIVE CHECK IN MARK DONE DROPPED UPCOMING" at bounding box center [335, 231] width 193 height 21
click at [1062, 39] on icon "button" at bounding box center [1065, 37] width 9 height 12
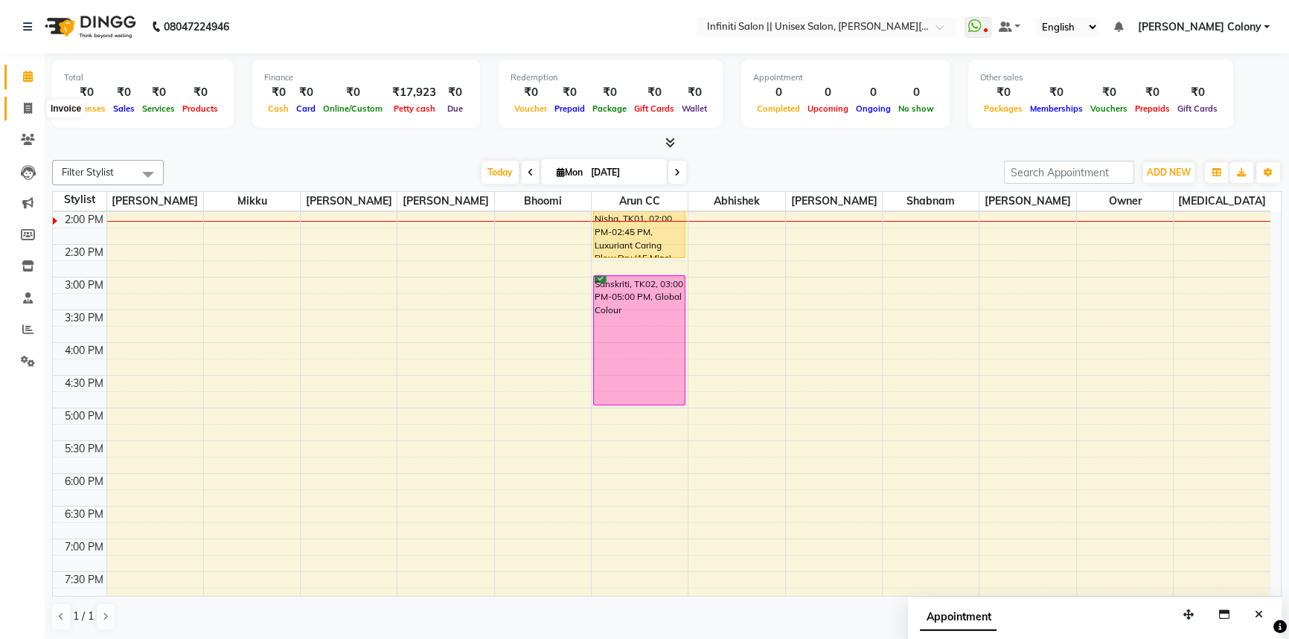
click at [30, 115] on span at bounding box center [28, 108] width 26 height 17
select select "service"
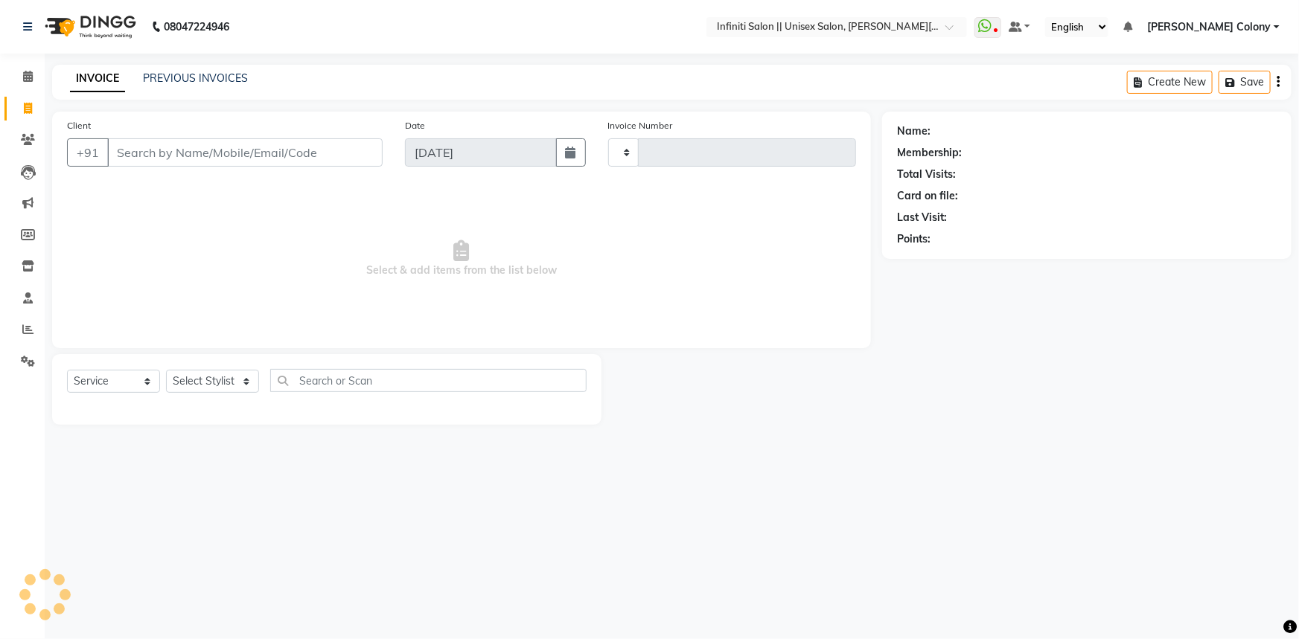
type input "0896"
select select "8233"
click at [216, 71] on div "PREVIOUS INVOICES" at bounding box center [195, 79] width 105 height 16
click at [223, 81] on link "PREVIOUS INVOICES" at bounding box center [195, 77] width 105 height 13
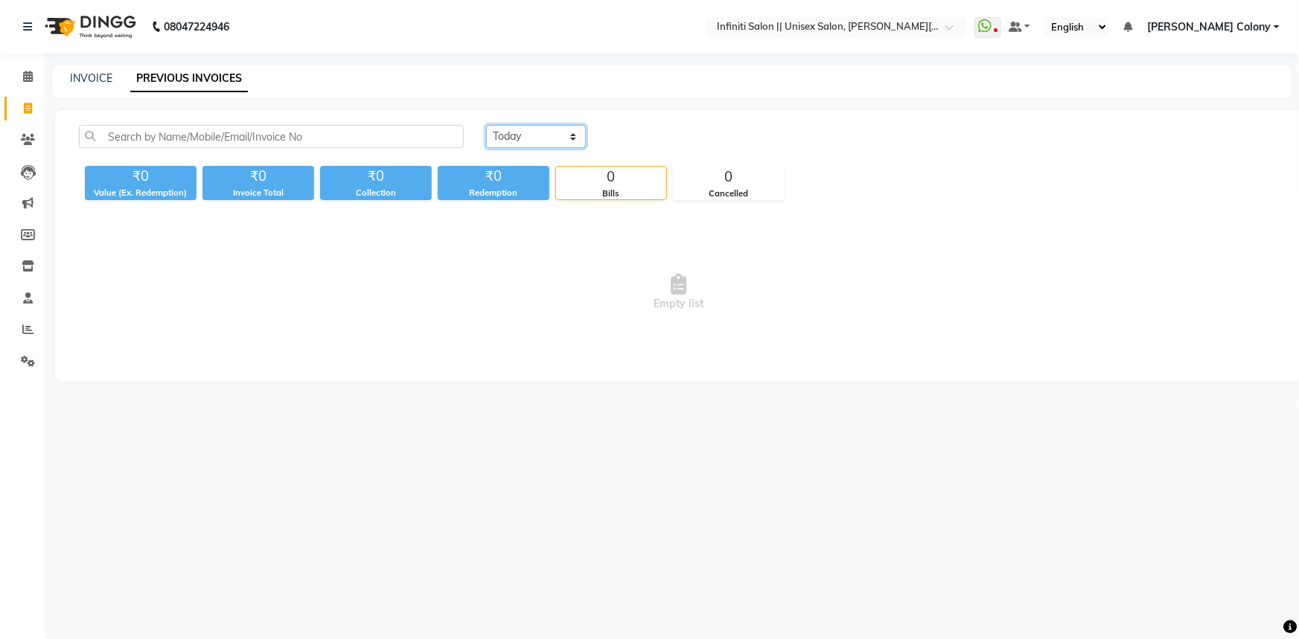
click at [536, 141] on select "Today Yesterday Custom Range" at bounding box center [536, 136] width 100 height 23
select select "yesterday"
click at [486, 125] on select "Today Yesterday Custom Range" at bounding box center [536, 136] width 100 height 23
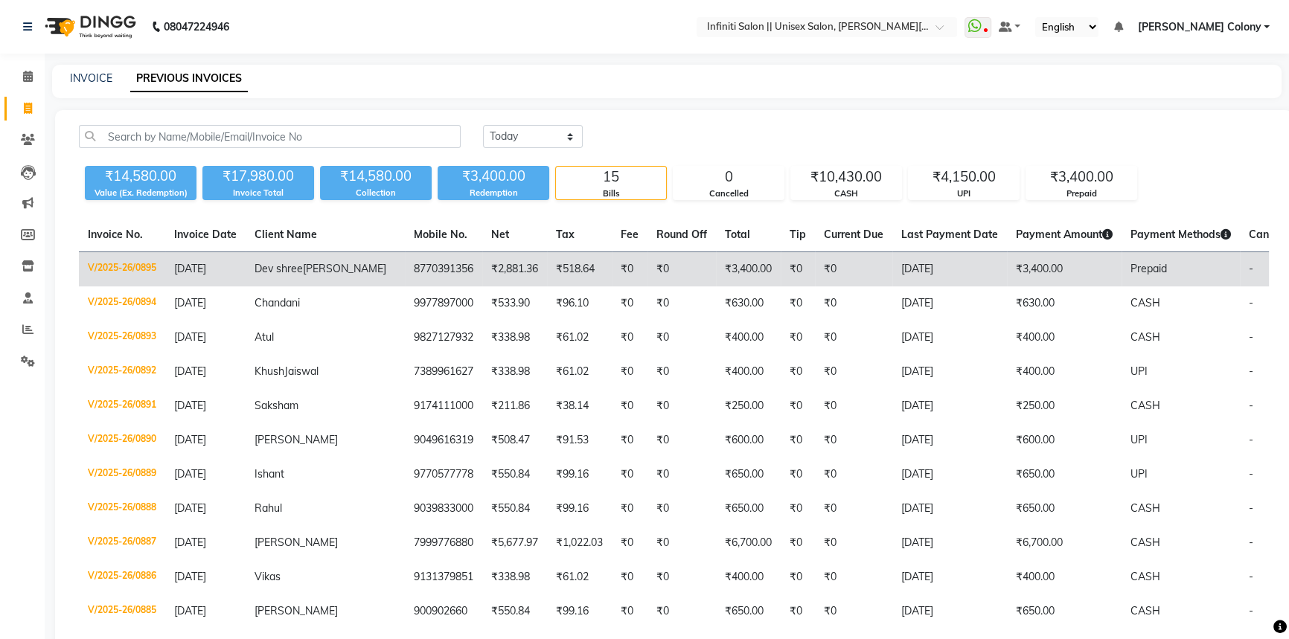
click at [405, 287] on td "8770391356" at bounding box center [443, 269] width 77 height 35
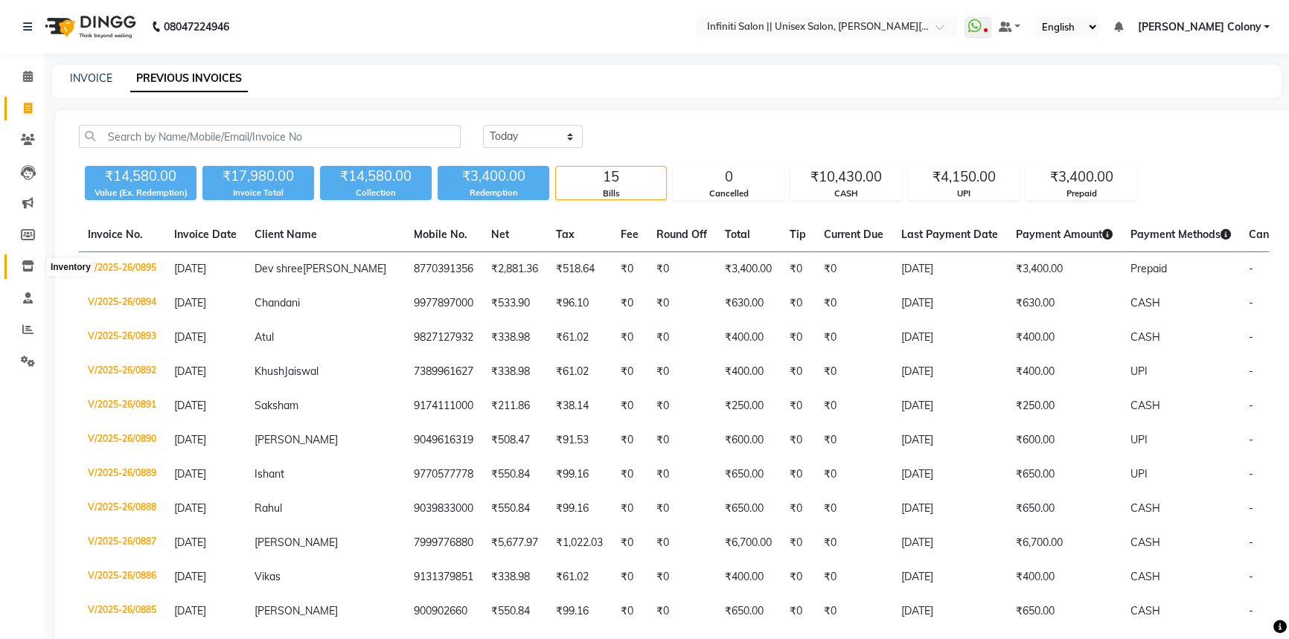
click at [25, 269] on icon at bounding box center [28, 266] width 13 height 11
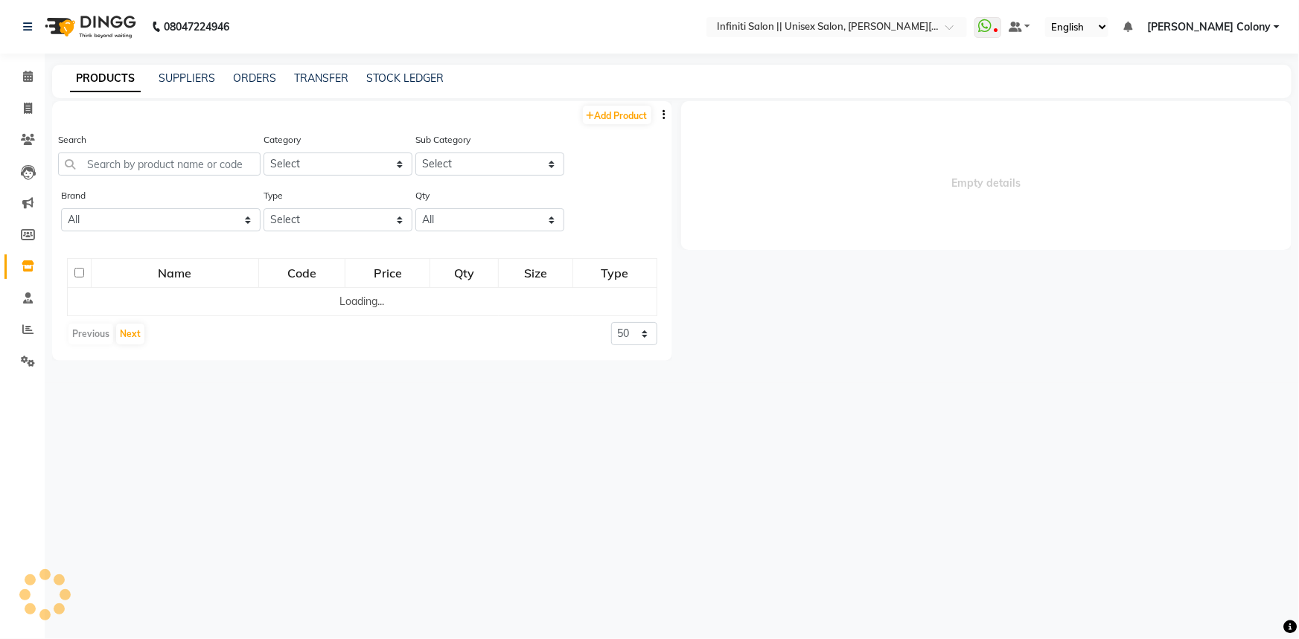
select select
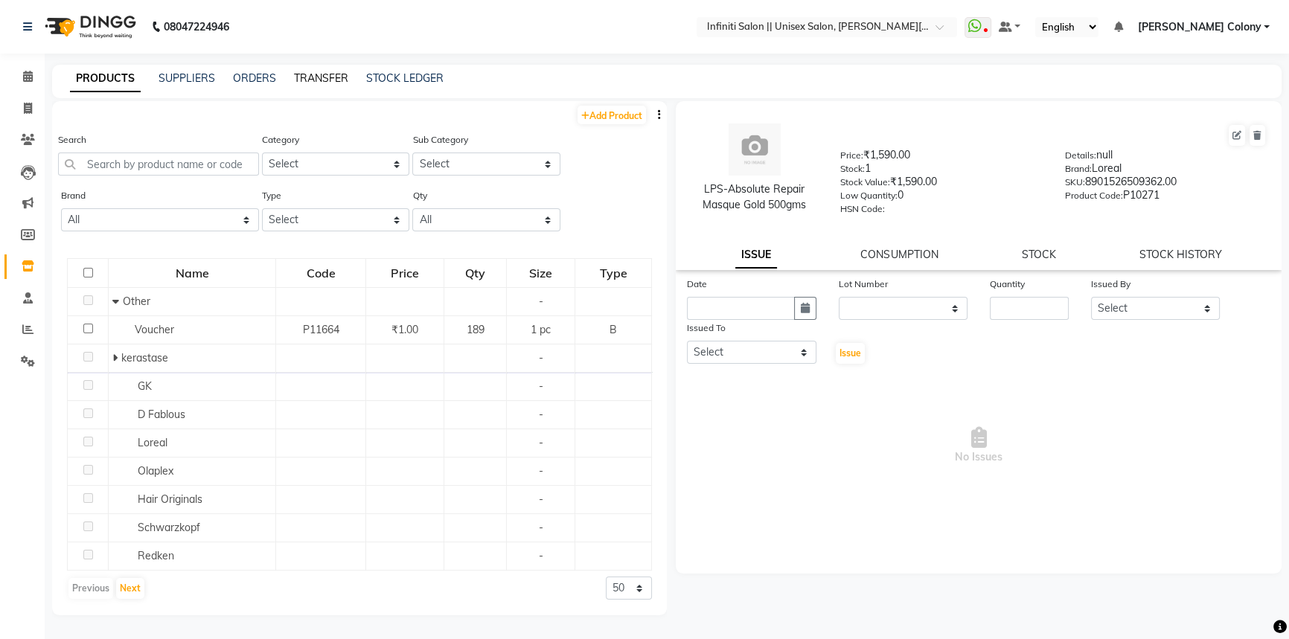
click at [325, 76] on link "TRANSFER" at bounding box center [321, 77] width 54 height 13
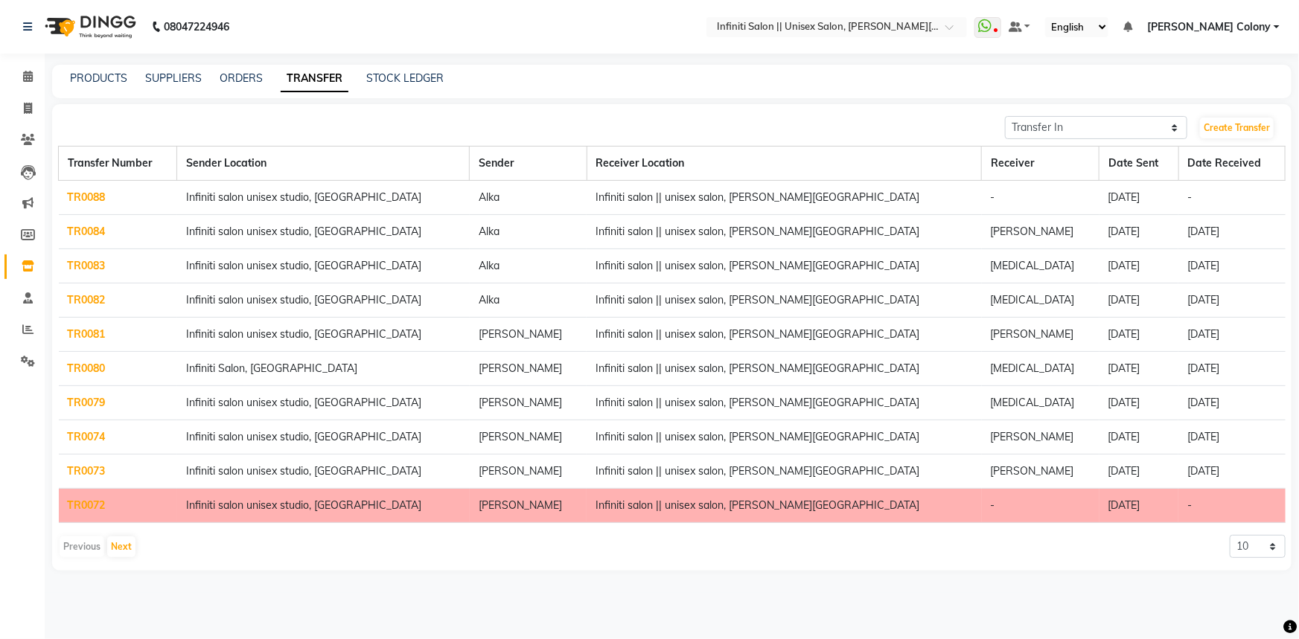
click at [79, 188] on td "TR0088" at bounding box center [118, 198] width 118 height 34
click at [94, 200] on link "TR0088" at bounding box center [87, 197] width 38 height 13
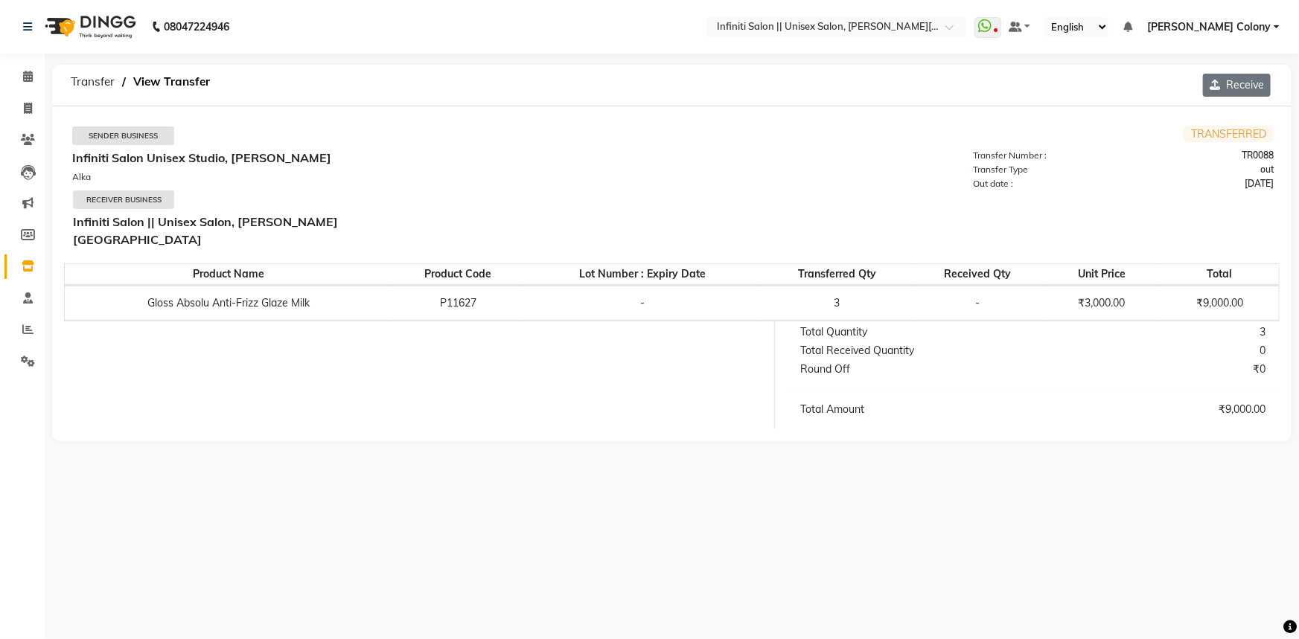
click at [1219, 83] on icon "button" at bounding box center [1218, 85] width 16 height 10
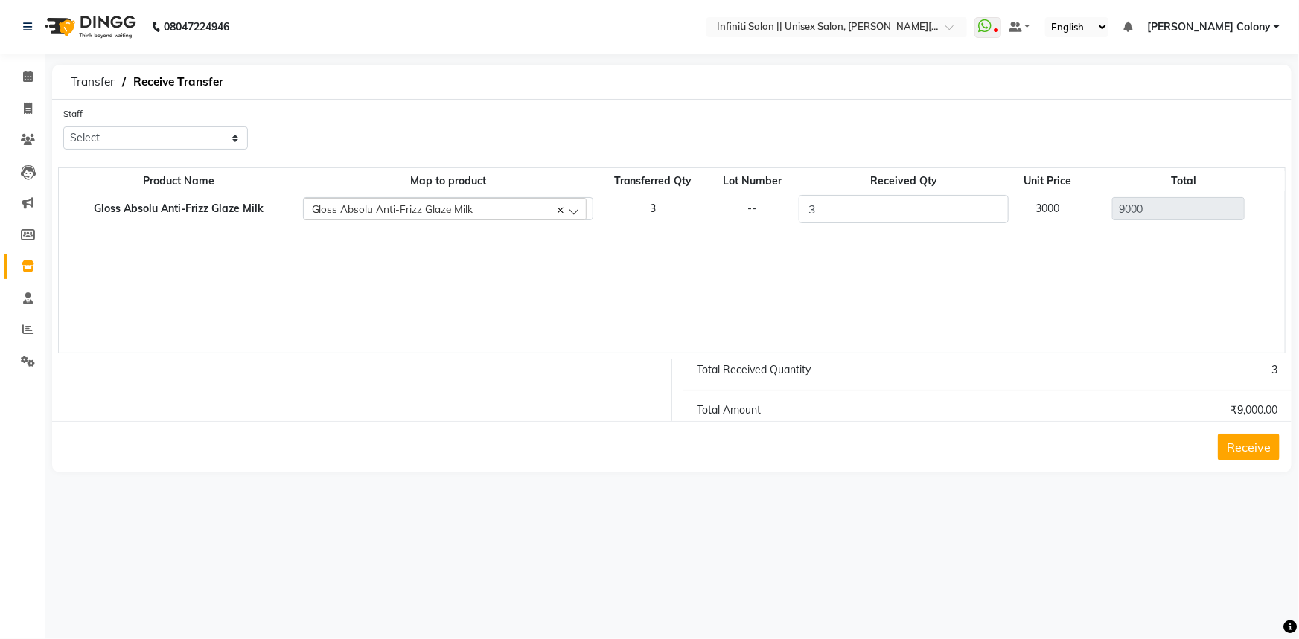
click at [1248, 454] on button "Receive" at bounding box center [1249, 447] width 62 height 27
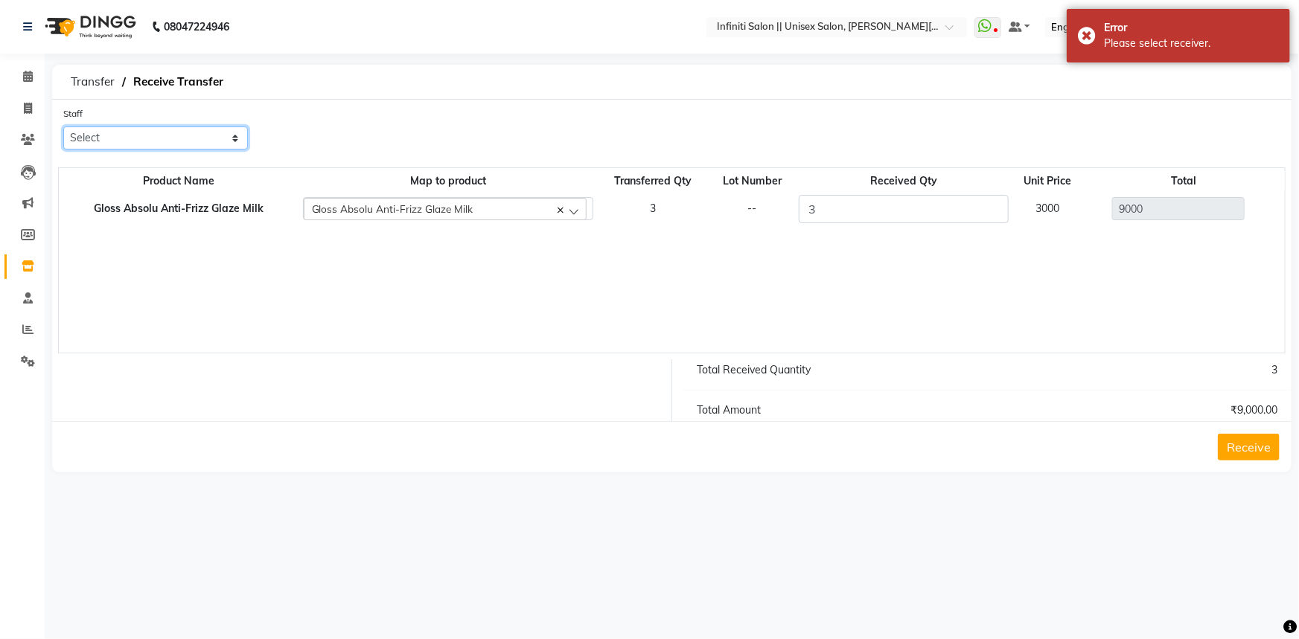
click at [121, 128] on select "Select [PERSON_NAME] [PERSON_NAME] CC [PERSON_NAME] Bhoomi [PERSON_NAME] [PERSO…" at bounding box center [155, 138] width 185 height 23
select select "78882"
click at [63, 127] on select "Select [PERSON_NAME] [PERSON_NAME] CC [PERSON_NAME] Bhoomi [PERSON_NAME] [PERSO…" at bounding box center [155, 138] width 185 height 23
click at [120, 308] on div "Product Name Map to product Transferred Qty Lot Number Received Qty Unit Price …" at bounding box center [672, 260] width 1228 height 186
click at [1244, 459] on button "Receive" at bounding box center [1249, 447] width 62 height 27
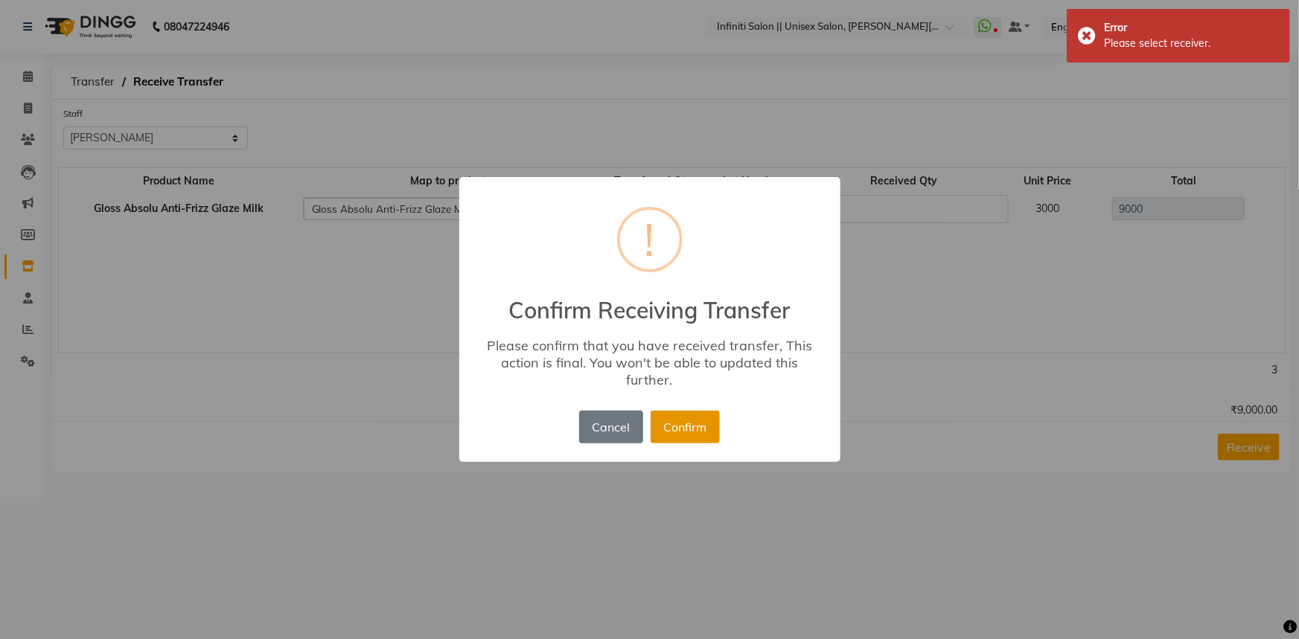
click at [700, 435] on button "Confirm" at bounding box center [685, 427] width 69 height 33
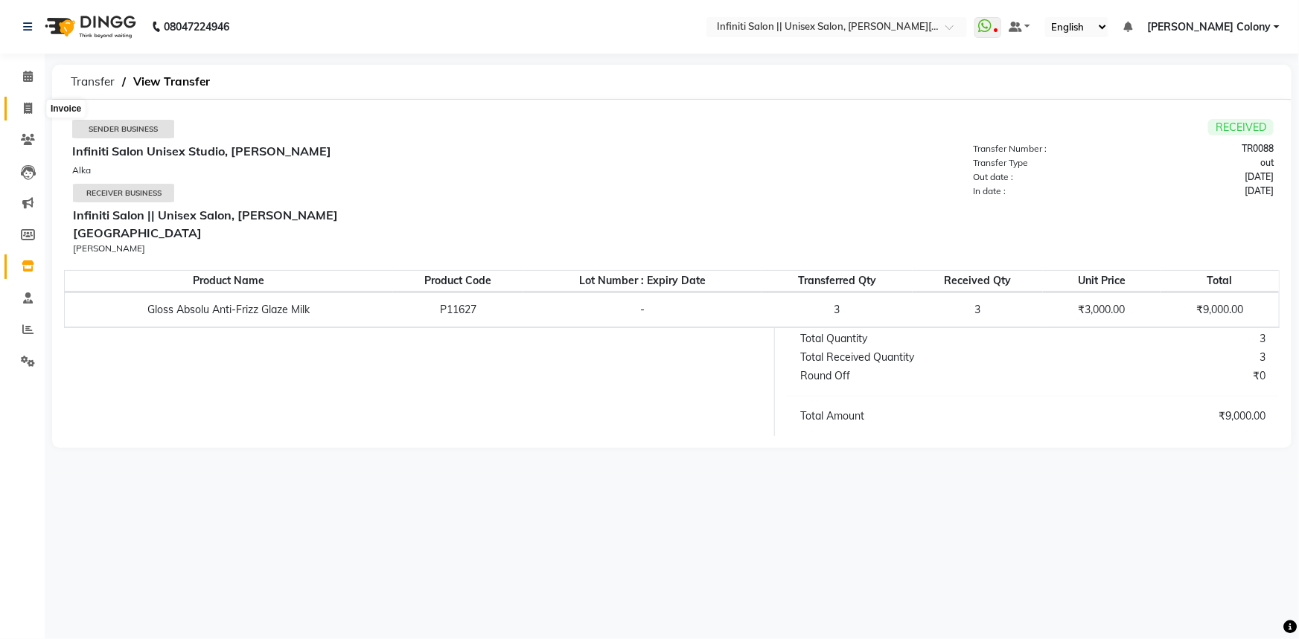
click at [28, 115] on span at bounding box center [28, 108] width 26 height 17
select select "8233"
select select "service"
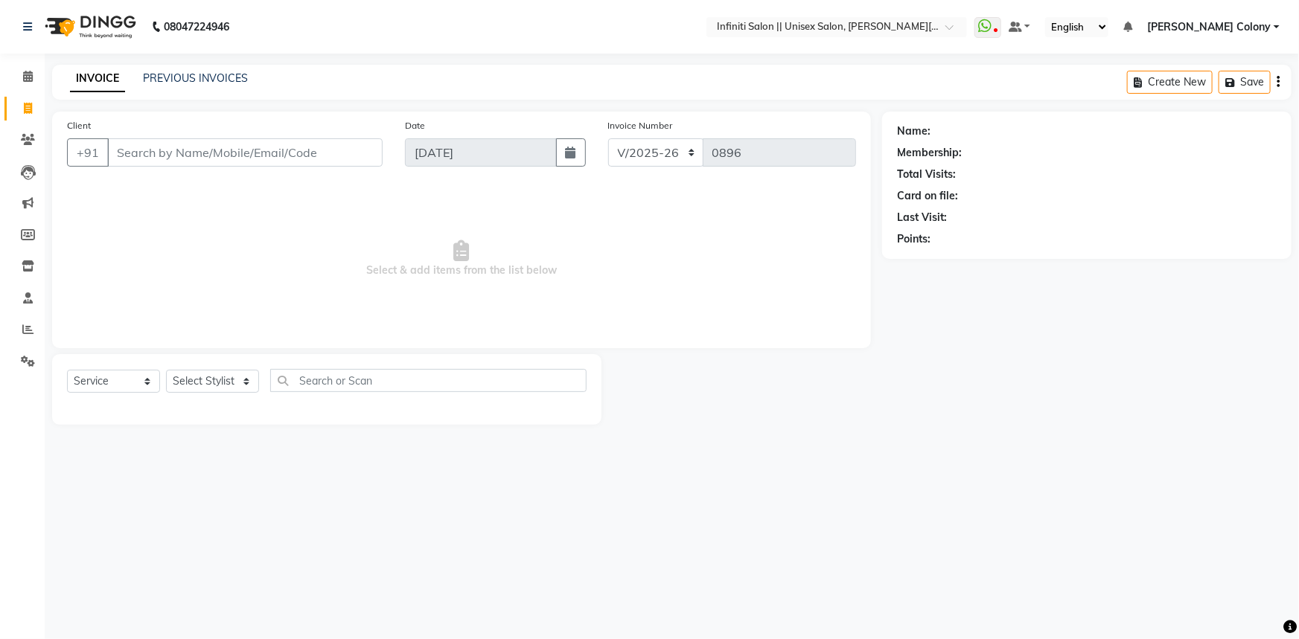
click at [60, 27] on img at bounding box center [89, 27] width 102 height 42
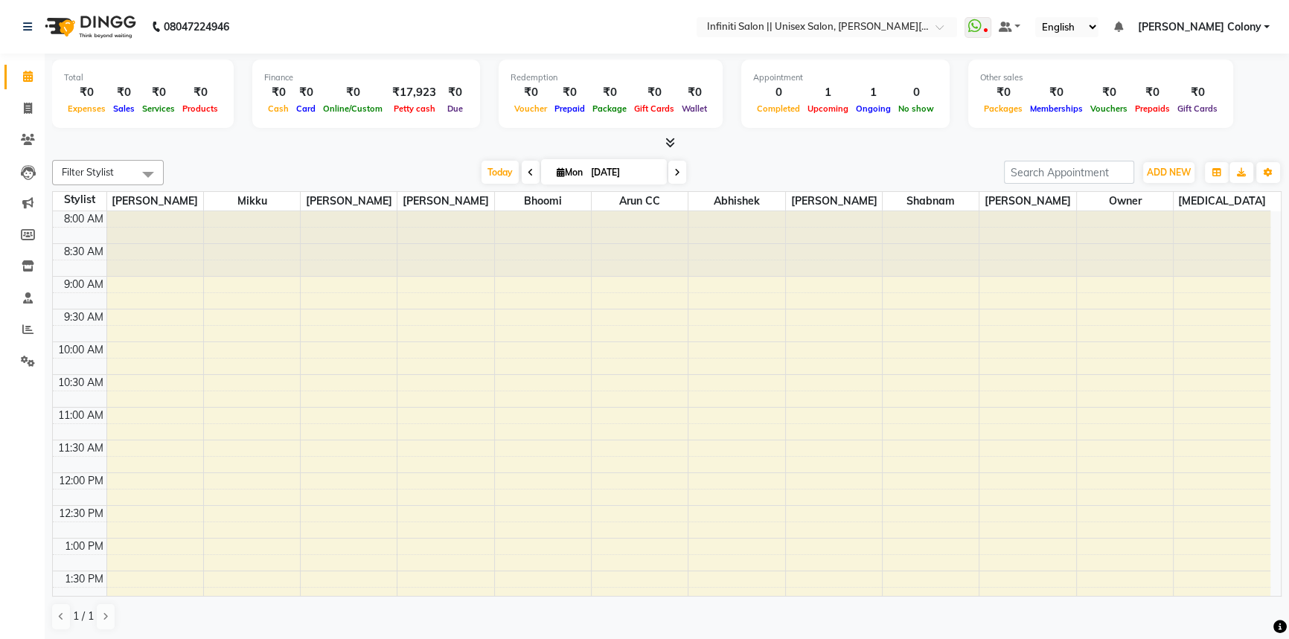
click at [668, 144] on icon at bounding box center [670, 142] width 10 height 11
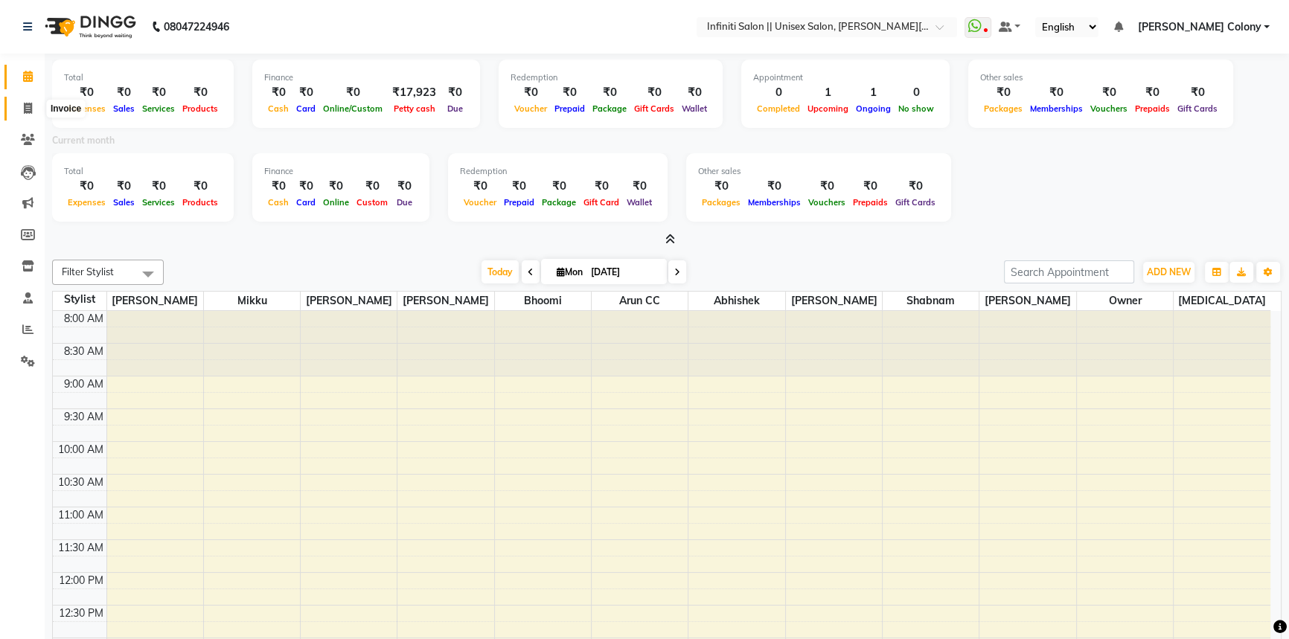
drag, startPoint x: 31, startPoint y: 100, endPoint x: 41, endPoint y: 100, distance: 9.7
click at [31, 100] on span at bounding box center [28, 108] width 26 height 17
select select "service"
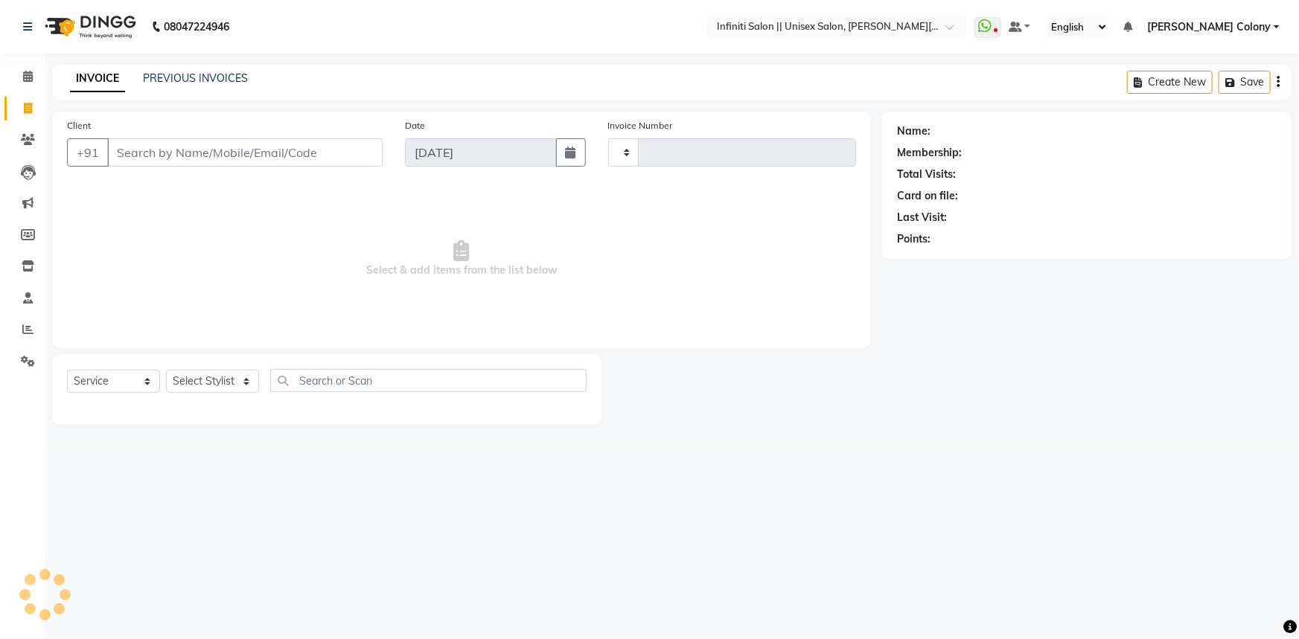
type input "0896"
select select "8233"
click at [217, 76] on link "PREVIOUS INVOICES" at bounding box center [195, 77] width 105 height 13
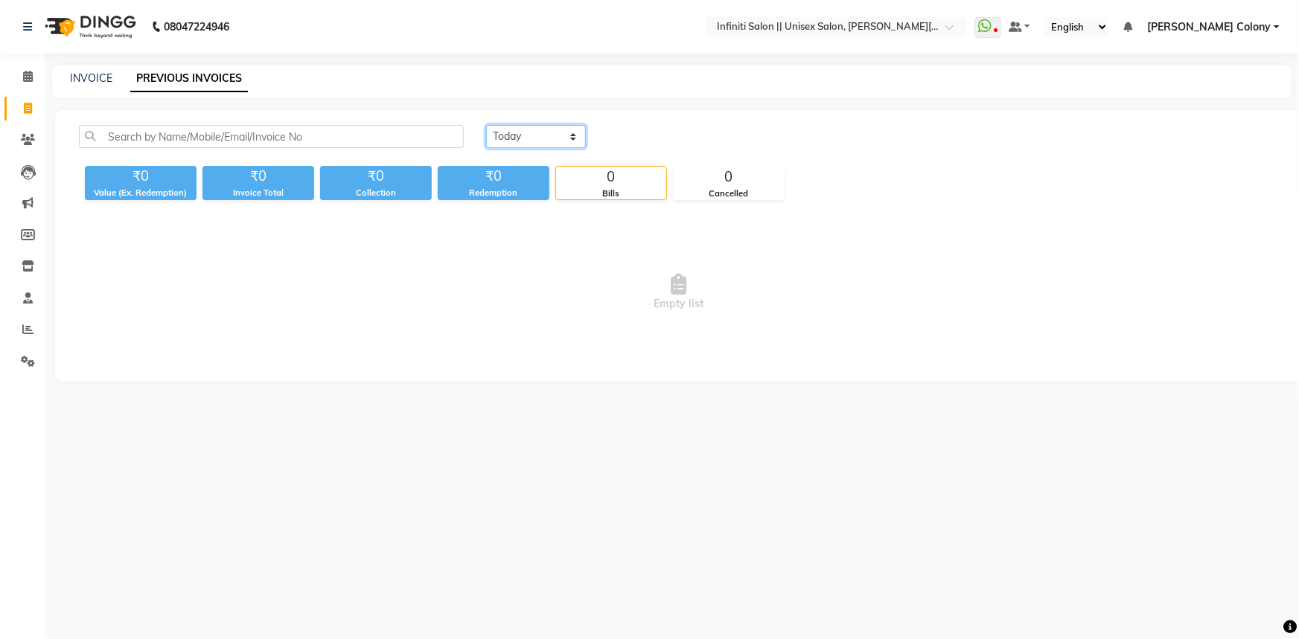
click at [503, 136] on select "Today Yesterday Custom Range" at bounding box center [536, 136] width 100 height 23
select select "yesterday"
click at [486, 125] on select "Today Yesterday Custom Range" at bounding box center [536, 136] width 100 height 23
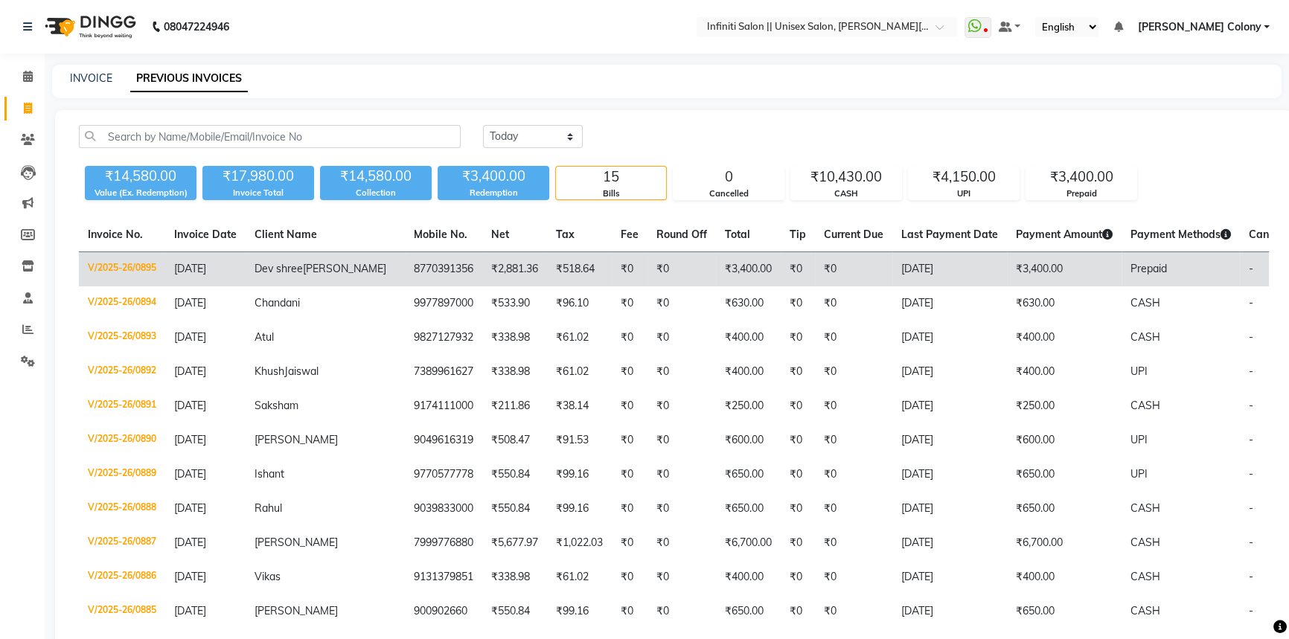
click at [233, 278] on td "31-08-2025" at bounding box center [205, 269] width 80 height 35
click at [127, 274] on td "V/2025-26/0895" at bounding box center [122, 269] width 86 height 35
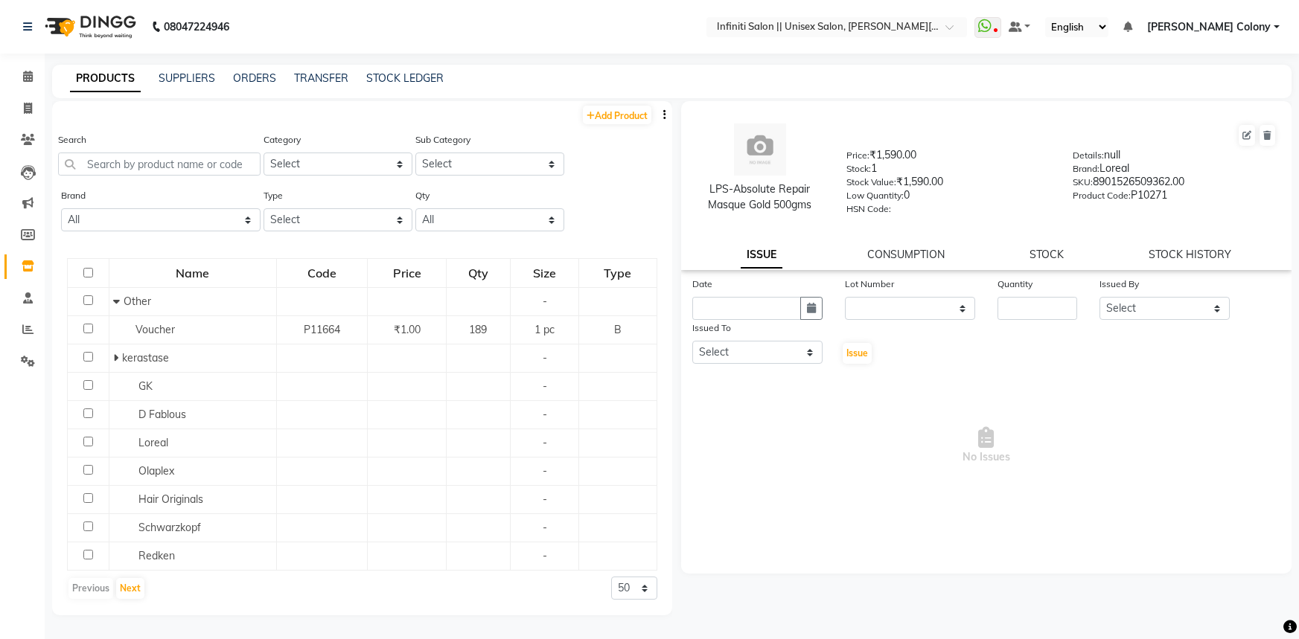
select select
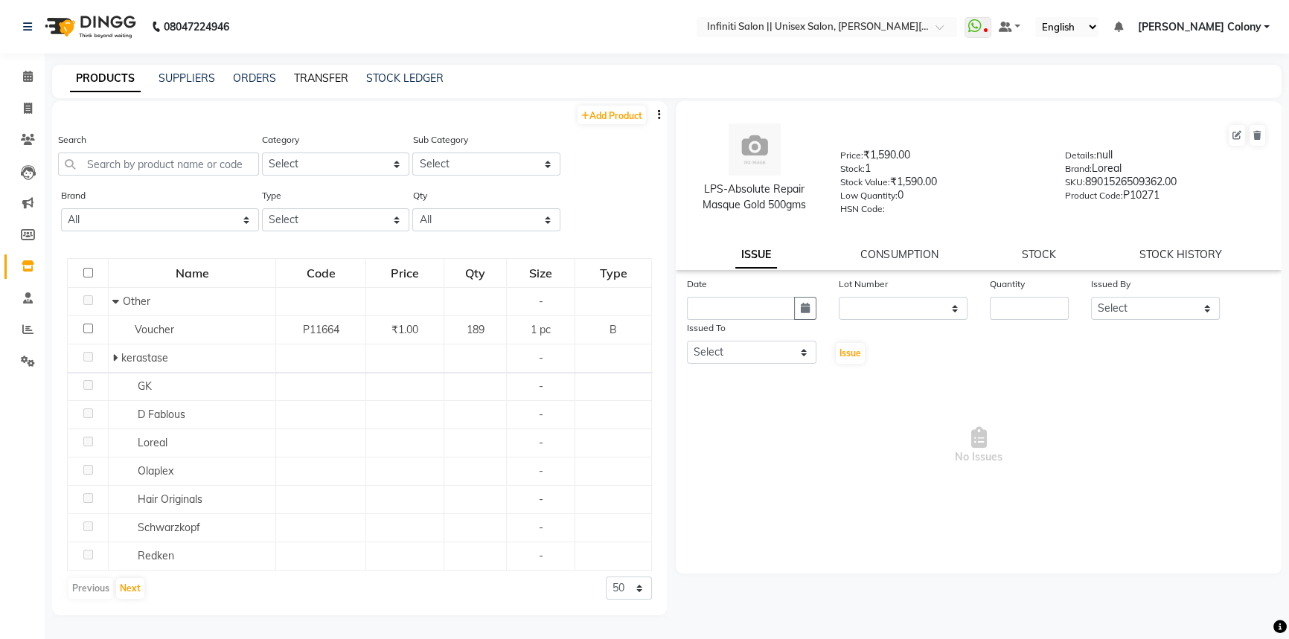
click at [313, 77] on link "TRANSFER" at bounding box center [321, 77] width 54 height 13
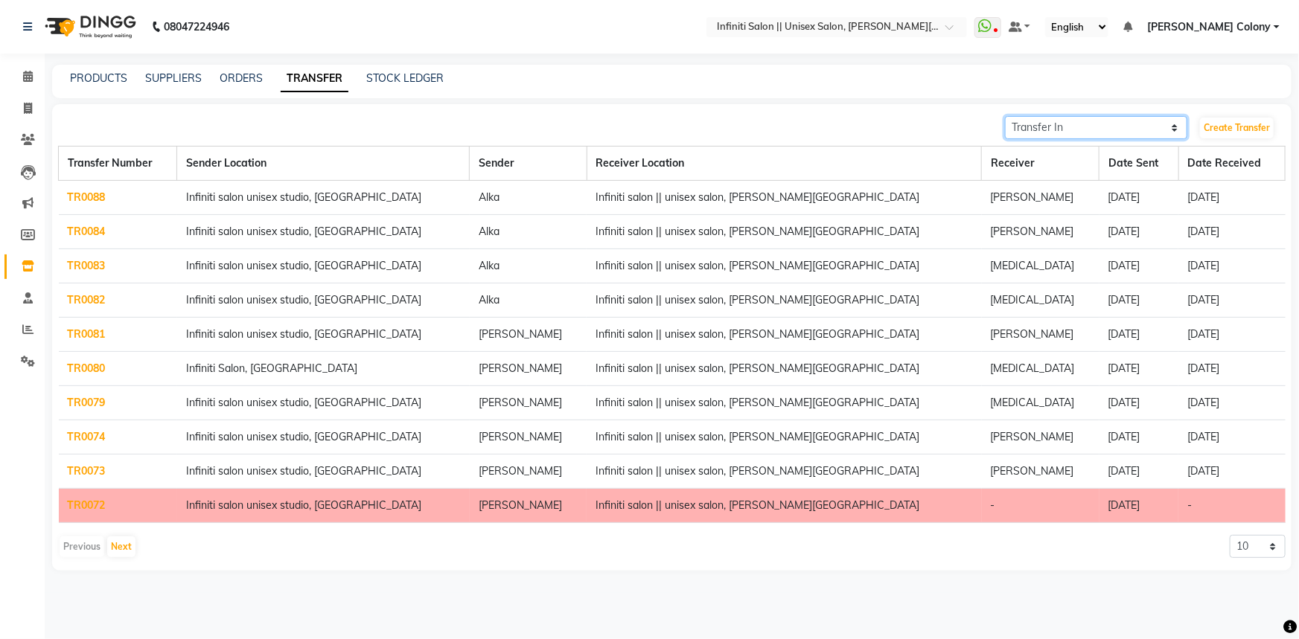
click at [1087, 128] on select "Transfer In Transfer Out" at bounding box center [1096, 127] width 182 height 23
select select "sender"
click at [1005, 116] on select "Transfer In Transfer Out" at bounding box center [1096, 127] width 182 height 23
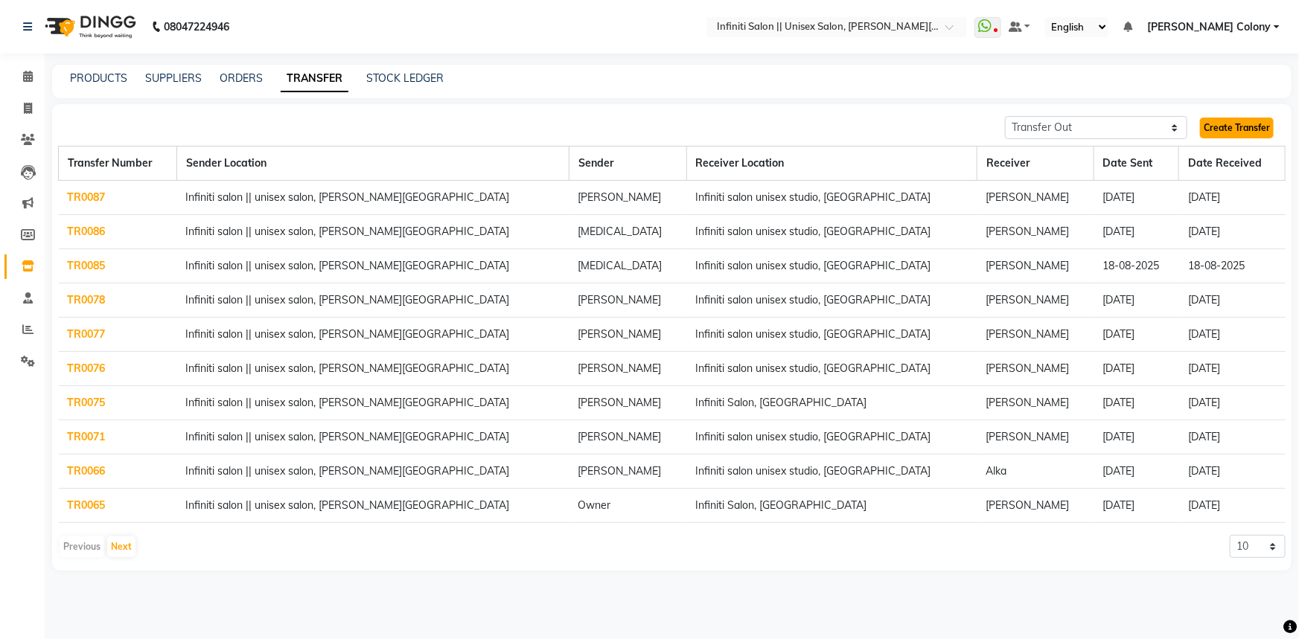
click at [1242, 130] on link "Create Transfer" at bounding box center [1237, 128] width 74 height 21
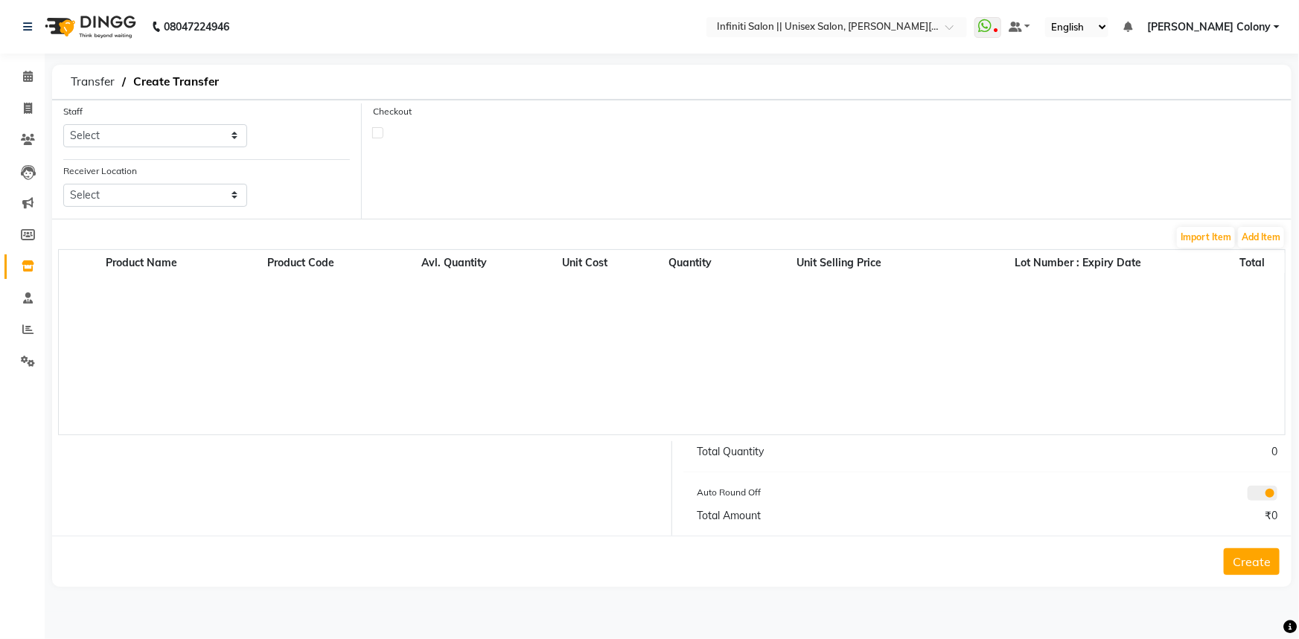
click at [175, 149] on div "Staff Select Abhishek [PERSON_NAME] [PERSON_NAME] CC [PERSON_NAME] Bhoomi [PERS…" at bounding box center [155, 131] width 206 height 56
click at [177, 128] on select "Select [PERSON_NAME] [PERSON_NAME] CC [PERSON_NAME] Bhoomi [PERSON_NAME] [PERSO…" at bounding box center [155, 135] width 184 height 23
select select "87984"
click at [63, 124] on select "Select [PERSON_NAME] [PERSON_NAME] CC [PERSON_NAME] Bhoomi [PERSON_NAME] [PERSO…" at bounding box center [155, 135] width 184 height 23
click at [131, 197] on select "Select Infiniti Salon, Shankar Nagar Infiniti Salon Unisex Studio, [GEOGRAPHIC_…" at bounding box center [155, 195] width 184 height 23
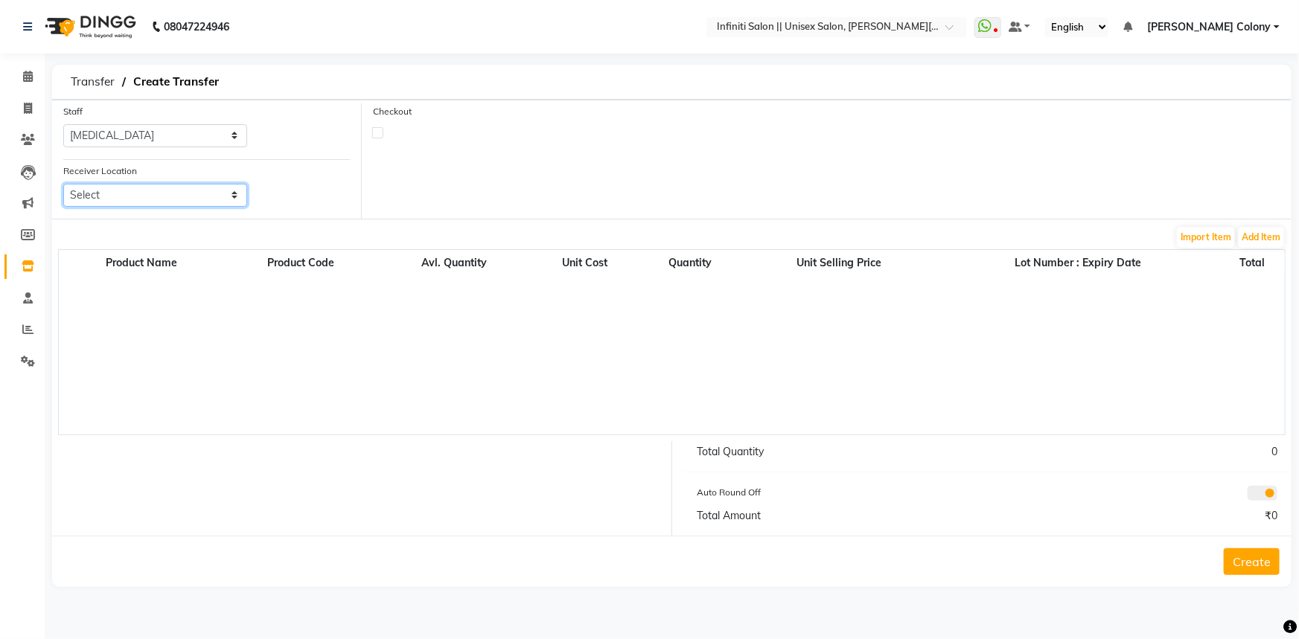
select select "2853"
click at [63, 184] on select "Select Infiniti Salon, Shankar Nagar Infiniti Salon Unisex Studio, [GEOGRAPHIC_…" at bounding box center [155, 195] width 184 height 23
click at [1255, 235] on button "Add Item" at bounding box center [1261, 237] width 46 height 21
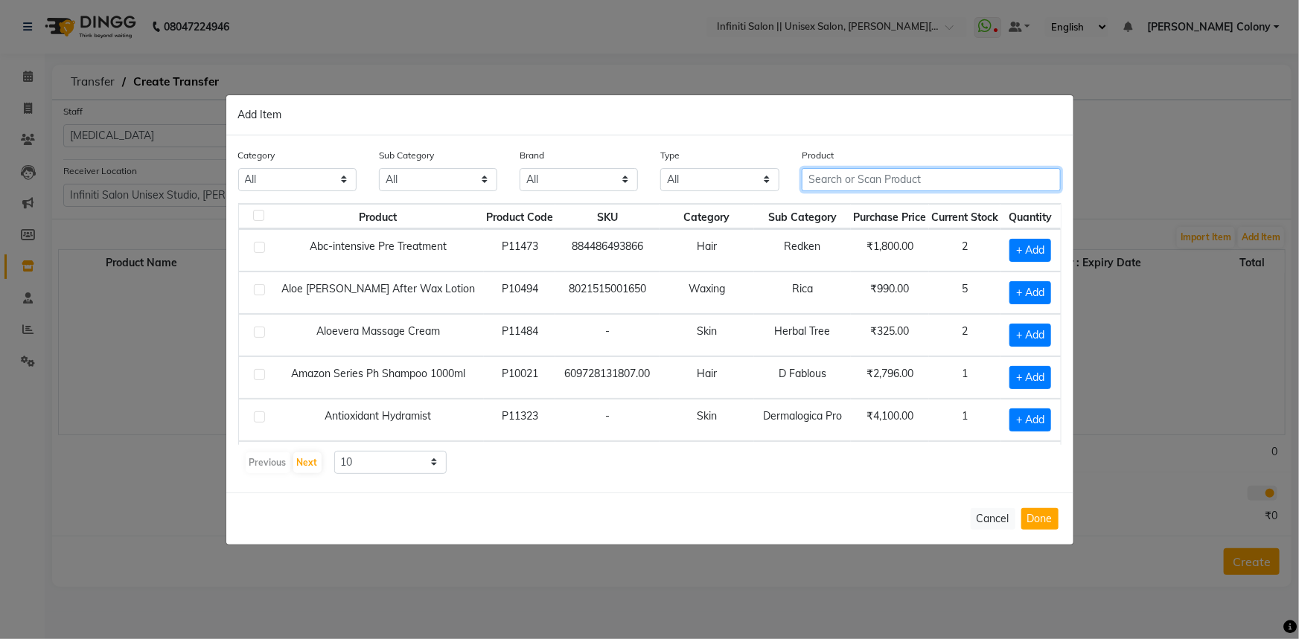
click at [840, 183] on input "text" at bounding box center [932, 179] width 260 height 23
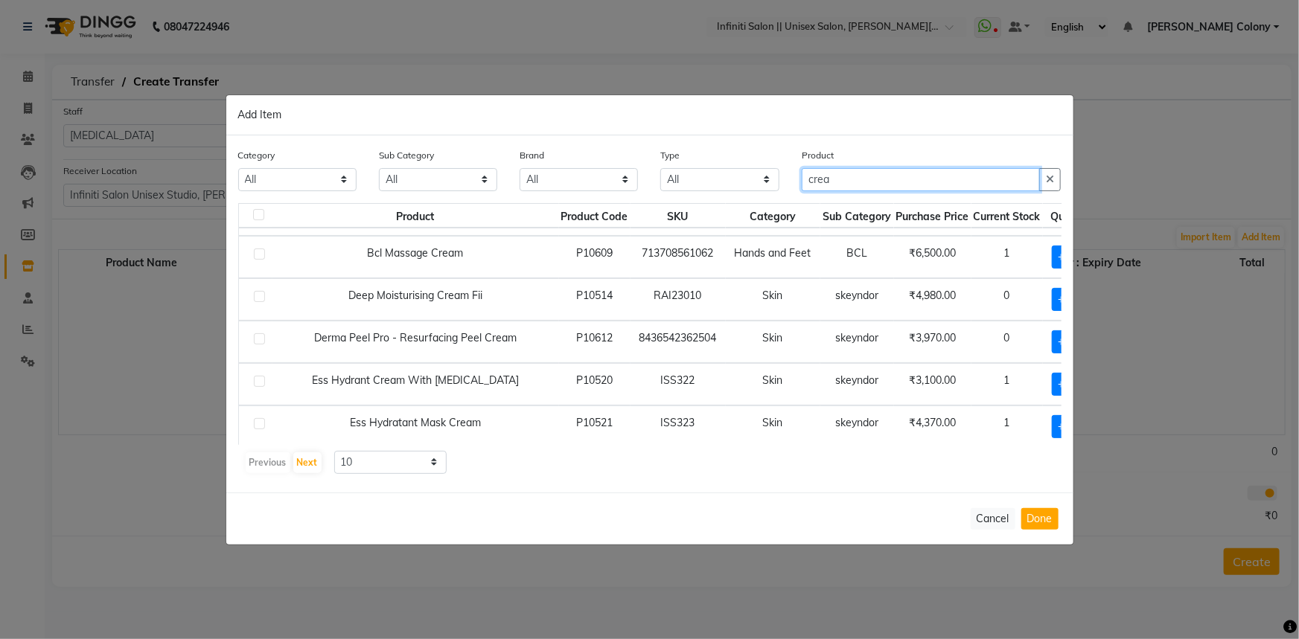
scroll to position [216, 0]
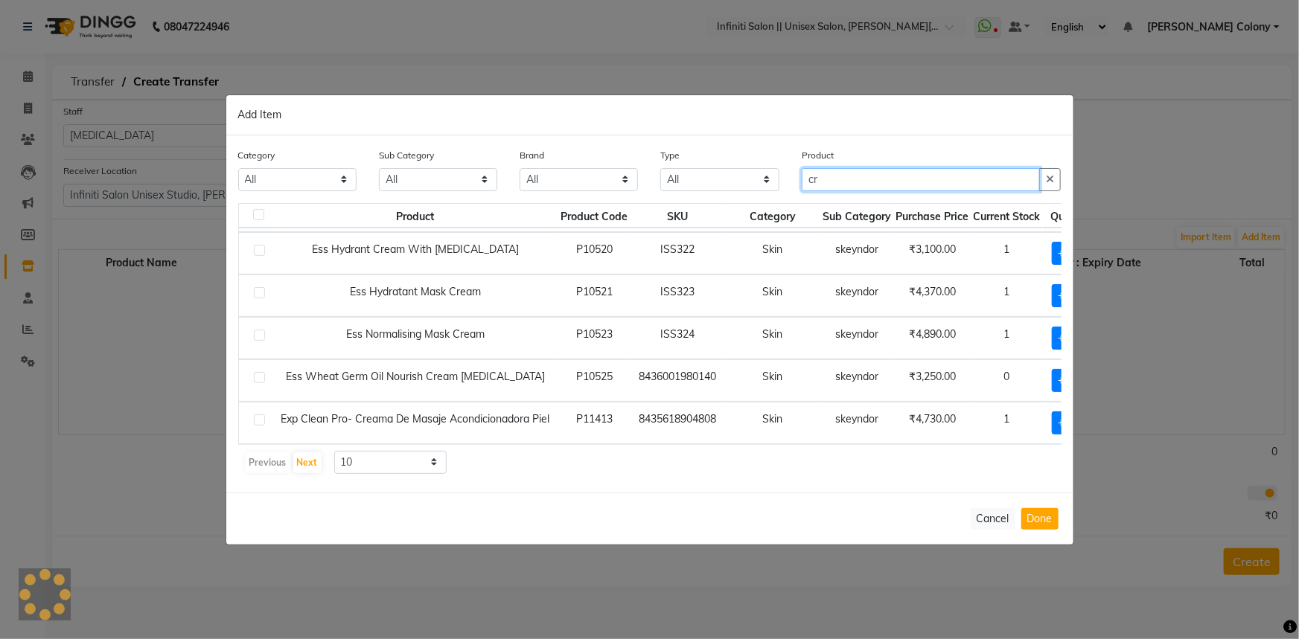
type input "c"
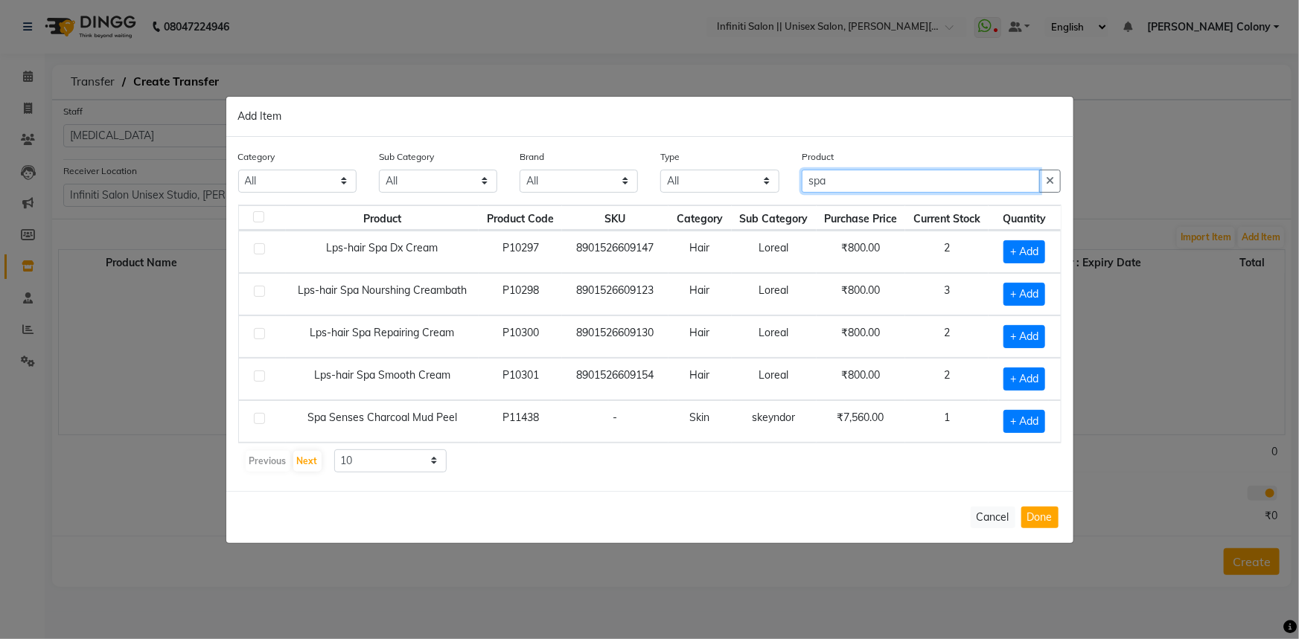
scroll to position [0, 0]
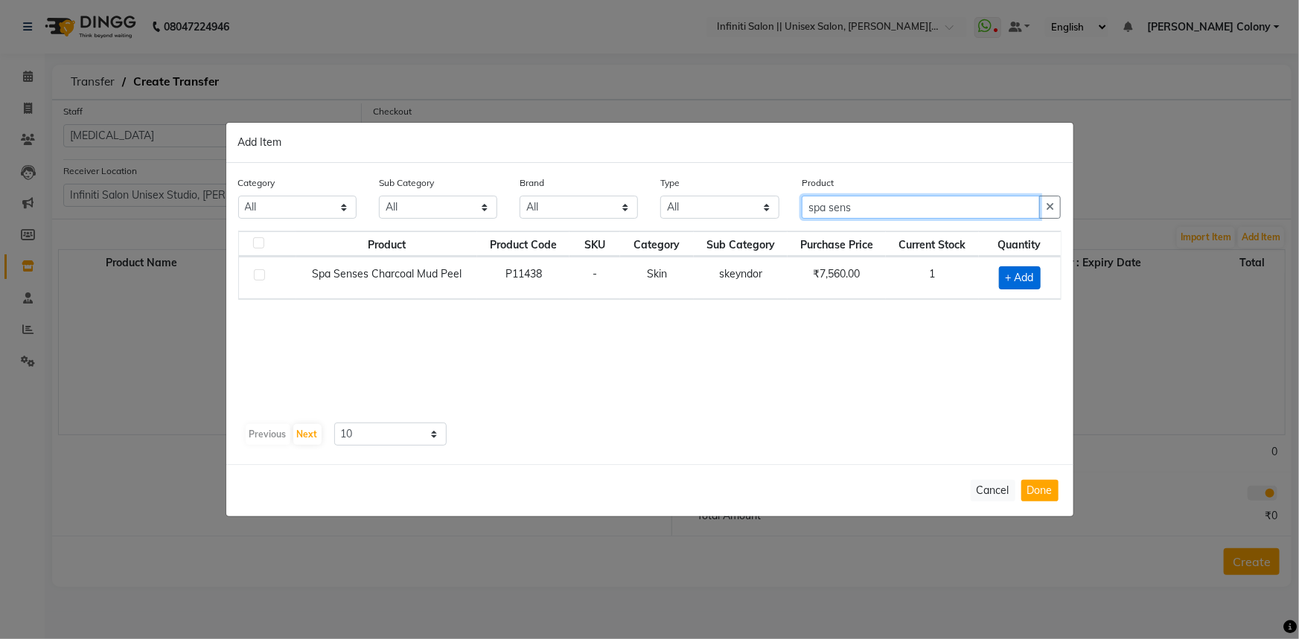
type input "spa sens"
click at [1024, 279] on span "+ Add" at bounding box center [1020, 277] width 42 height 23
checkbox input "true"
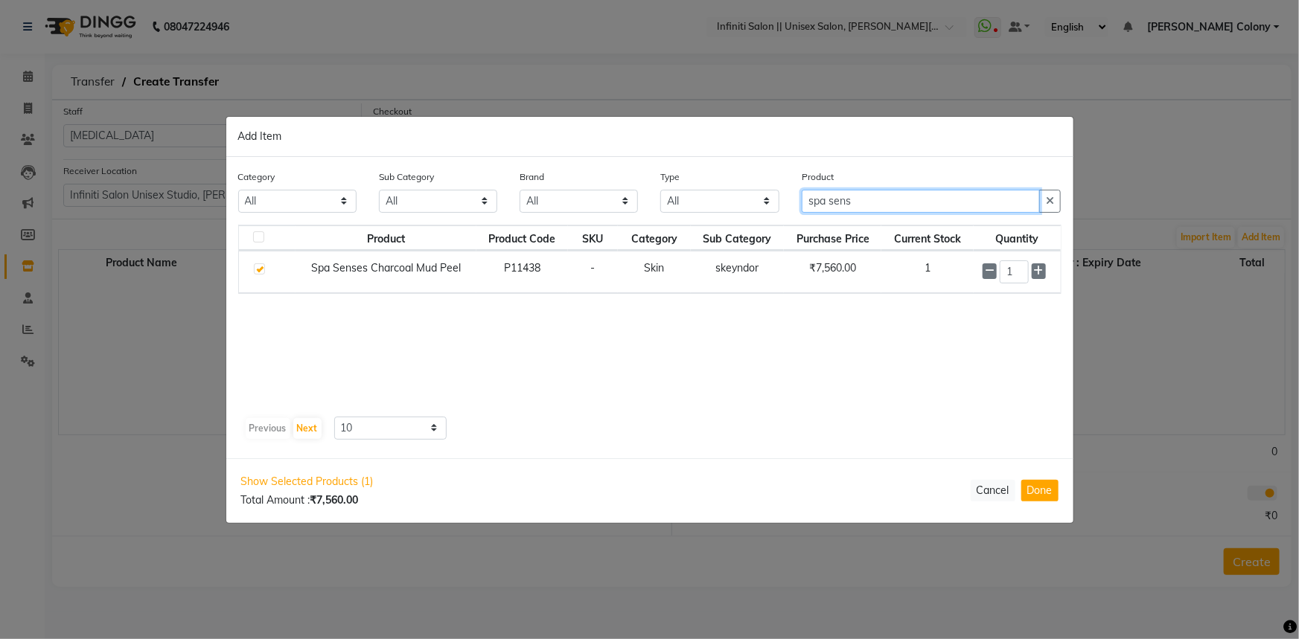
click at [886, 205] on input "spa sens" at bounding box center [921, 201] width 239 height 23
type input "s"
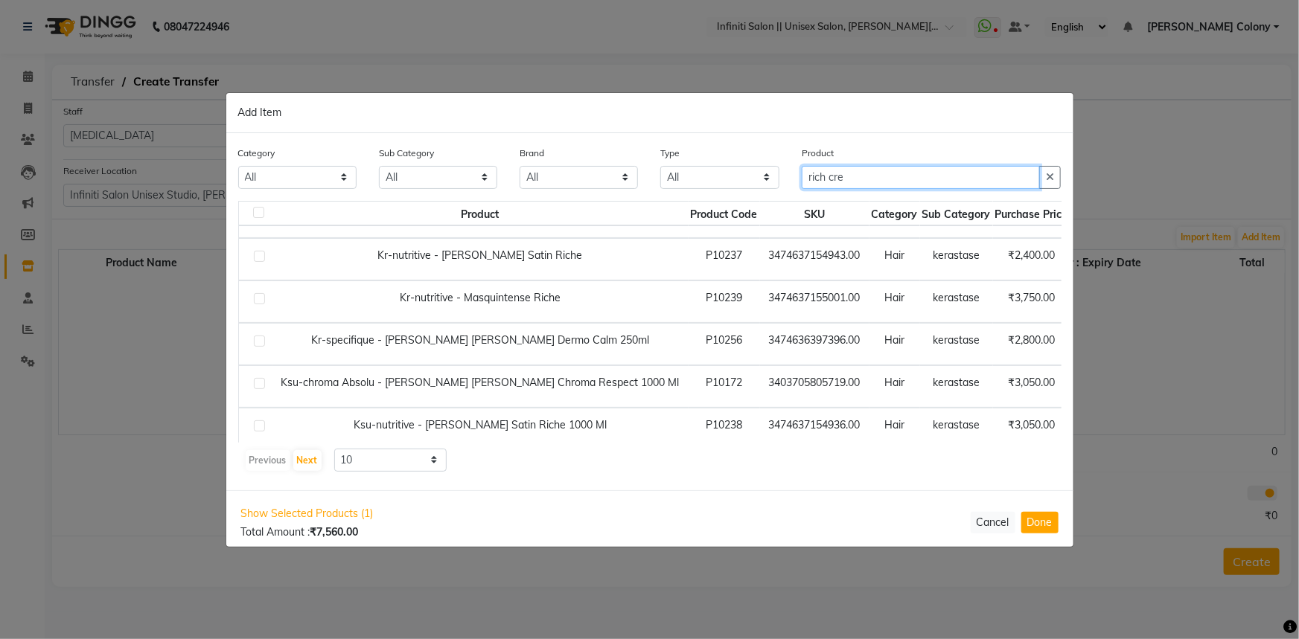
scroll to position [67, 0]
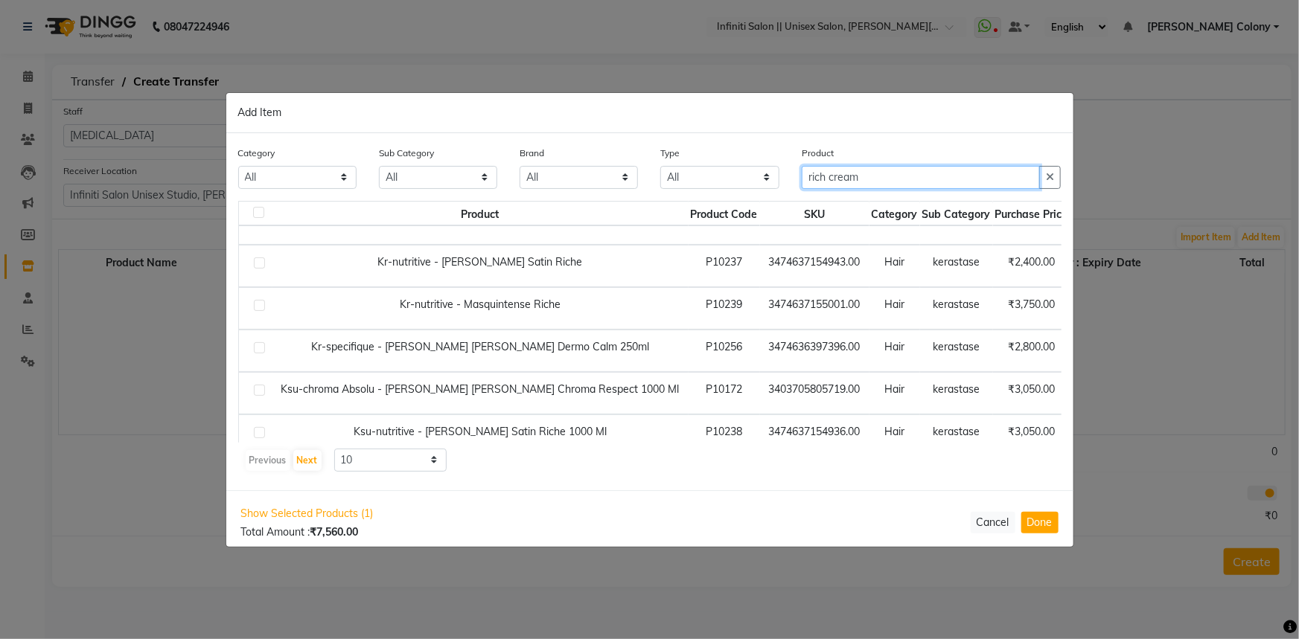
click at [806, 179] on input "rich cream" at bounding box center [921, 177] width 239 height 23
type input "lotus rich cream"
click at [313, 465] on button "Next" at bounding box center [307, 460] width 28 height 21
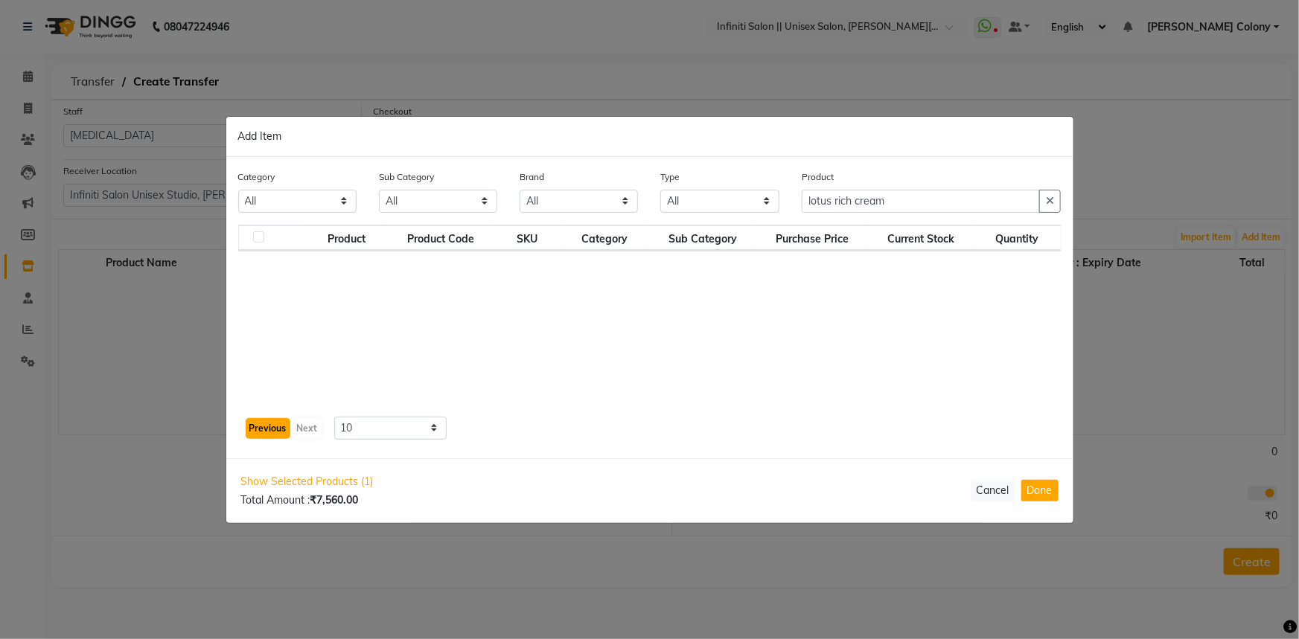
click at [254, 429] on button "Previous" at bounding box center [268, 428] width 45 height 21
click at [374, 431] on select "10 50 100" at bounding box center [390, 428] width 113 height 23
select select "50"
click at [334, 417] on select "10 50 100" at bounding box center [390, 428] width 113 height 23
click at [887, 199] on input "lotus rich cream" at bounding box center [921, 201] width 239 height 23
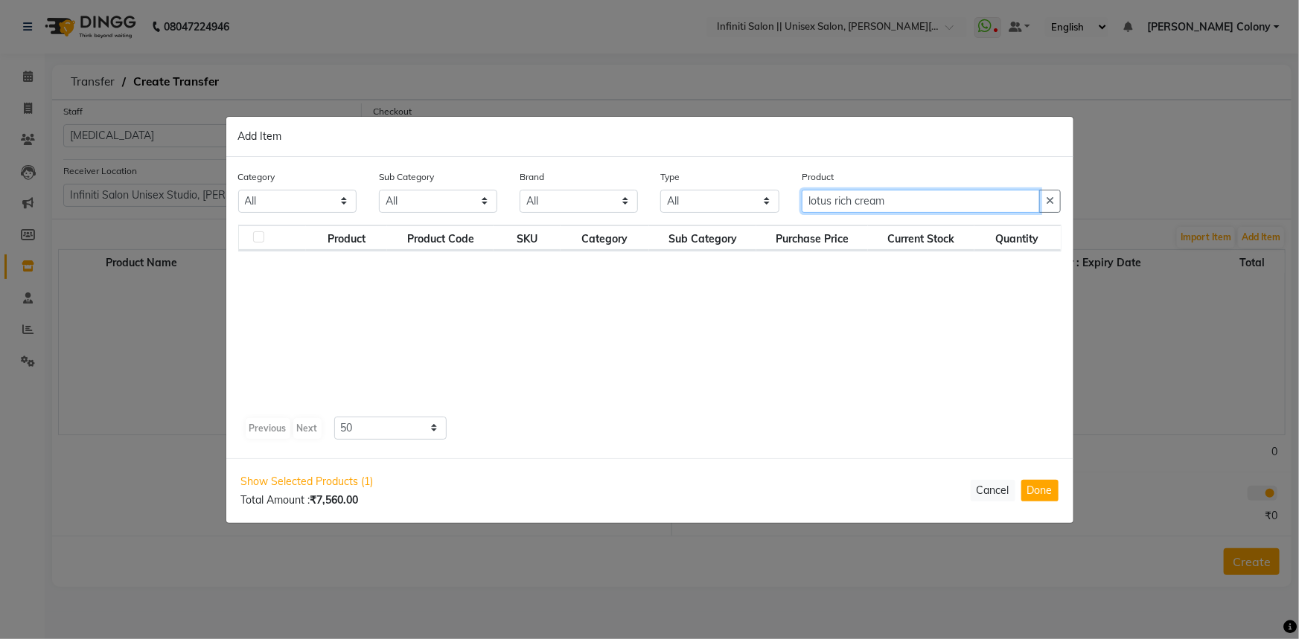
click at [831, 205] on input "lotus rich cream" at bounding box center [921, 201] width 239 height 23
drag, startPoint x: 832, startPoint y: 205, endPoint x: 730, endPoint y: 230, distance: 105.1
click at [730, 230] on div "Category All Hair Skin Appliances [PERSON_NAME] Waxing Disposable Hands and Fee…" at bounding box center [649, 307] width 847 height 301
type input "rich cream"
click at [389, 431] on select "10 50 100" at bounding box center [390, 428] width 113 height 23
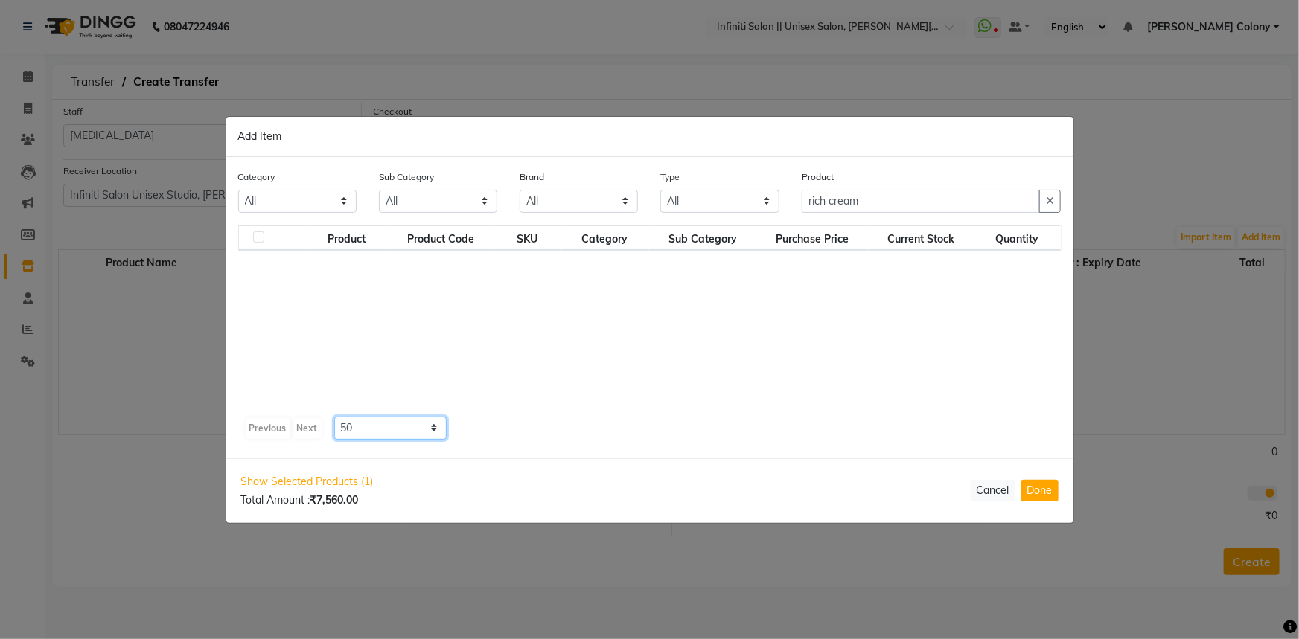
select select "10"
click at [334, 417] on select "10 50 100" at bounding box center [390, 428] width 113 height 23
drag, startPoint x: 886, startPoint y: 205, endPoint x: 403, endPoint y: 379, distance: 512.6
click at [403, 379] on div "Category All Hair Skin Appliances [PERSON_NAME] Waxing Disposable Hands and Fee…" at bounding box center [649, 307] width 847 height 301
type input "d"
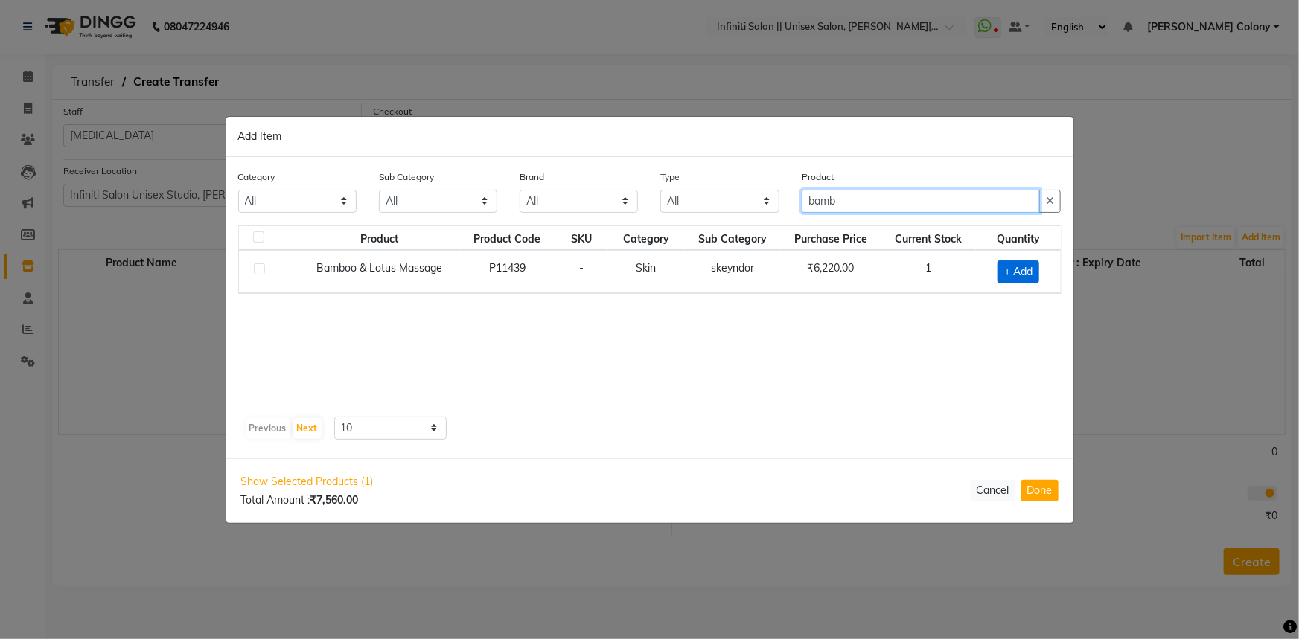
type input "bamb"
click at [1012, 275] on span "+ Add" at bounding box center [1018, 272] width 42 height 23
checkbox input "true"
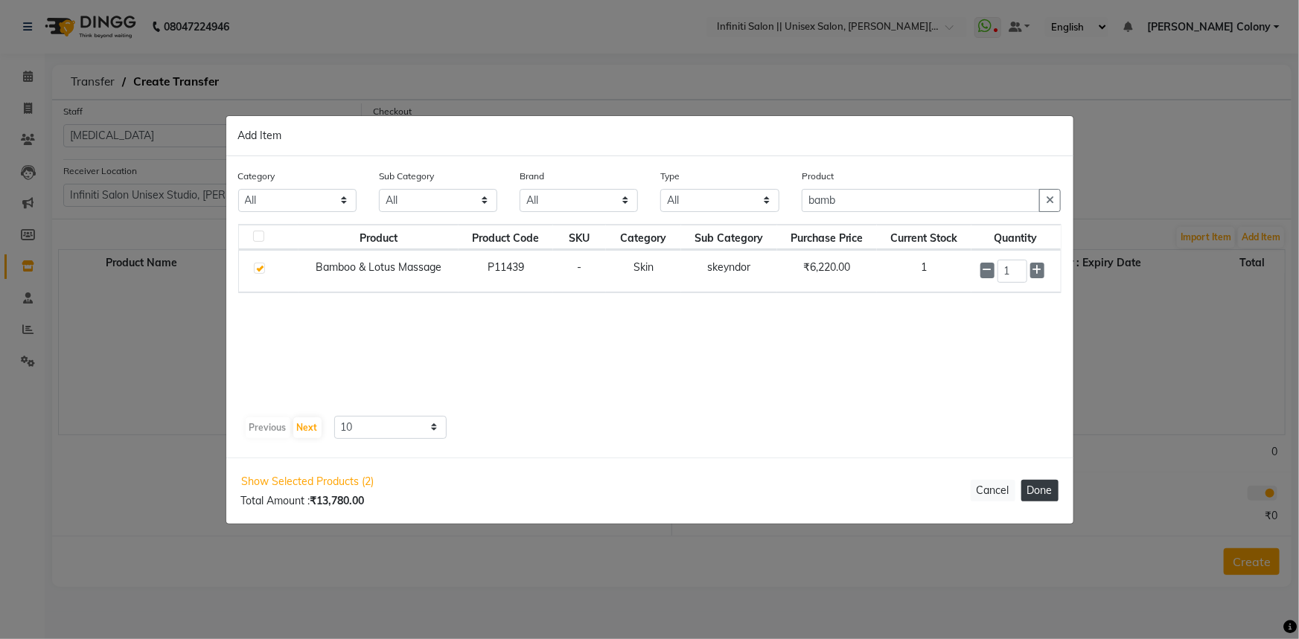
click at [1054, 494] on button "Done" at bounding box center [1039, 491] width 37 height 22
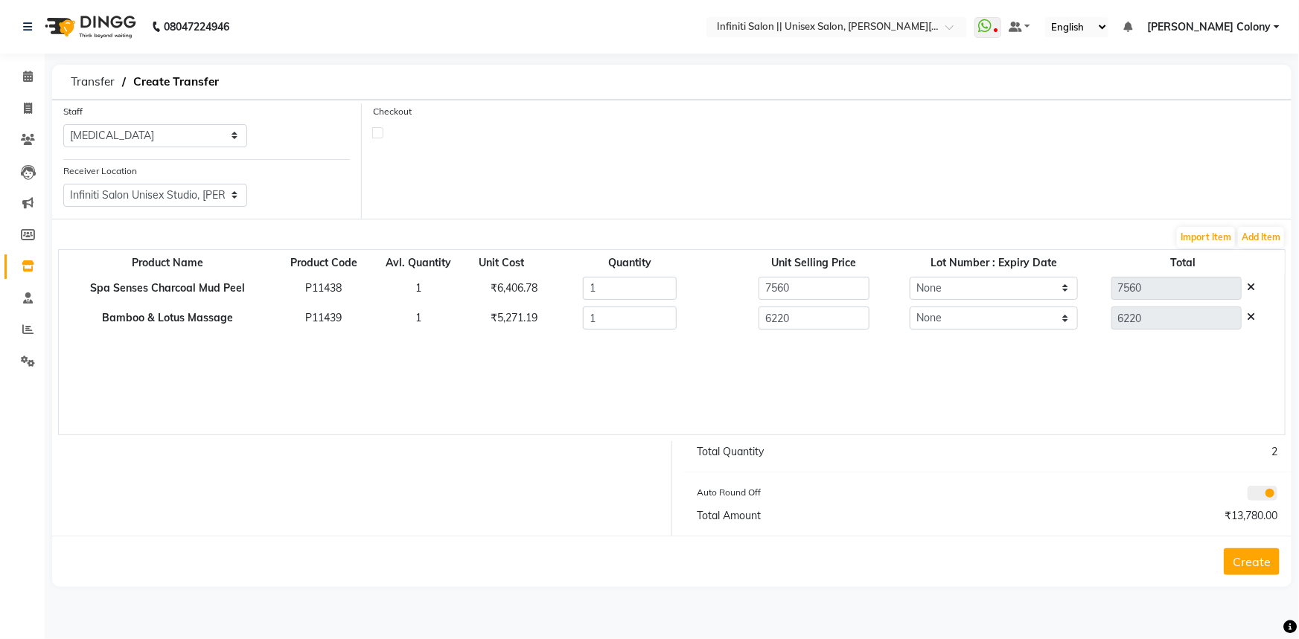
click at [1245, 555] on button "Create" at bounding box center [1252, 562] width 56 height 27
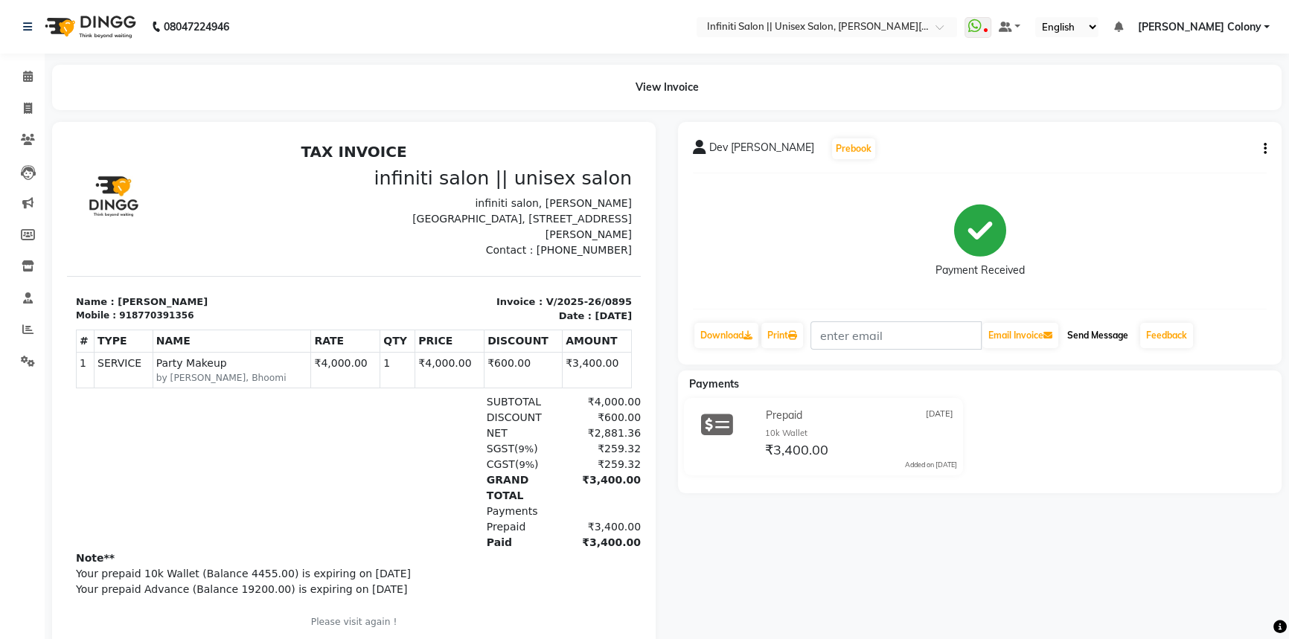
click at [1096, 339] on button "Send Message" at bounding box center [1098, 335] width 73 height 25
click at [1268, 148] on div "Dev shree Rana Prebook Payment Received Download Print Email Invoice Send Messa…" at bounding box center [980, 243] width 604 height 243
click at [1260, 151] on button "button" at bounding box center [1262, 149] width 9 height 16
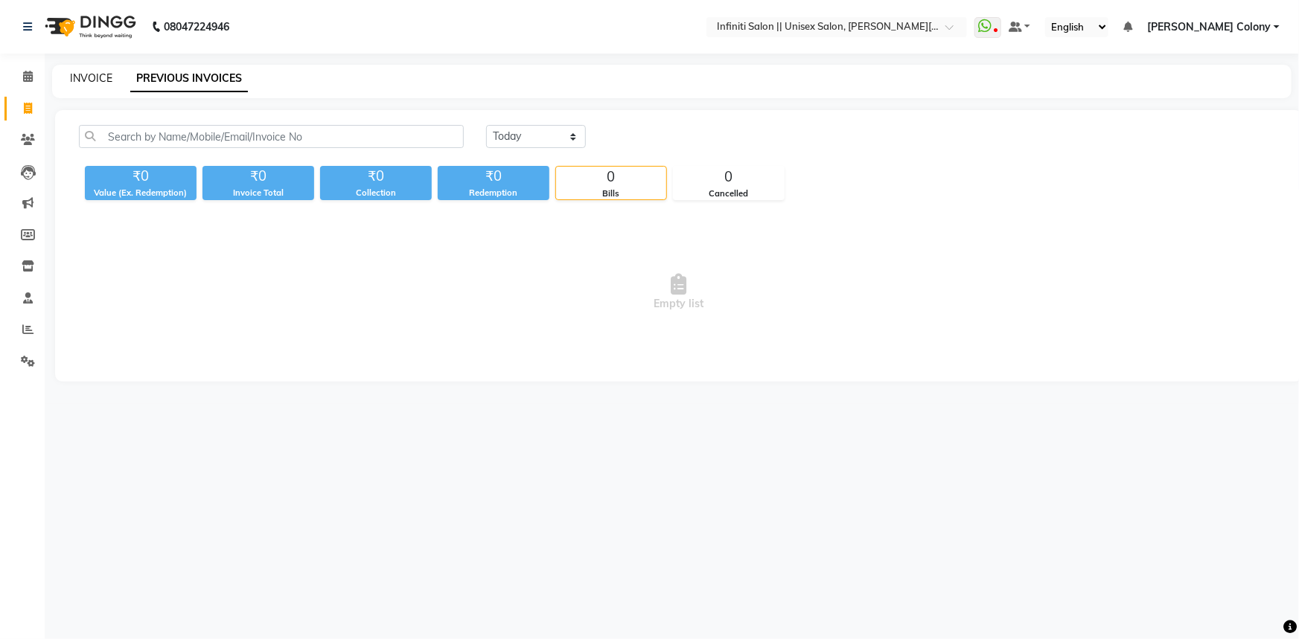
click at [92, 74] on link "INVOICE" at bounding box center [91, 77] width 42 height 13
select select "service"
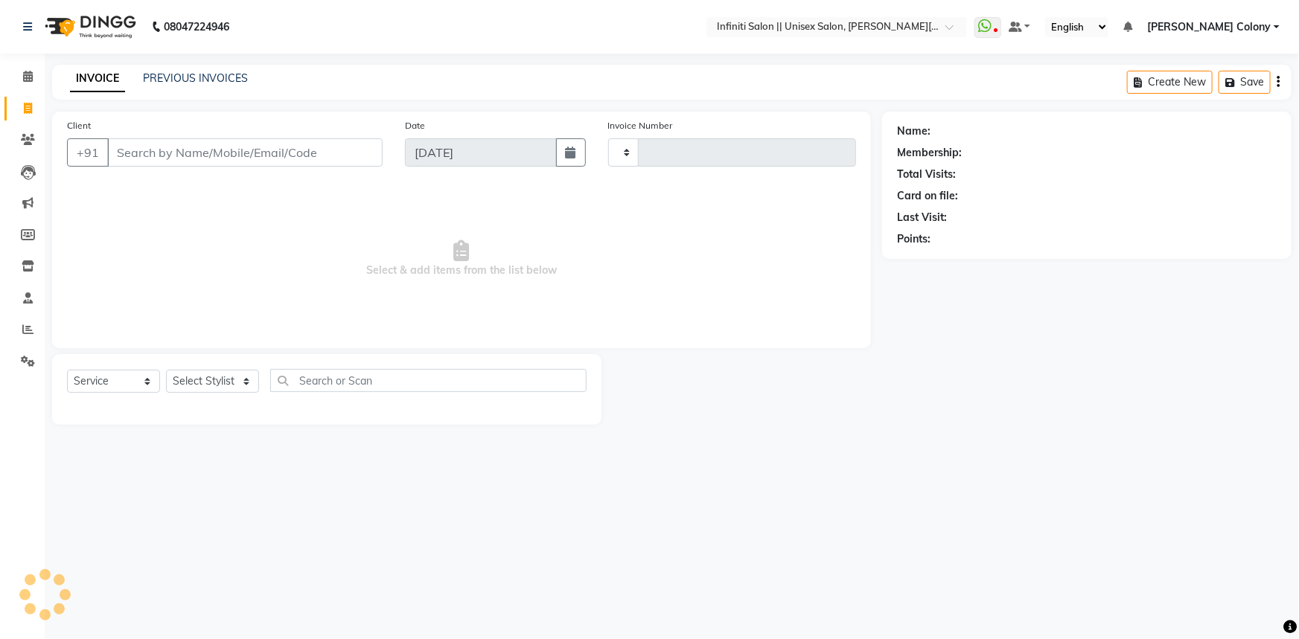
type input "0896"
select select "8233"
click at [56, 30] on img at bounding box center [89, 27] width 102 height 42
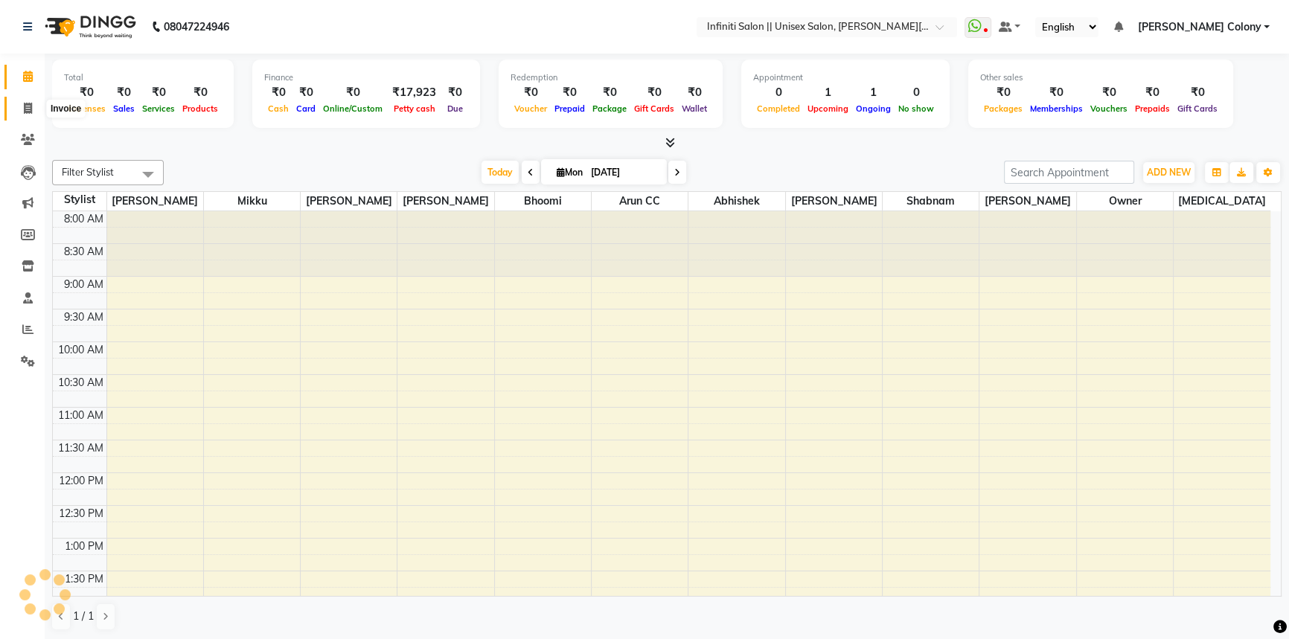
click at [24, 106] on icon at bounding box center [28, 108] width 8 height 11
select select "8233"
select select "service"
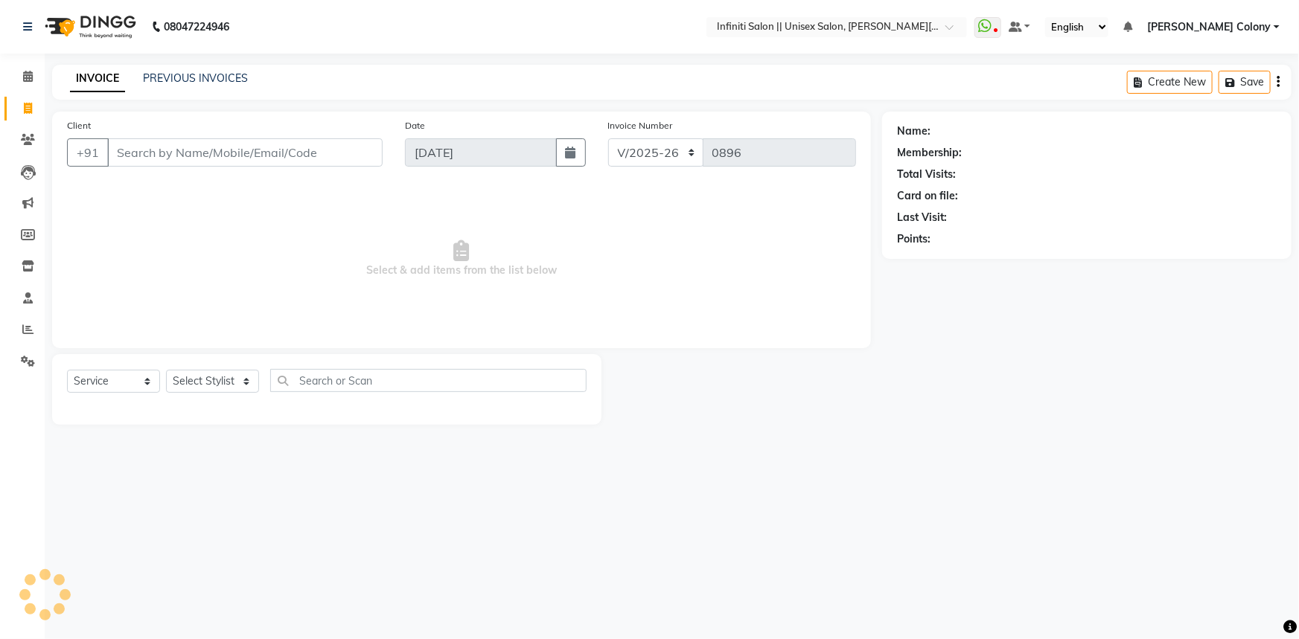
click at [71, 33] on img at bounding box center [89, 27] width 102 height 42
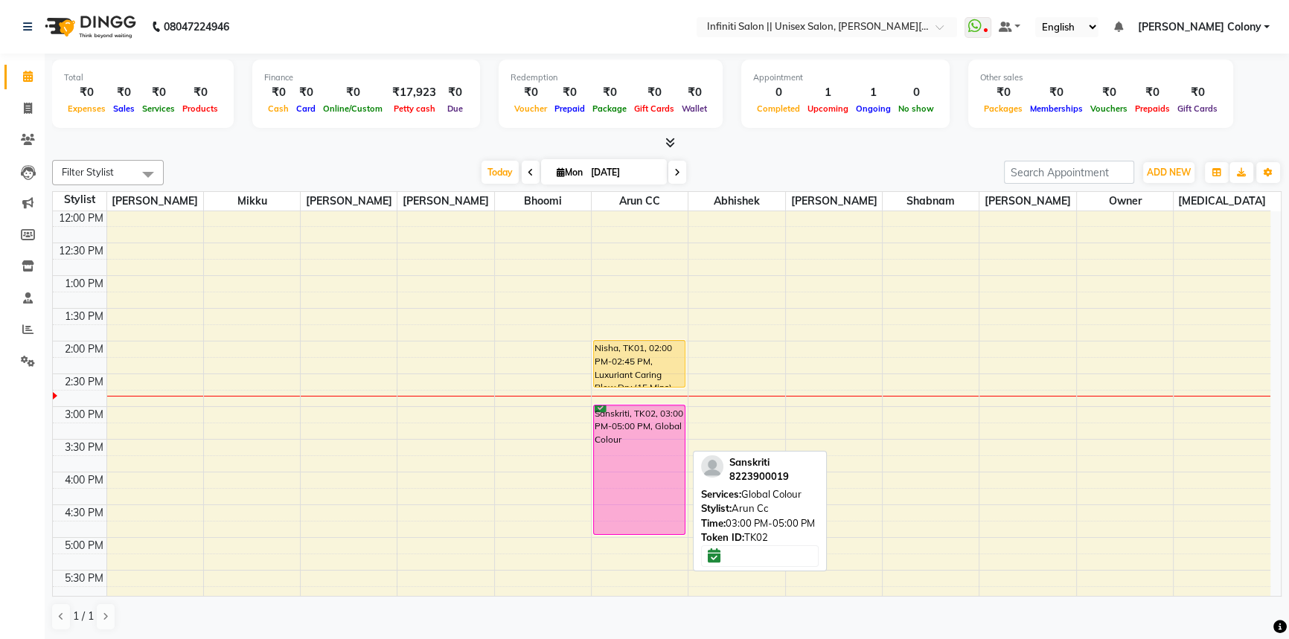
scroll to position [270, 0]
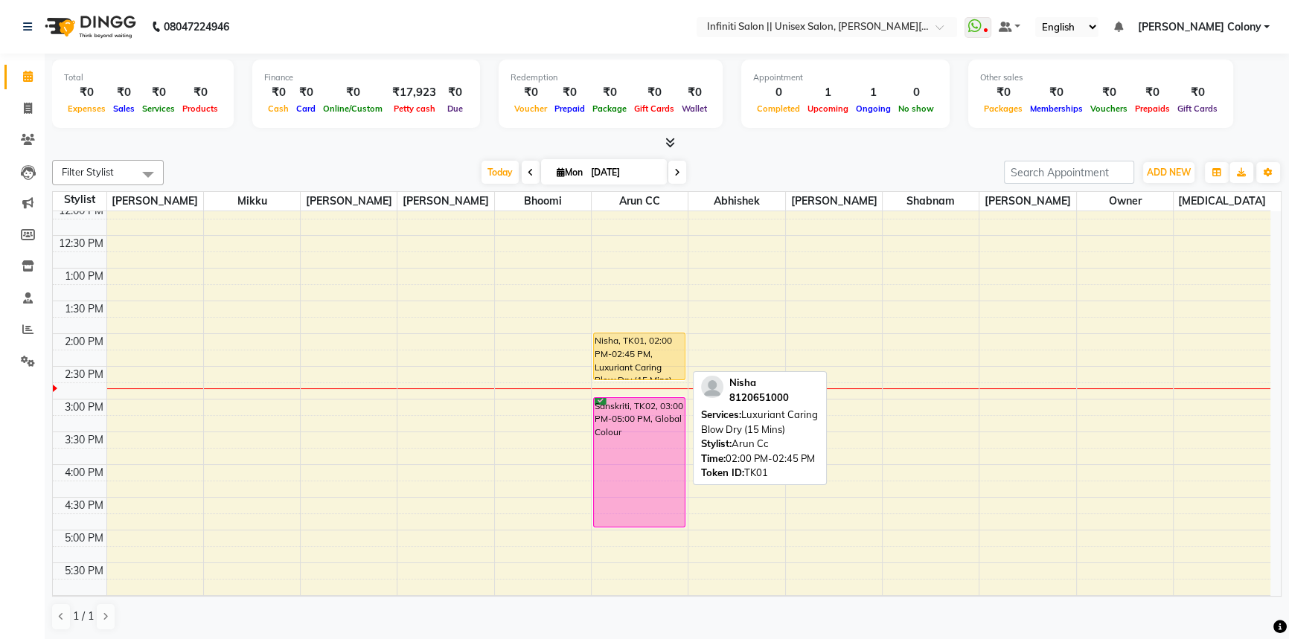
click at [625, 347] on div "Nisha, TK01, 02:00 PM-02:45 PM, Luxuriant Caring Blow Dry (15 Mins)" at bounding box center [639, 356] width 91 height 46
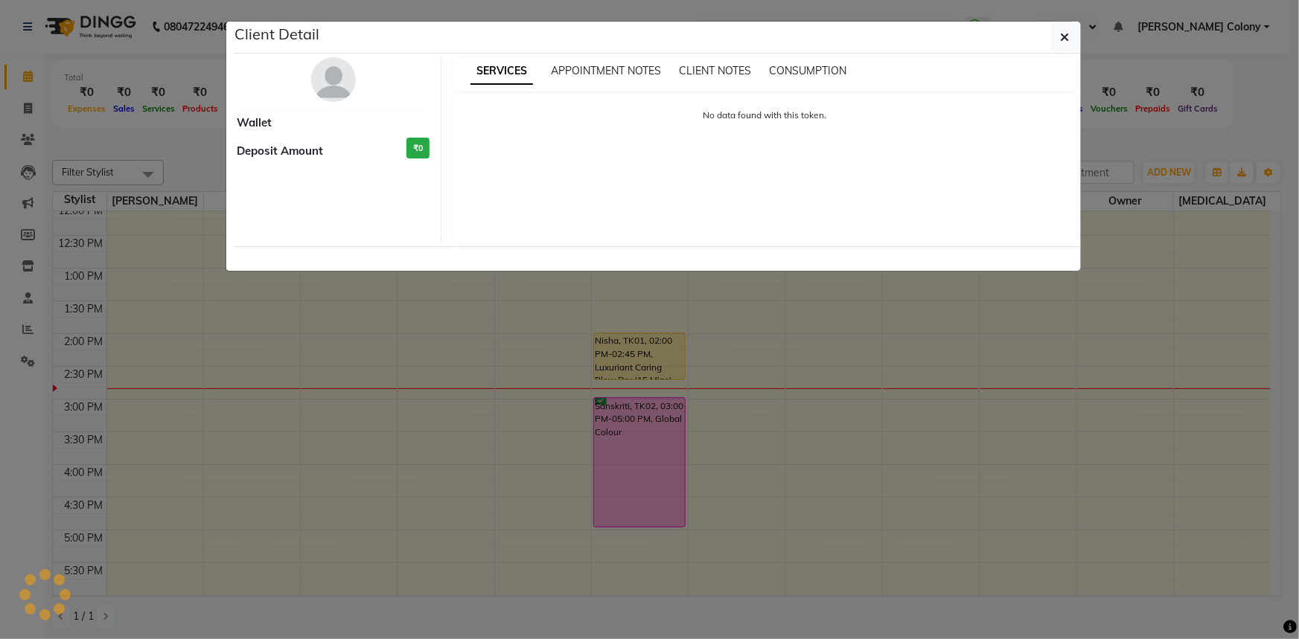
select select "1"
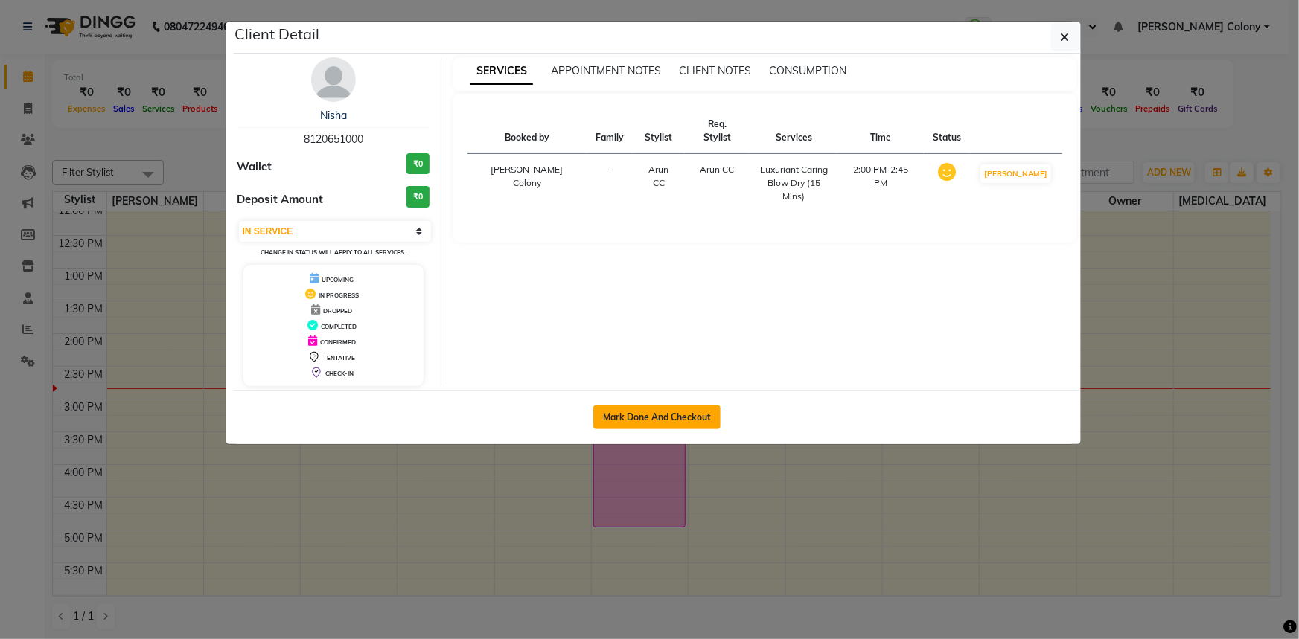
click at [646, 409] on button "Mark Done And Checkout" at bounding box center [656, 418] width 127 height 24
select select "service"
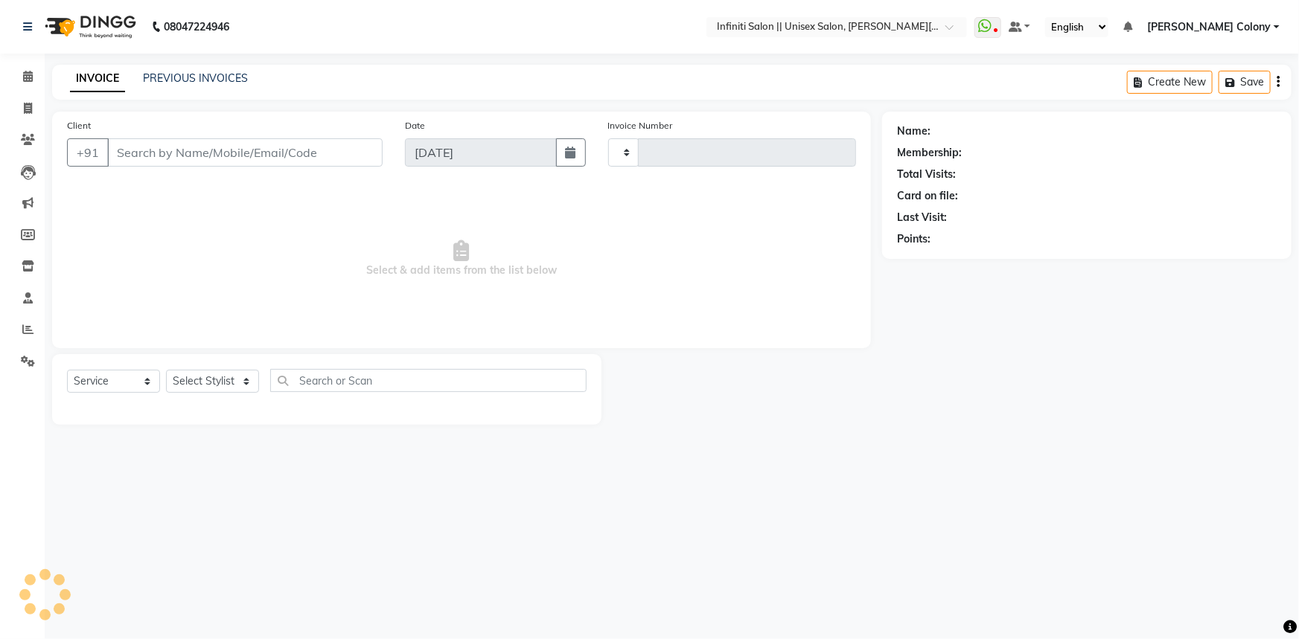
type input "0896"
select select "8233"
type input "8120651000"
select select "79158"
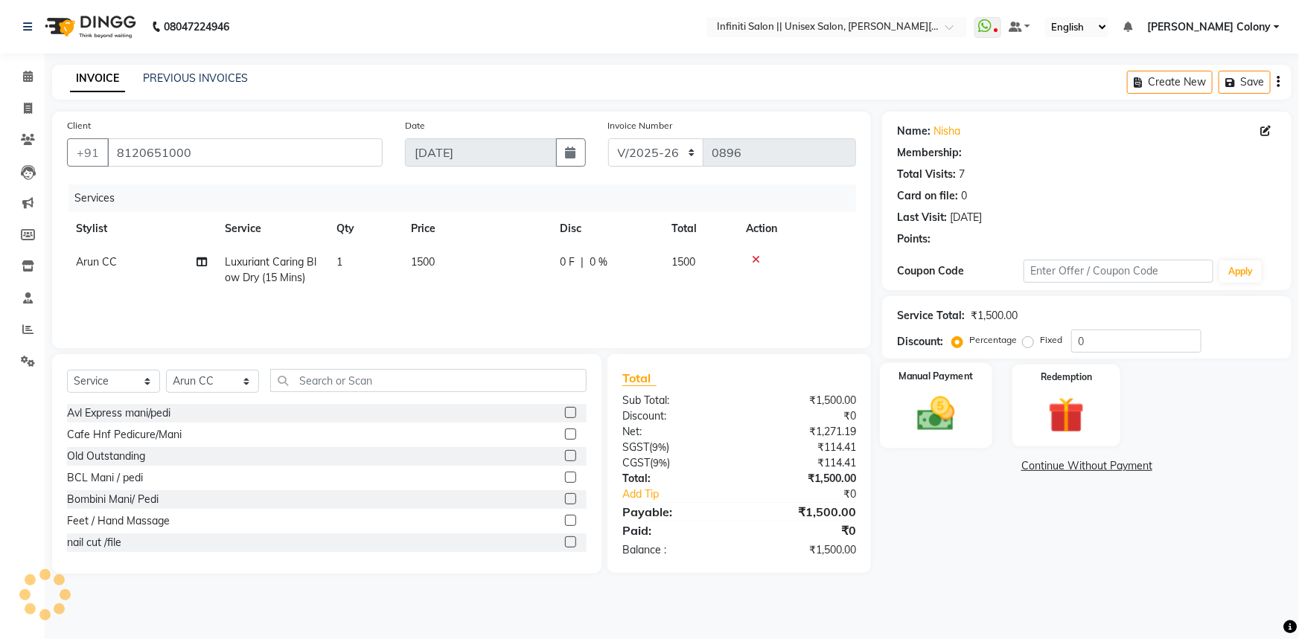
select select "1: Object"
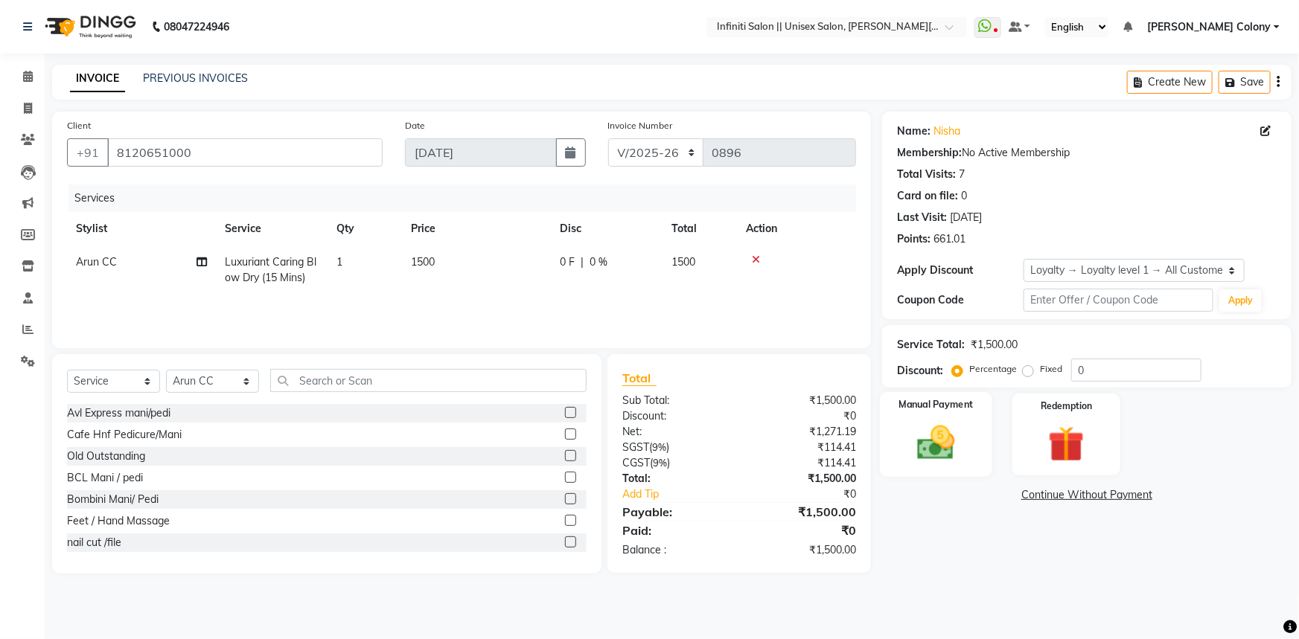
click at [963, 412] on div "Manual Payment" at bounding box center [936, 435] width 112 height 86
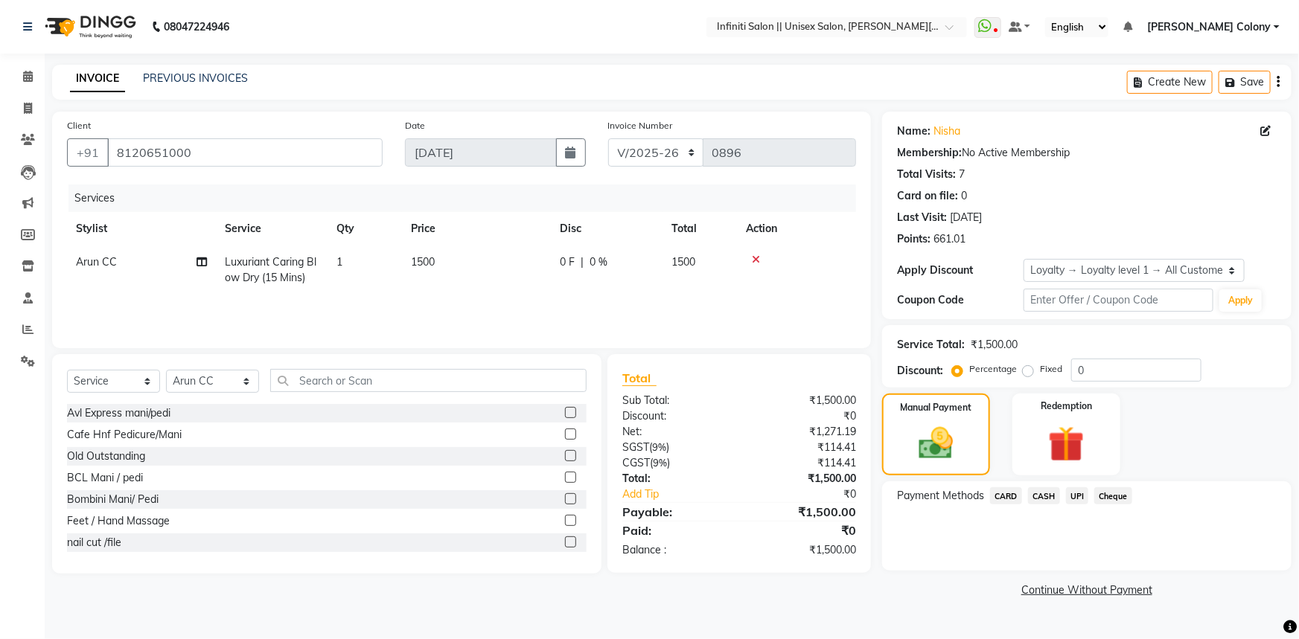
click at [1039, 493] on span "CASH" at bounding box center [1044, 496] width 32 height 17
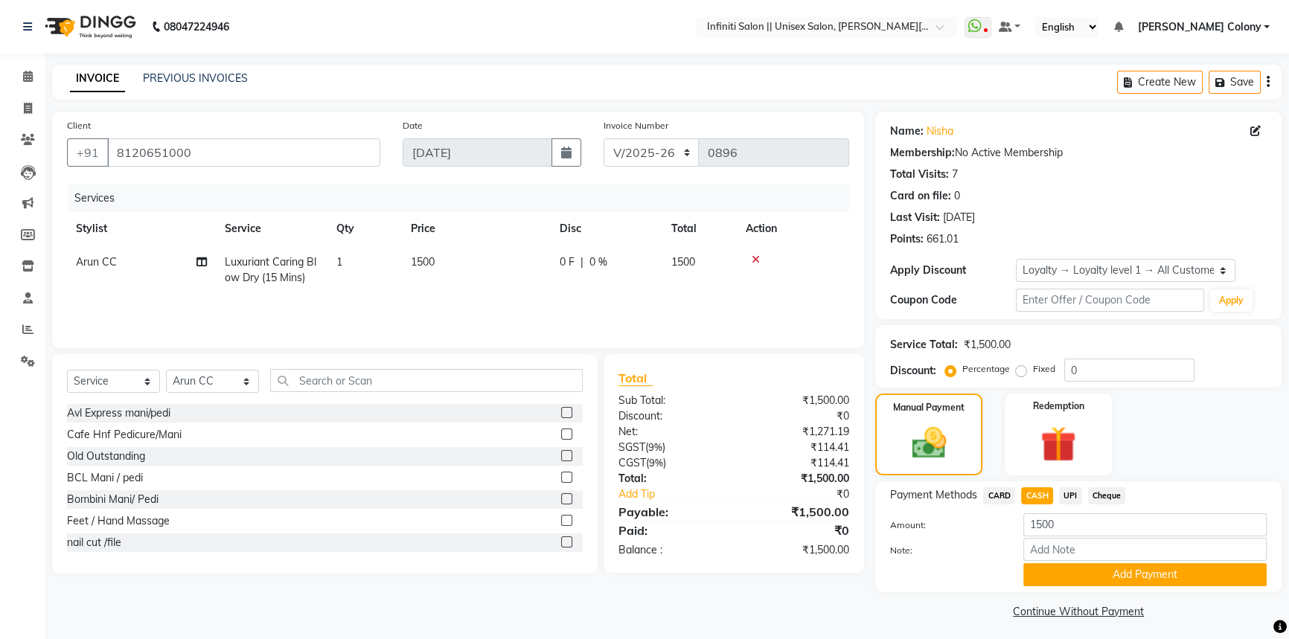
click at [1042, 575] on button "Add Payment" at bounding box center [1145, 575] width 243 height 23
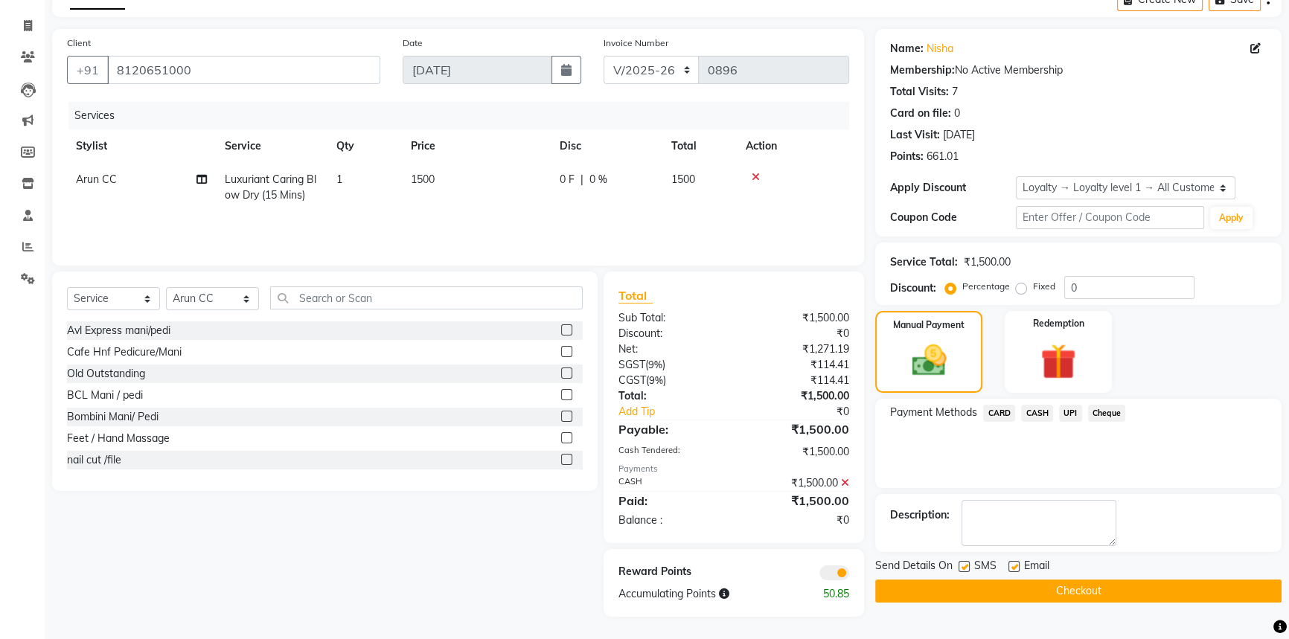
scroll to position [83, 0]
click at [1035, 584] on button "Checkout" at bounding box center [1078, 591] width 406 height 23
